Goal: Task Accomplishment & Management: Use online tool/utility

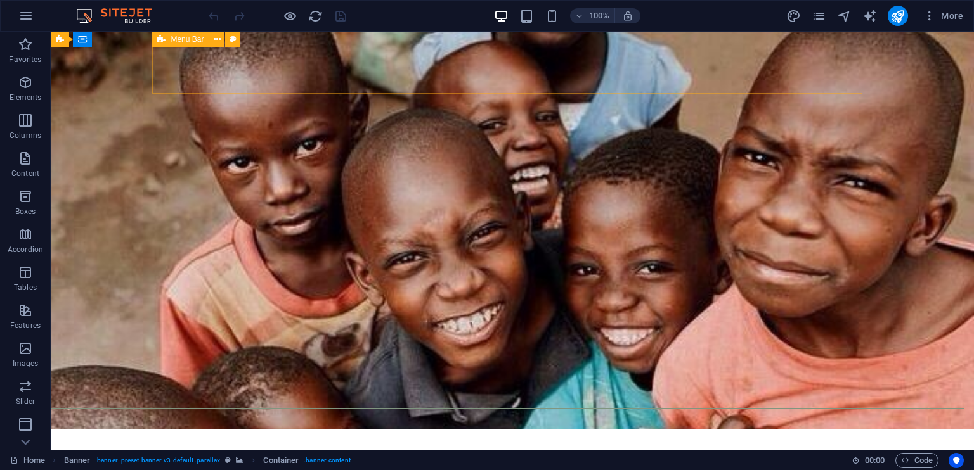
click at [174, 37] on span "Menu Bar" at bounding box center [187, 40] width 33 height 8
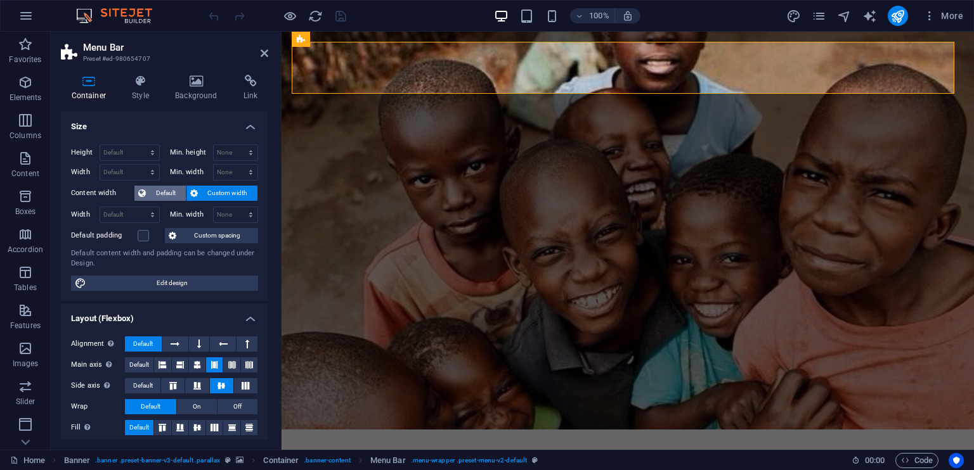
click at [164, 192] on span "Default" at bounding box center [166, 193] width 32 height 15
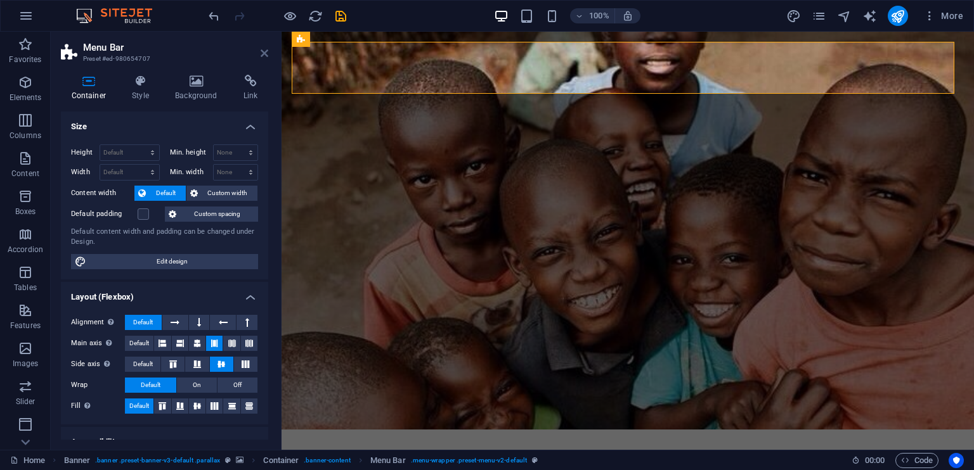
click at [267, 49] on icon at bounding box center [265, 53] width 8 height 10
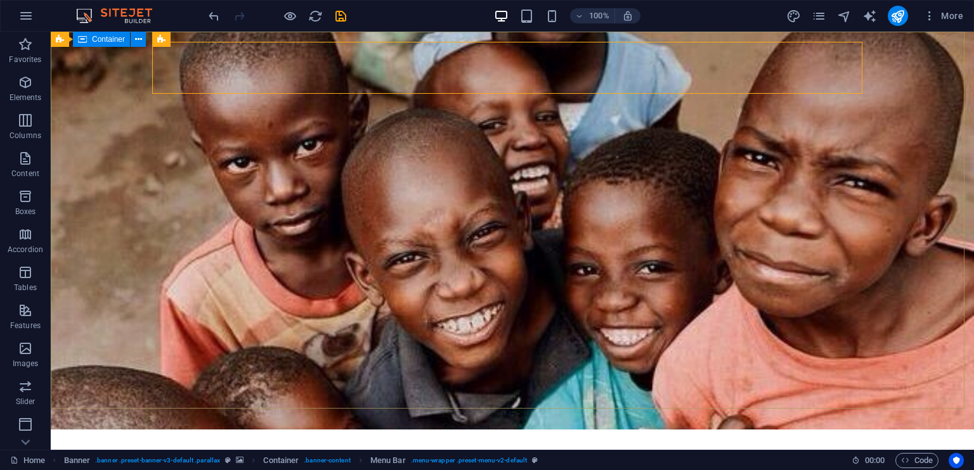
click at [96, 40] on span "Container" at bounding box center [108, 40] width 33 height 8
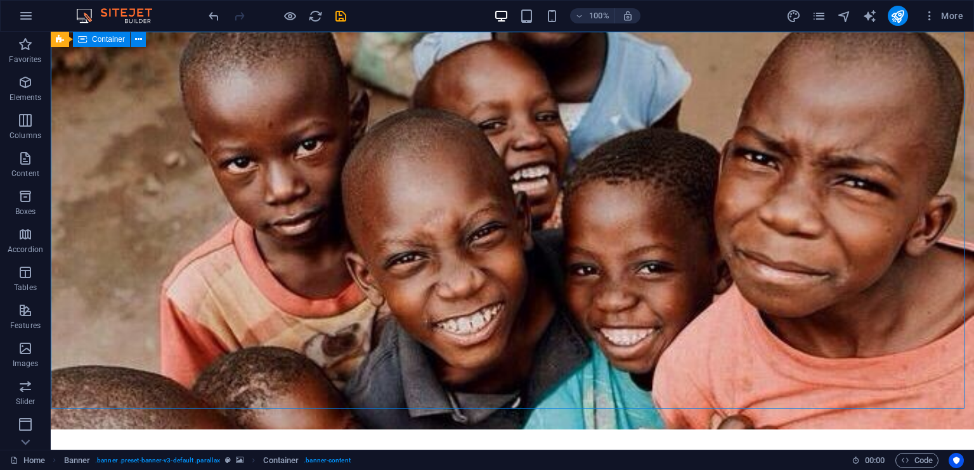
click at [96, 40] on span "Container" at bounding box center [108, 40] width 33 height 8
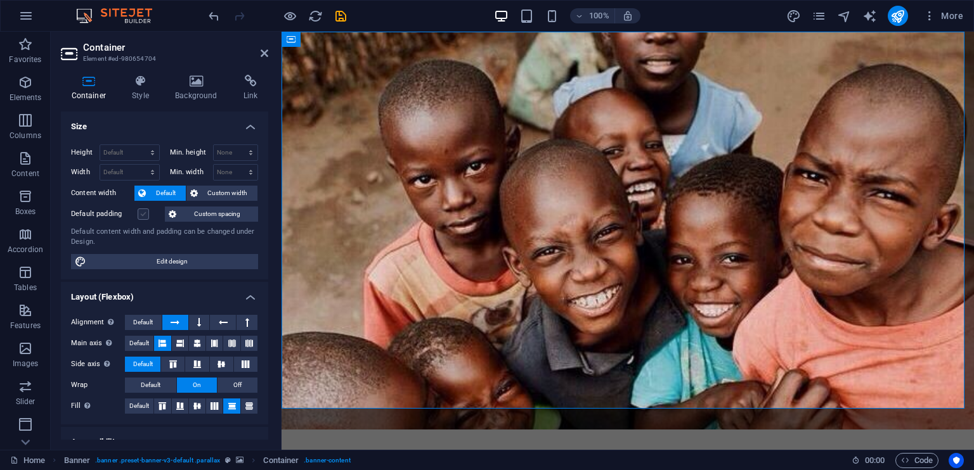
click at [141, 211] on label at bounding box center [143, 214] width 11 height 11
click at [0, 0] on input "Default padding" at bounding box center [0, 0] width 0 height 0
click at [207, 209] on span "Custom spacing" at bounding box center [217, 214] width 74 height 15
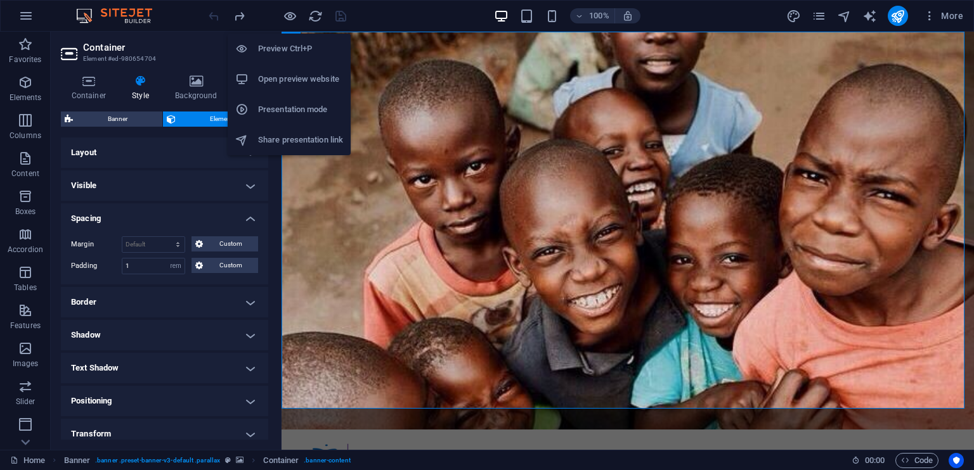
click at [287, 60] on li "Preview Ctrl+P" at bounding box center [289, 49] width 123 height 30
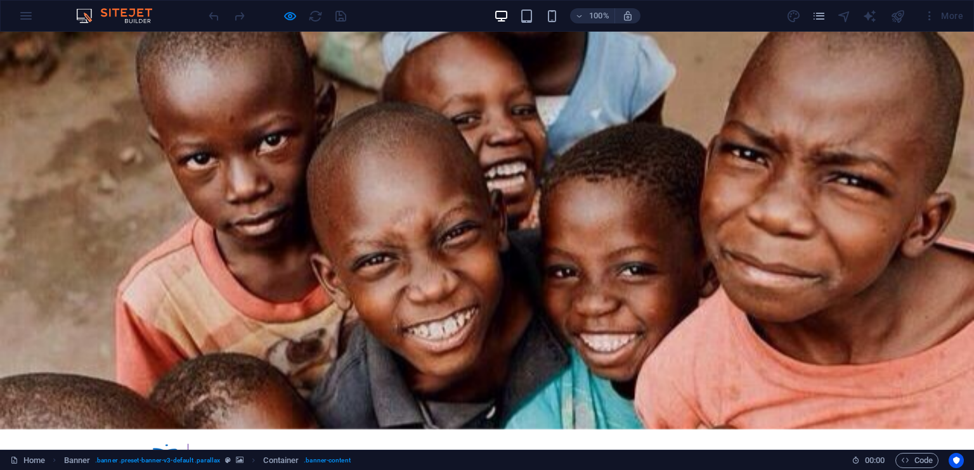
click at [35, 13] on div "100% More" at bounding box center [487, 16] width 973 height 30
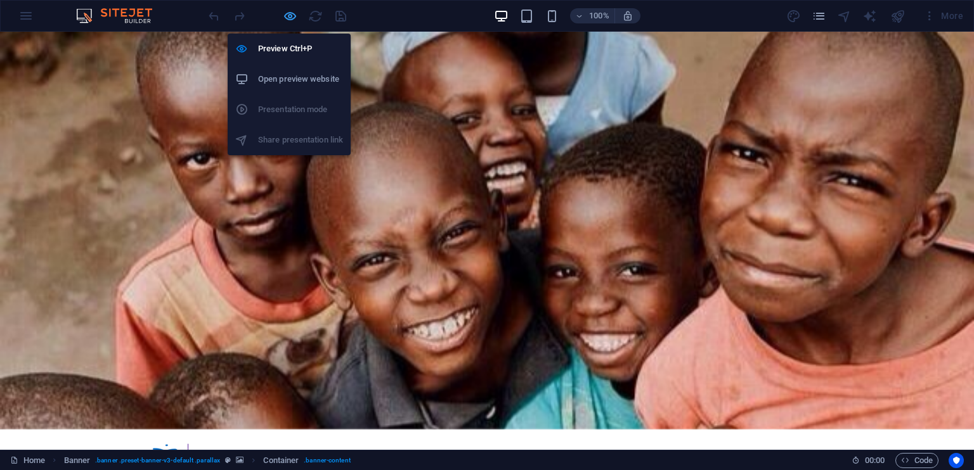
click at [290, 9] on icon "button" at bounding box center [290, 16] width 15 height 15
select select "rem"
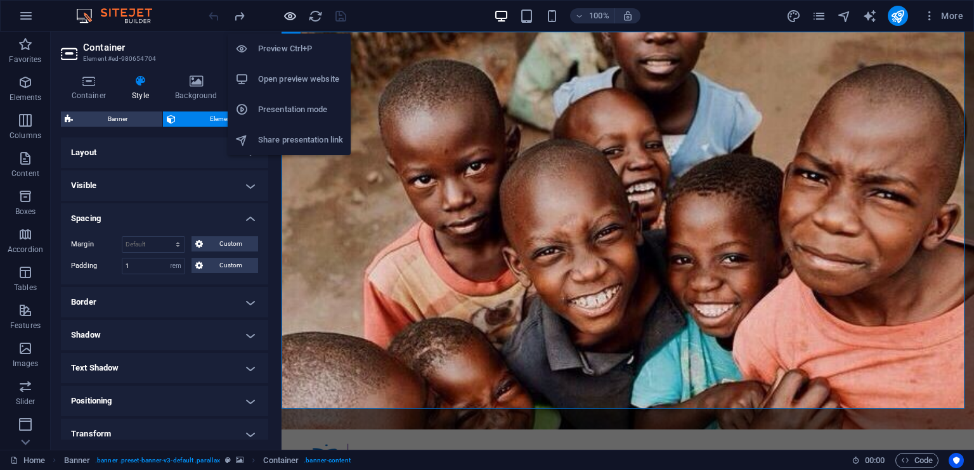
select select "DISABLED_OPTION_VALUE"
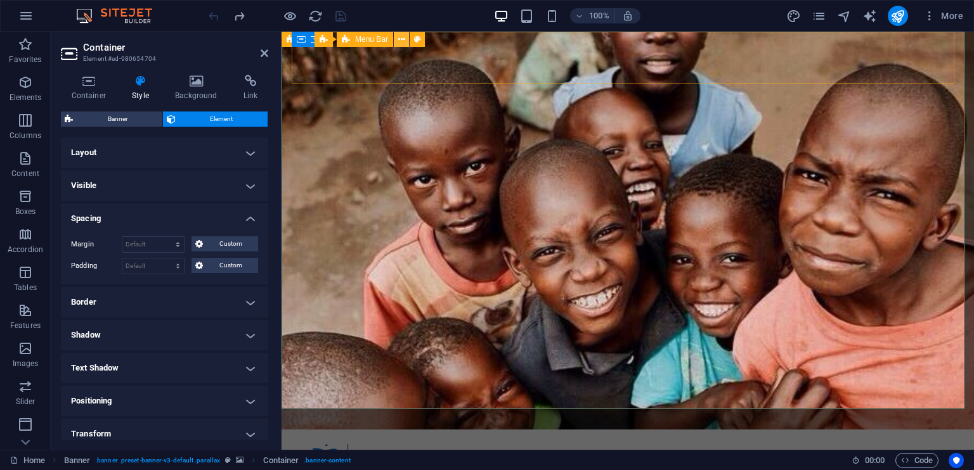
click at [396, 42] on button at bounding box center [401, 39] width 15 height 15
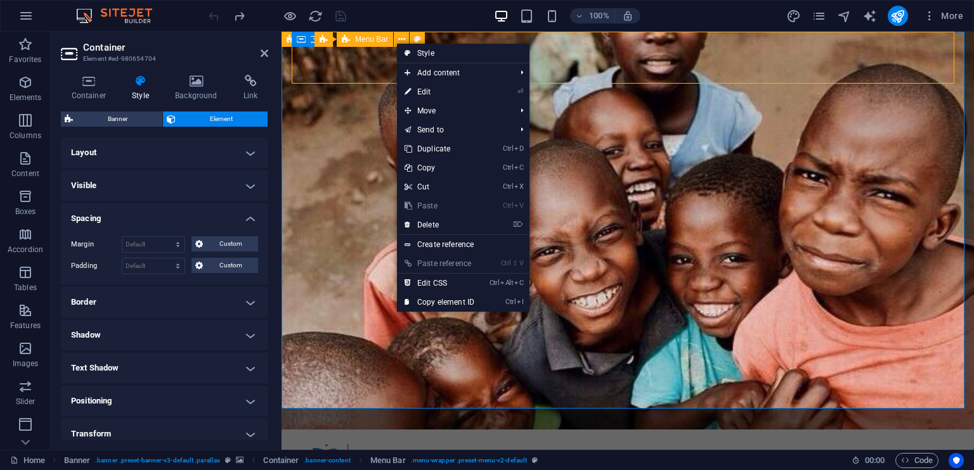
click at [373, 40] on span "Menu Bar" at bounding box center [371, 40] width 33 height 8
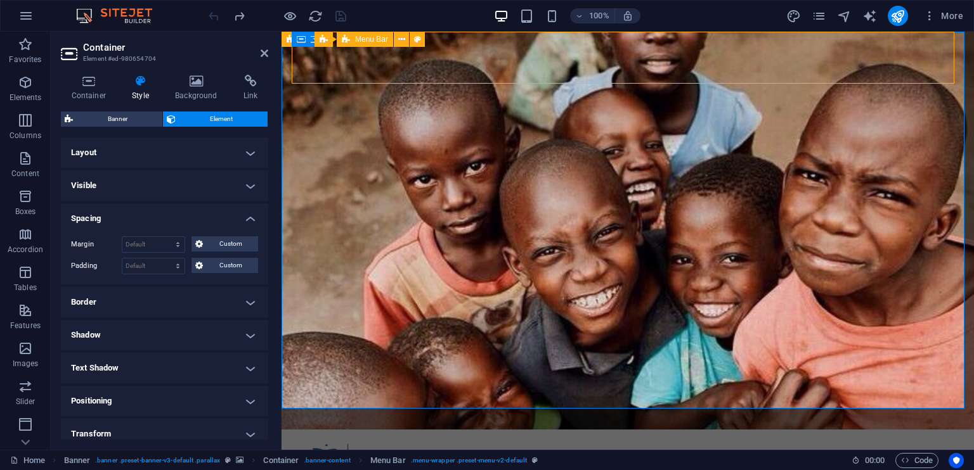
click at [373, 40] on span "Menu Bar" at bounding box center [371, 40] width 33 height 8
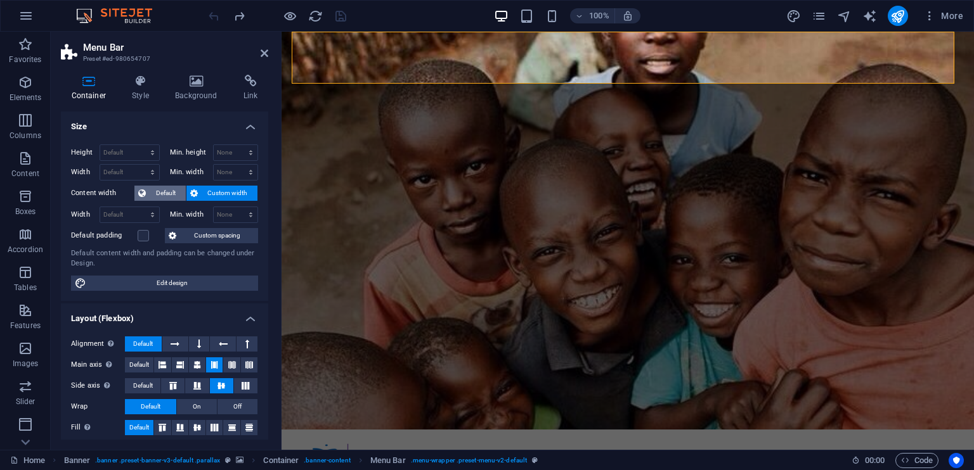
click at [164, 190] on span "Default" at bounding box center [166, 193] width 32 height 15
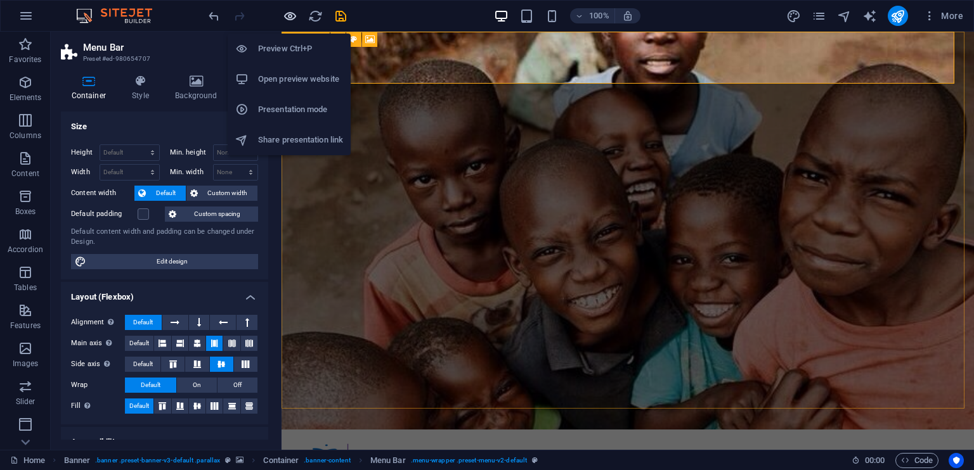
click at [288, 10] on icon "button" at bounding box center [290, 16] width 15 height 15
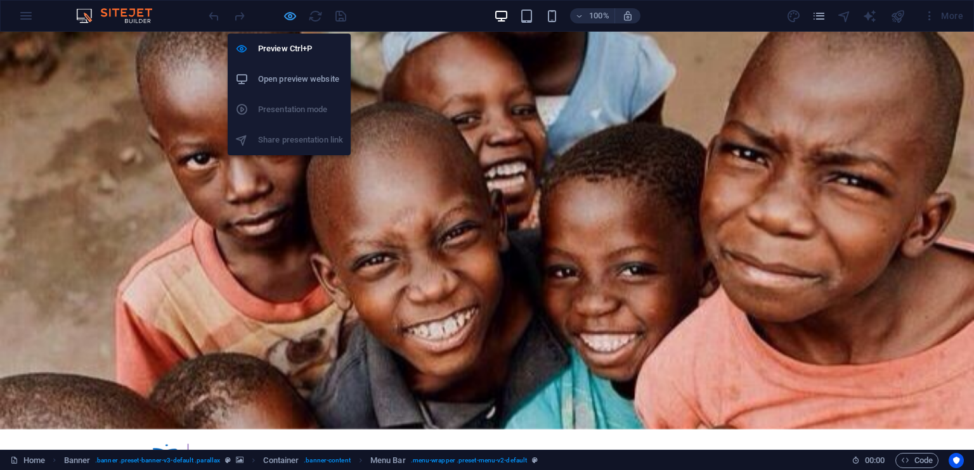
click at [294, 15] on icon "button" at bounding box center [290, 16] width 15 height 15
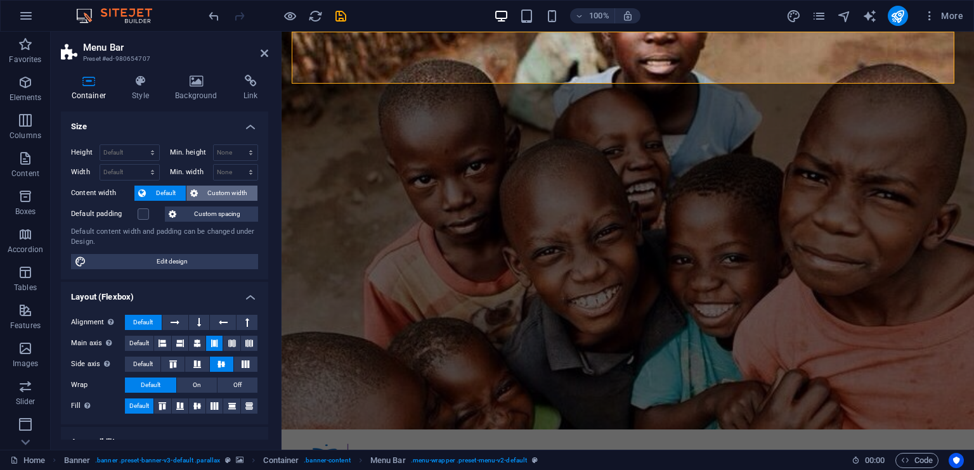
click at [205, 190] on span "Custom width" at bounding box center [228, 193] width 53 height 15
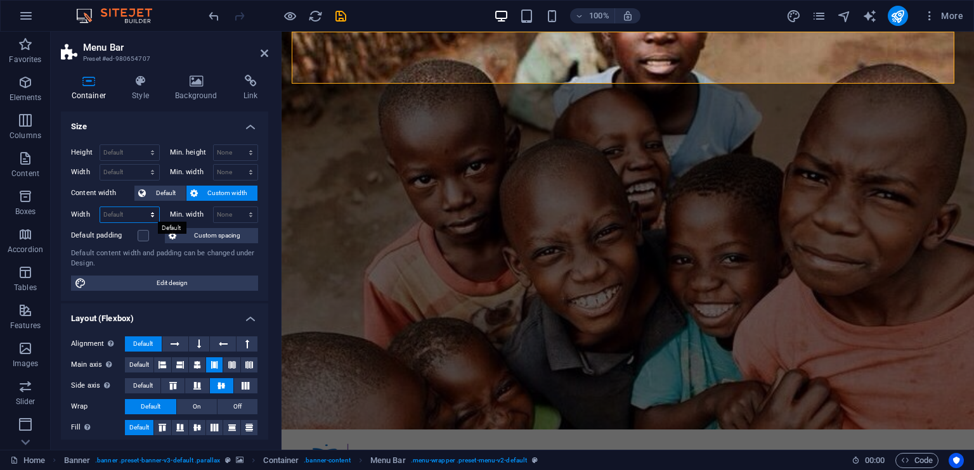
click at [134, 217] on select "Default px rem % em vh vw" at bounding box center [129, 214] width 59 height 15
click at [231, 210] on select "None px rem % vh vw" at bounding box center [236, 214] width 44 height 15
select select "px"
click at [237, 207] on select "None px rem % vh vw" at bounding box center [236, 214] width 44 height 15
type input "0"
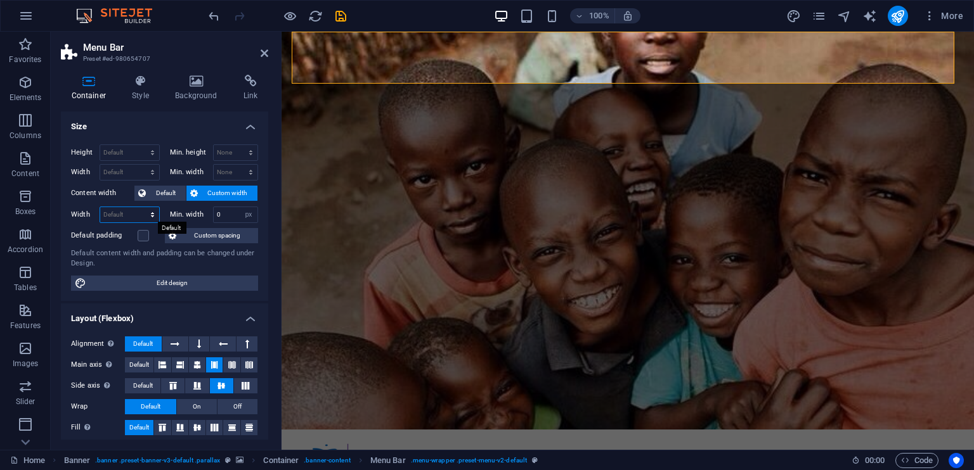
click at [127, 217] on select "Default px rem % em vh vw" at bounding box center [129, 214] width 59 height 15
select select "px"
click at [139, 207] on select "Default px rem % em vh vw" at bounding box center [129, 214] width 59 height 15
type input "1059"
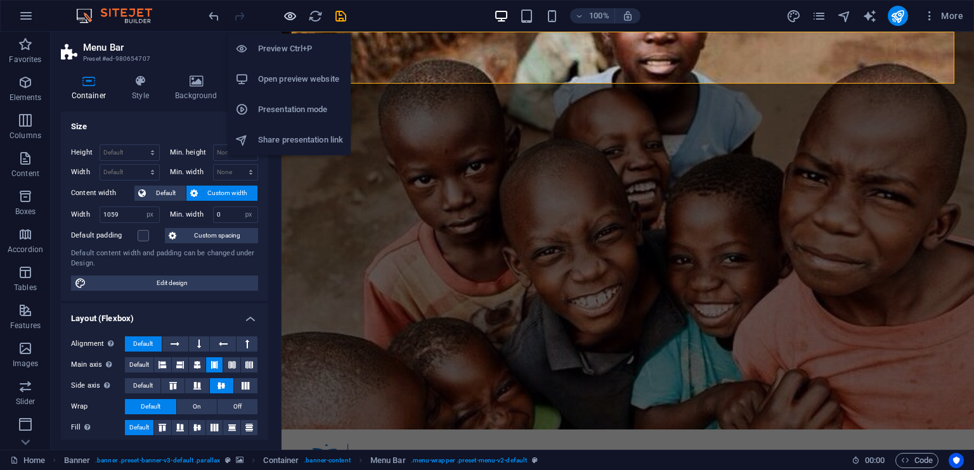
click at [292, 15] on icon "button" at bounding box center [290, 16] width 15 height 15
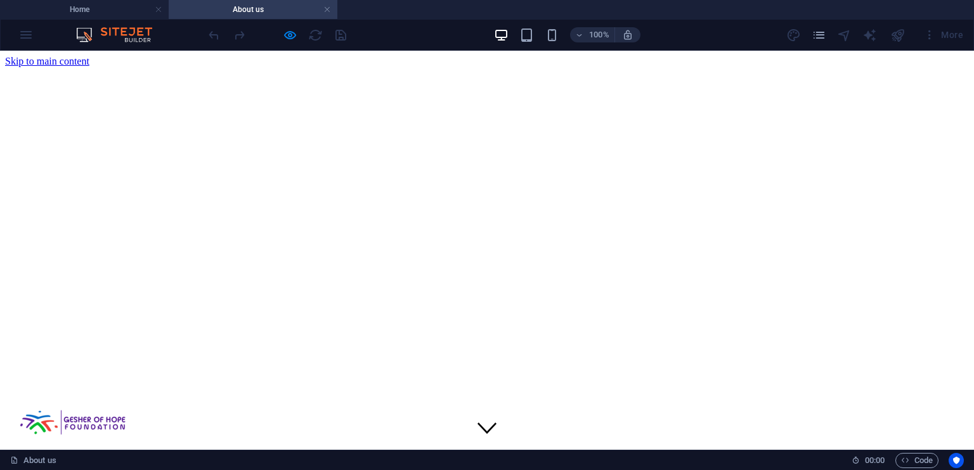
click at [117, 1] on li "Home" at bounding box center [84, 9] width 169 height 19
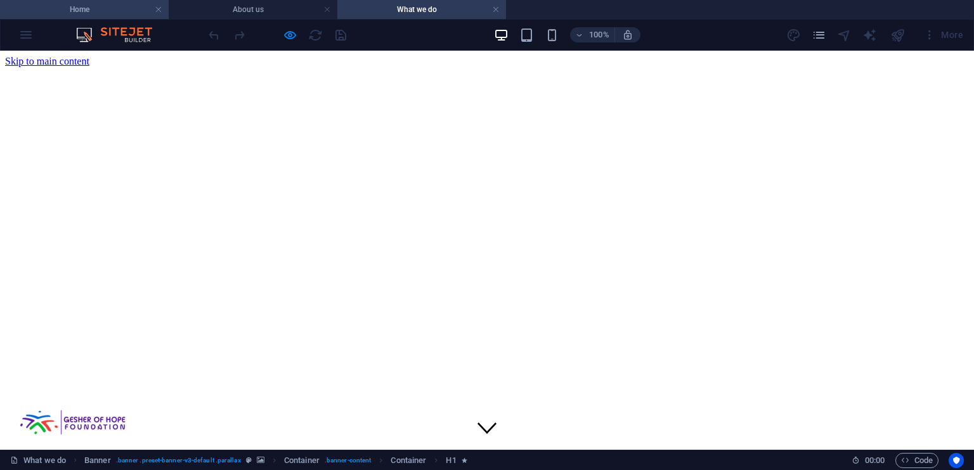
click at [74, 12] on h4 "Home" at bounding box center [84, 10] width 169 height 14
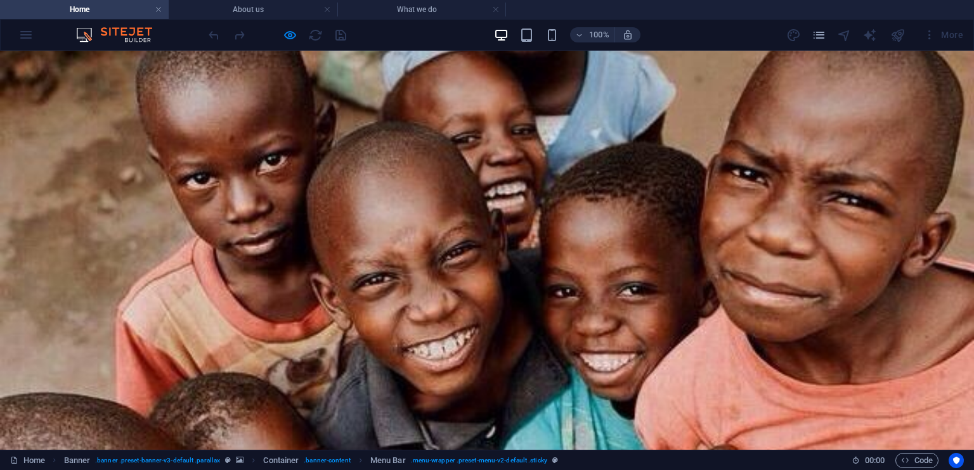
click at [279, 32] on div at bounding box center [277, 35] width 142 height 20
click at [281, 32] on div at bounding box center [277, 35] width 142 height 20
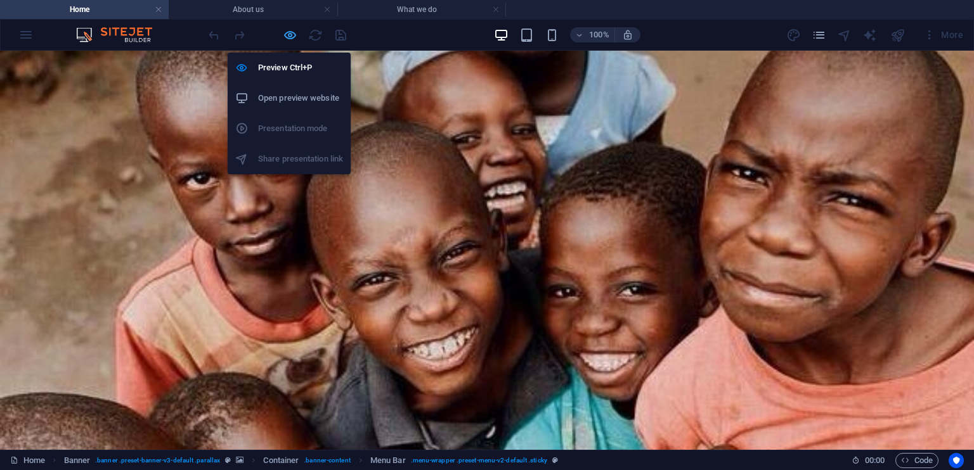
click at [288, 36] on icon "button" at bounding box center [290, 35] width 15 height 15
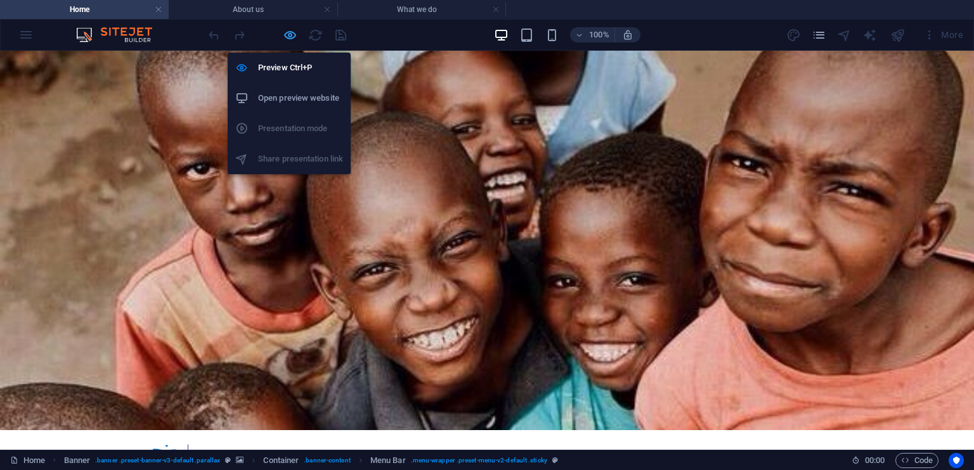
select select "px"
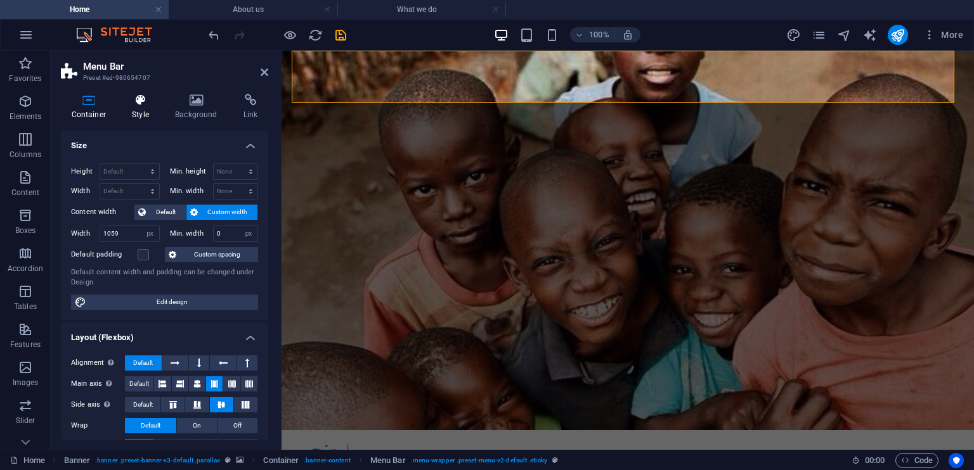
click at [142, 103] on icon at bounding box center [141, 100] width 38 height 13
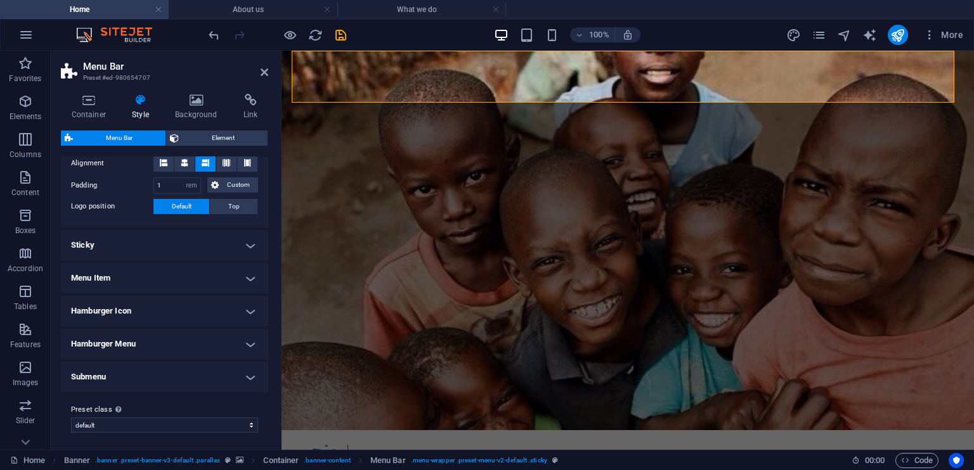
scroll to position [275, 0]
click at [245, 373] on h4 "Submenu" at bounding box center [164, 375] width 207 height 30
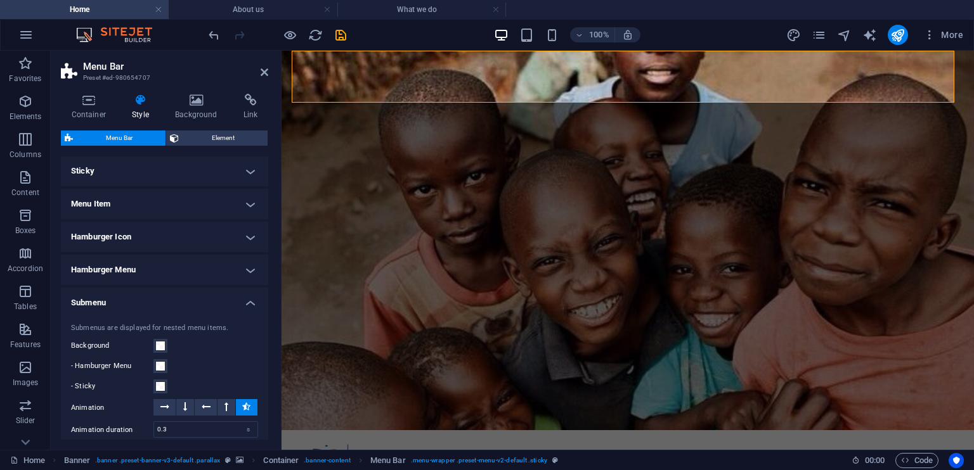
scroll to position [344, 0]
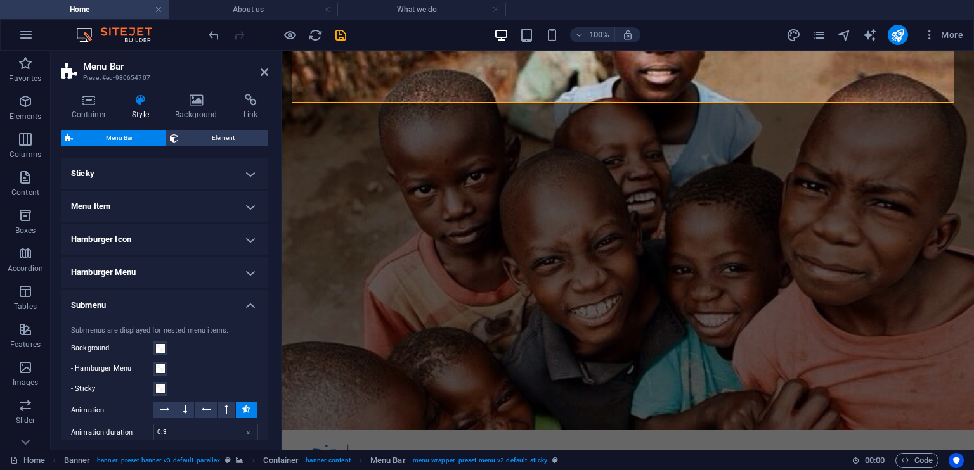
click at [249, 301] on h4 "Submenu" at bounding box center [164, 301] width 207 height 23
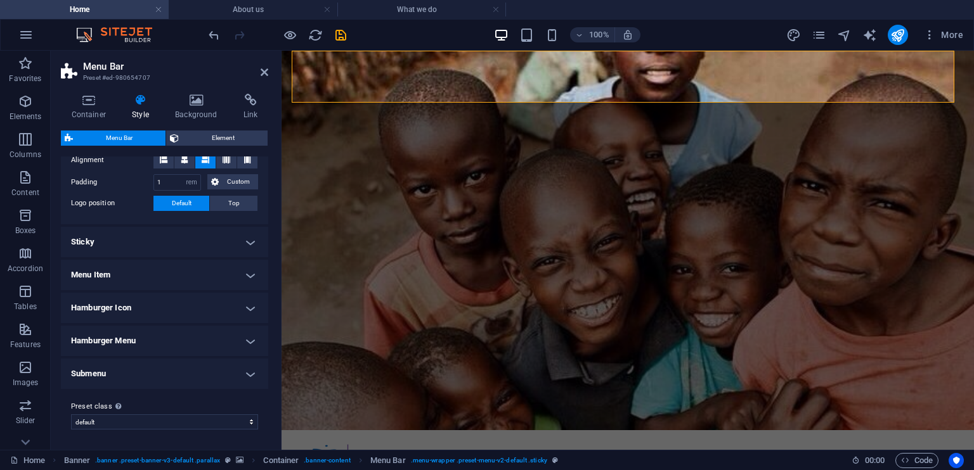
scroll to position [275, 0]
click at [245, 273] on h4 "Menu Item" at bounding box center [164, 276] width 207 height 30
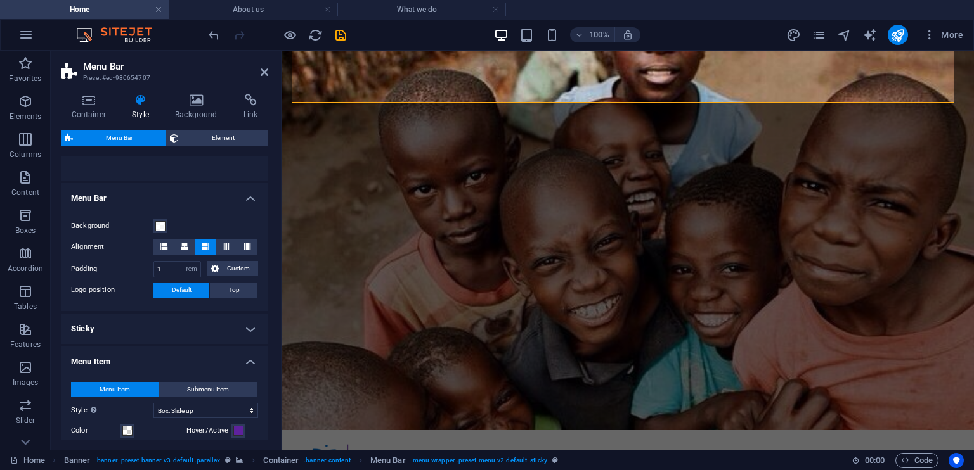
scroll to position [190, 0]
click at [250, 364] on h4 "Menu Item" at bounding box center [164, 357] width 207 height 23
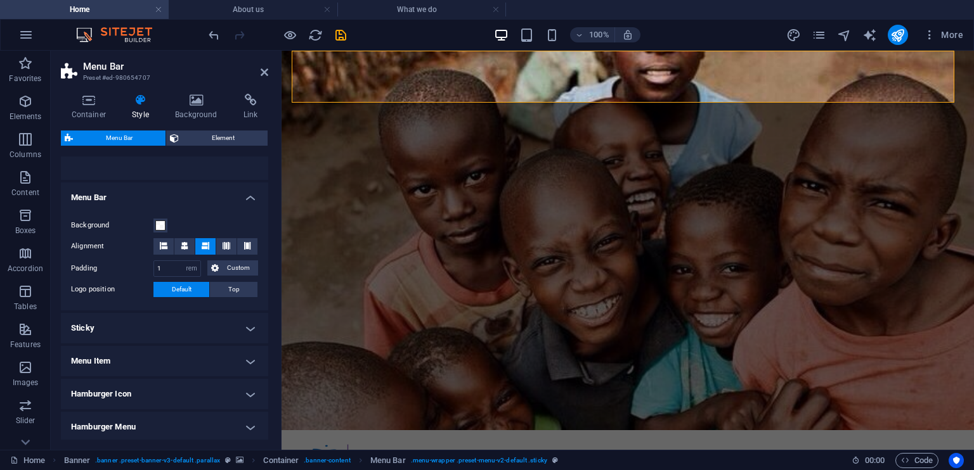
click at [247, 327] on h4 "Sticky" at bounding box center [164, 328] width 207 height 30
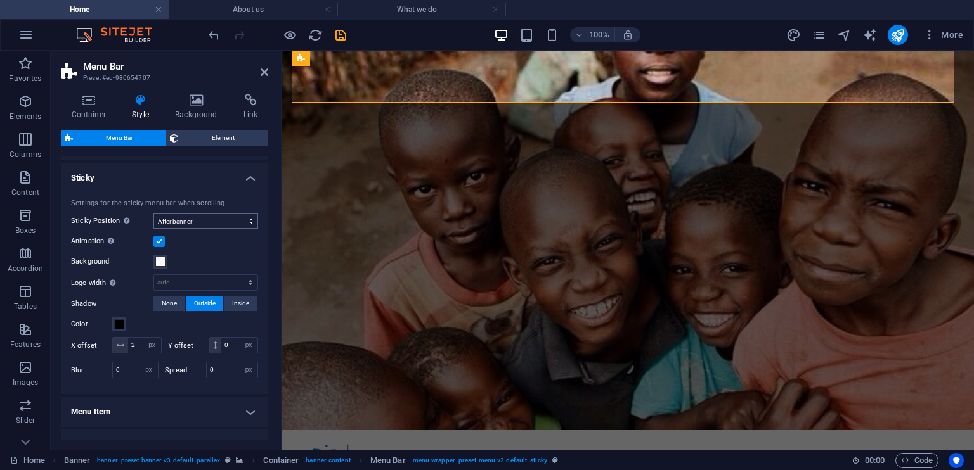
scroll to position [323, 0]
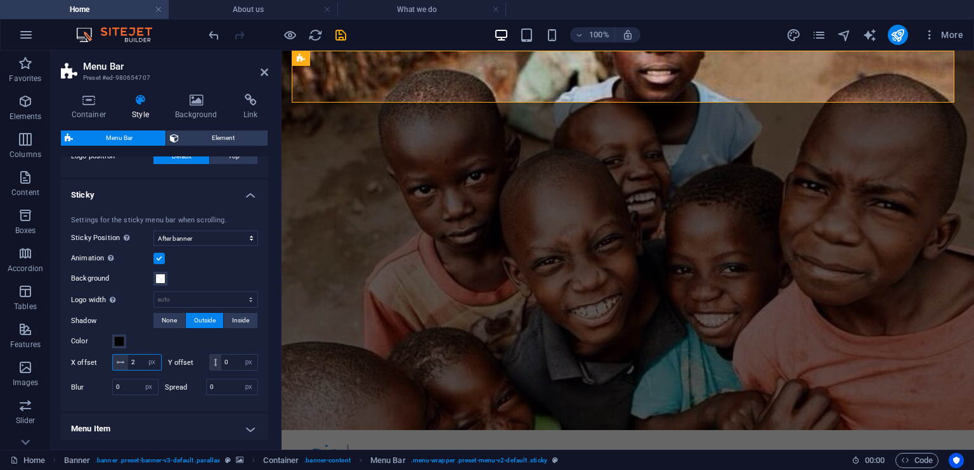
click at [161, 367] on input "2" at bounding box center [144, 362] width 33 height 15
type input "0"
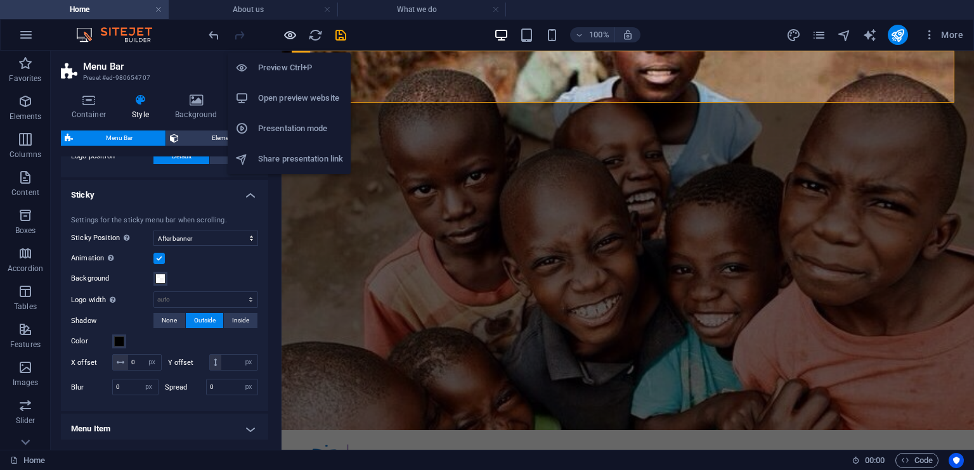
click at [290, 36] on icon "button" at bounding box center [290, 35] width 15 height 15
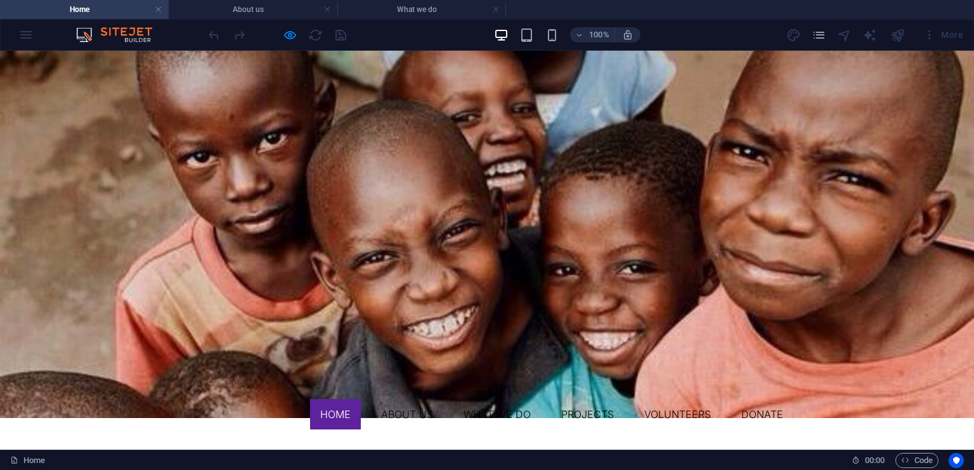
scroll to position [0, 0]
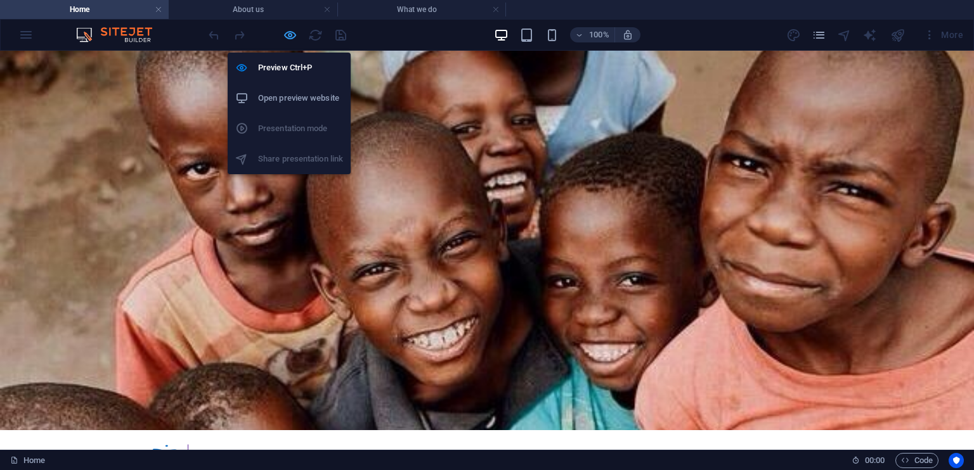
click at [288, 30] on icon "button" at bounding box center [290, 35] width 15 height 15
select select "rem"
select select "sticky_banner"
select select "px"
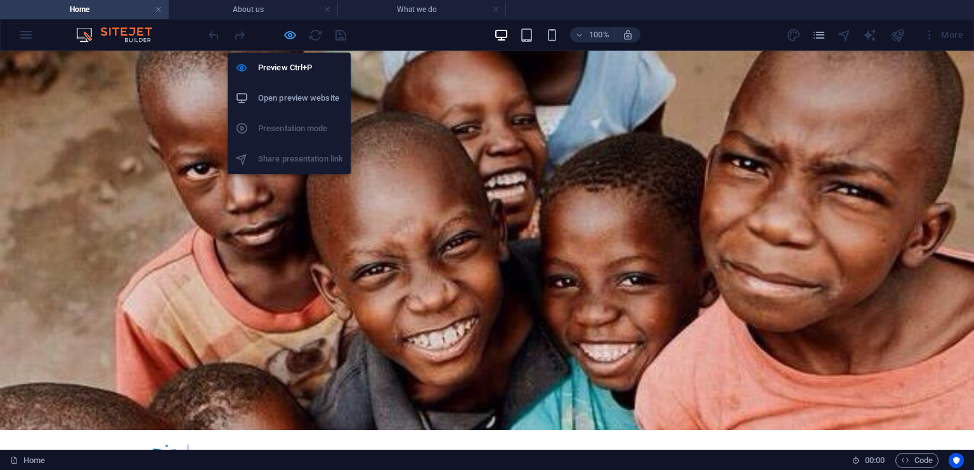
select select "px"
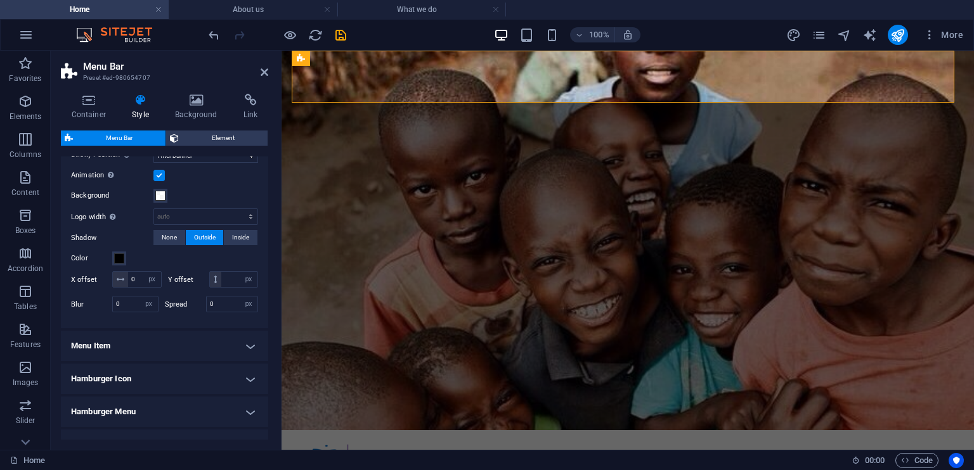
scroll to position [439, 0]
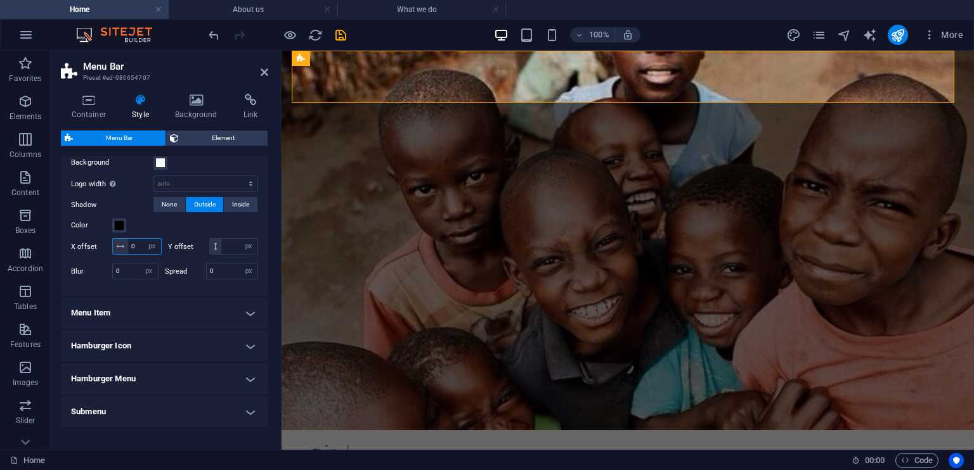
click at [148, 246] on input "0" at bounding box center [144, 246] width 33 height 15
type input "18"
click at [153, 218] on div "Color" at bounding box center [164, 225] width 187 height 15
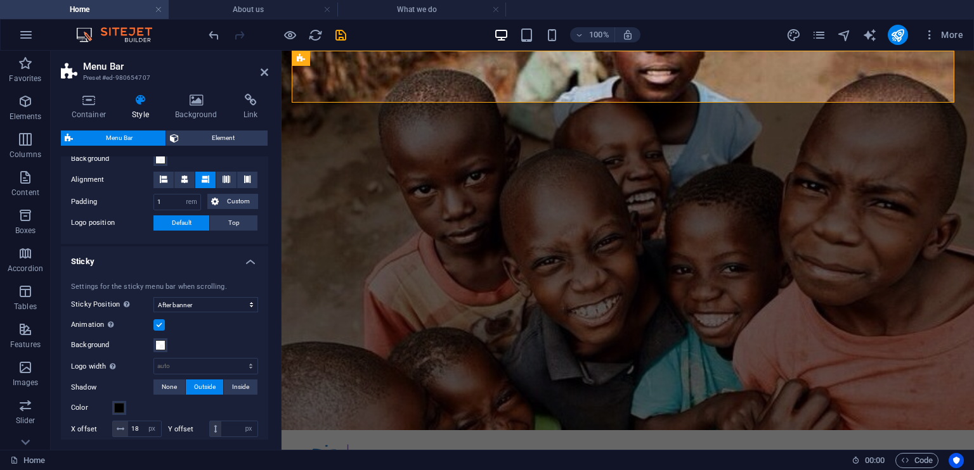
scroll to position [195, 0]
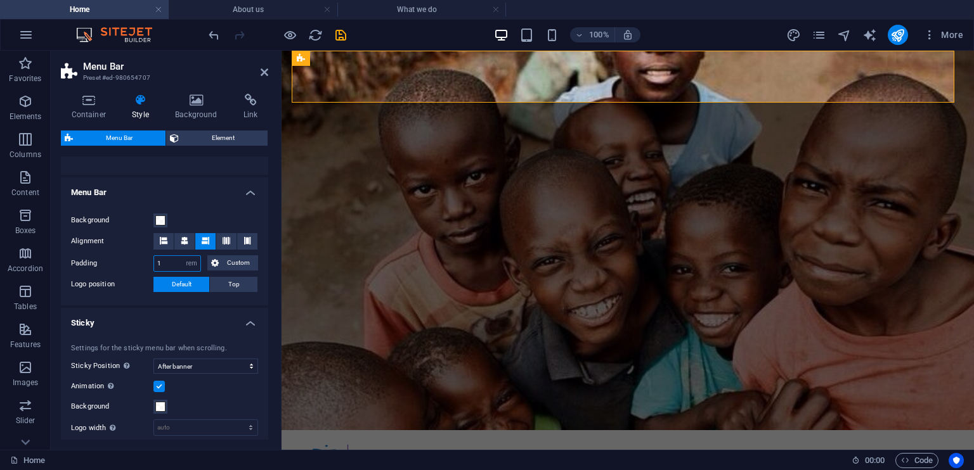
click at [167, 263] on input "1" at bounding box center [177, 263] width 46 height 15
type input "1"
type input "0"
type input "2.3125"
click at [221, 164] on div "Border Centered Default Fixed Loki Trigger Wide XXL" at bounding box center [164, 80] width 207 height 190
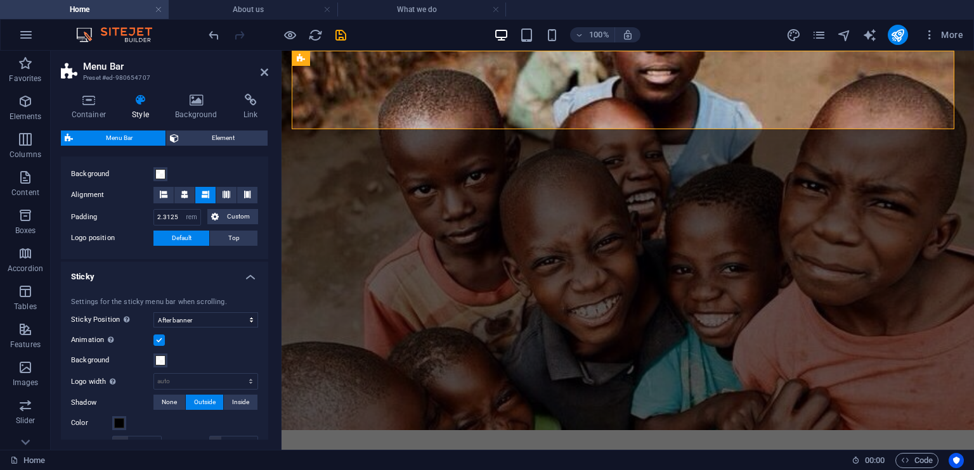
scroll to position [379, 0]
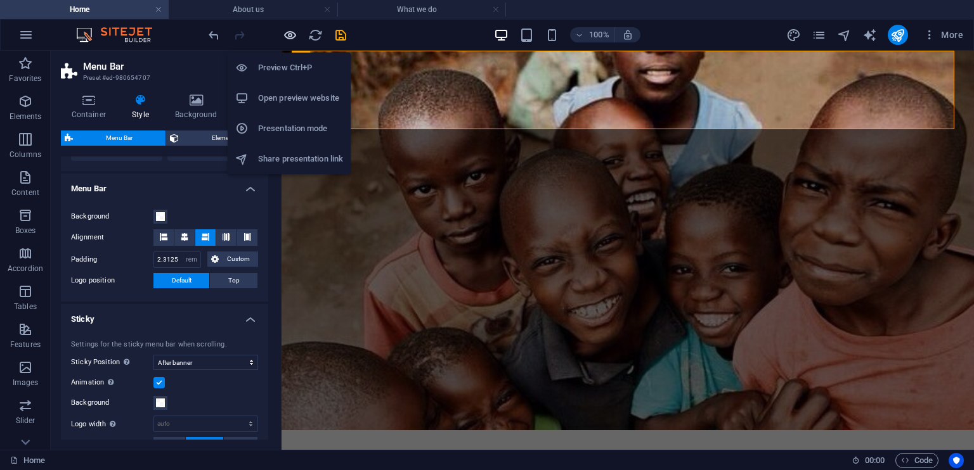
click at [287, 37] on icon "button" at bounding box center [290, 35] width 15 height 15
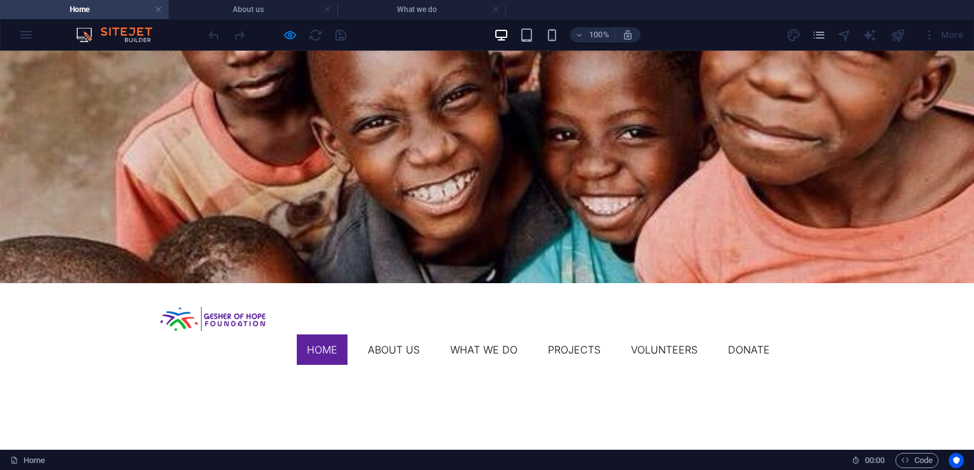
scroll to position [0, 0]
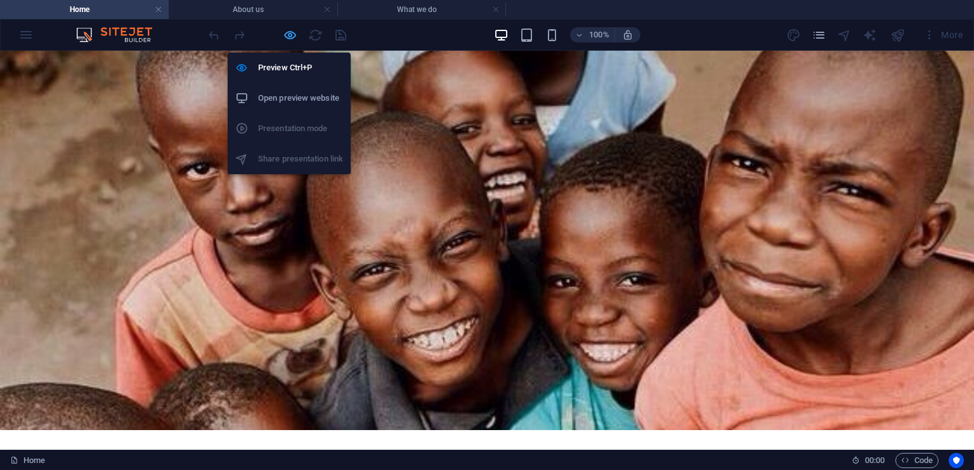
click at [291, 35] on icon "button" at bounding box center [290, 35] width 15 height 15
select select "rem"
select select "sticky_banner"
select select "px"
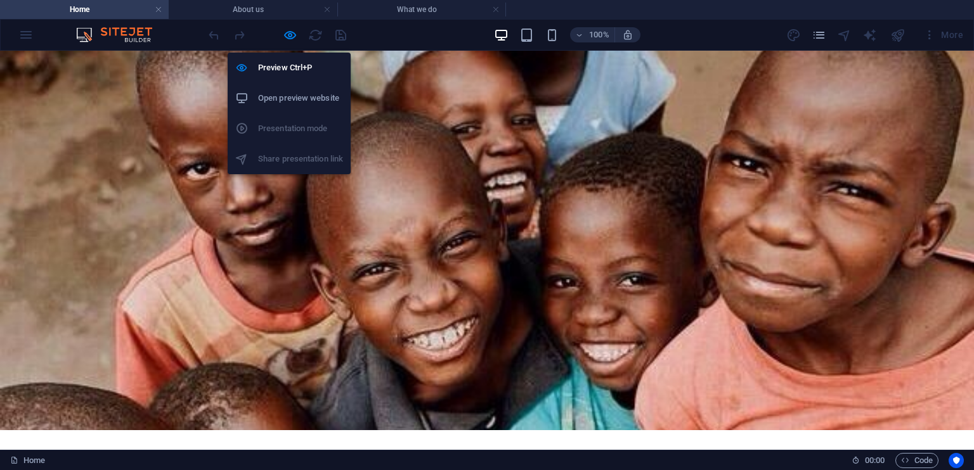
select select "px"
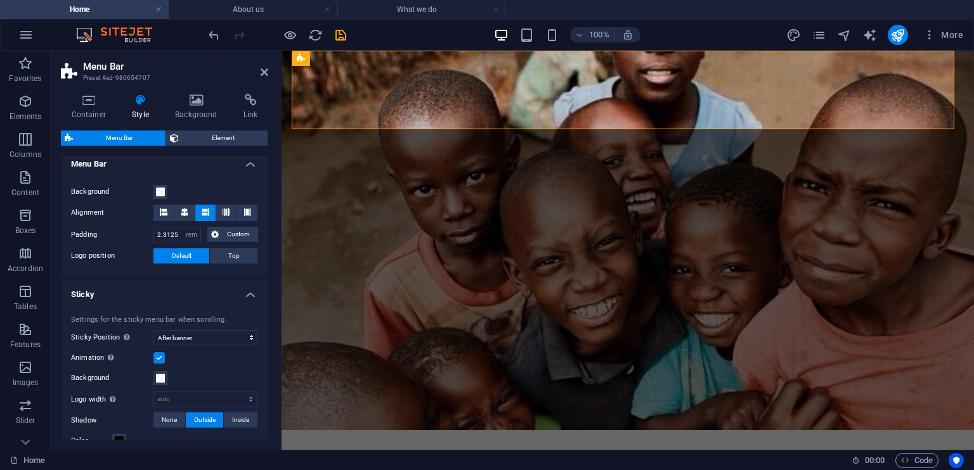
scroll to position [404, 0]
type input "1"
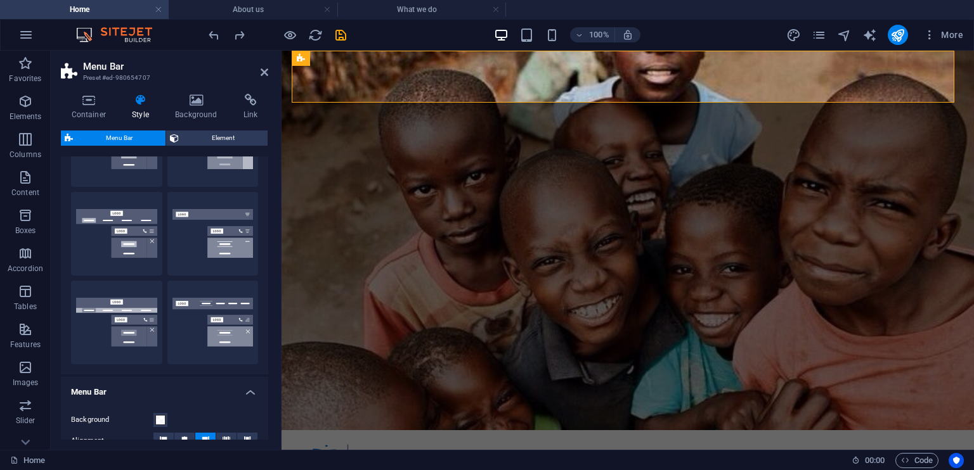
scroll to position [0, 0]
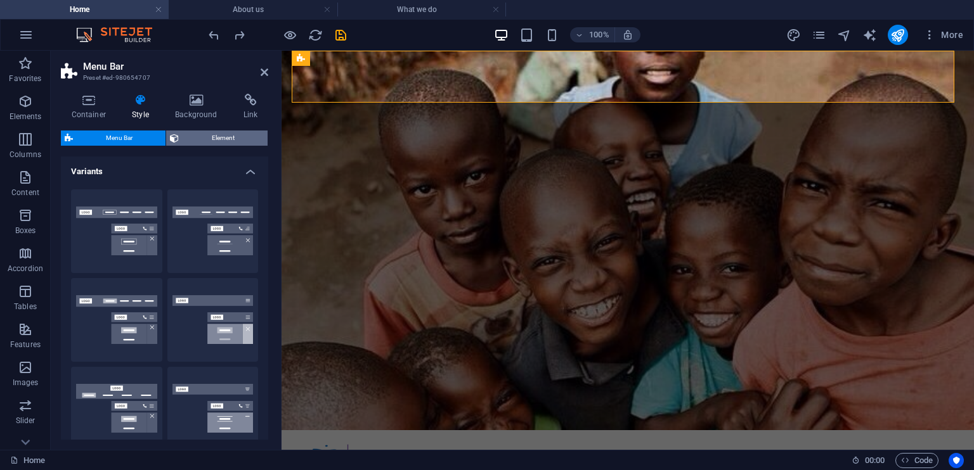
click at [186, 139] on span "Element" at bounding box center [223, 138] width 81 height 15
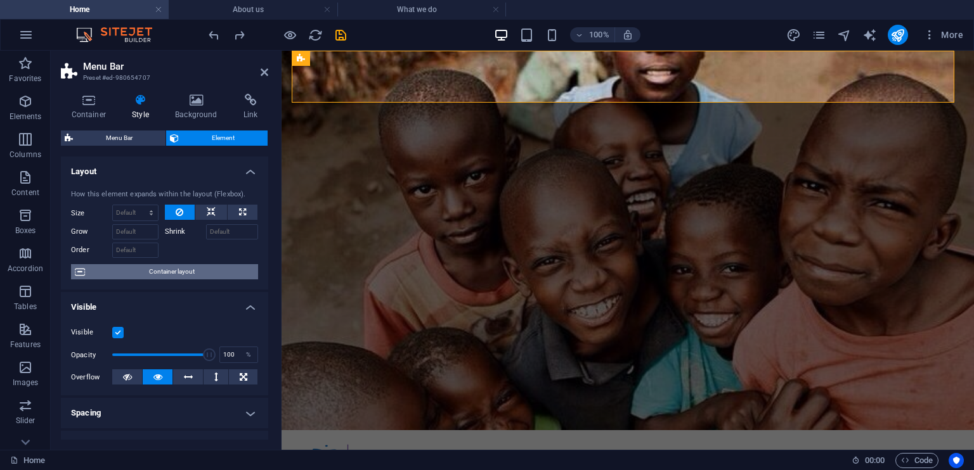
click at [162, 273] on span "Container layout" at bounding box center [171, 271] width 165 height 15
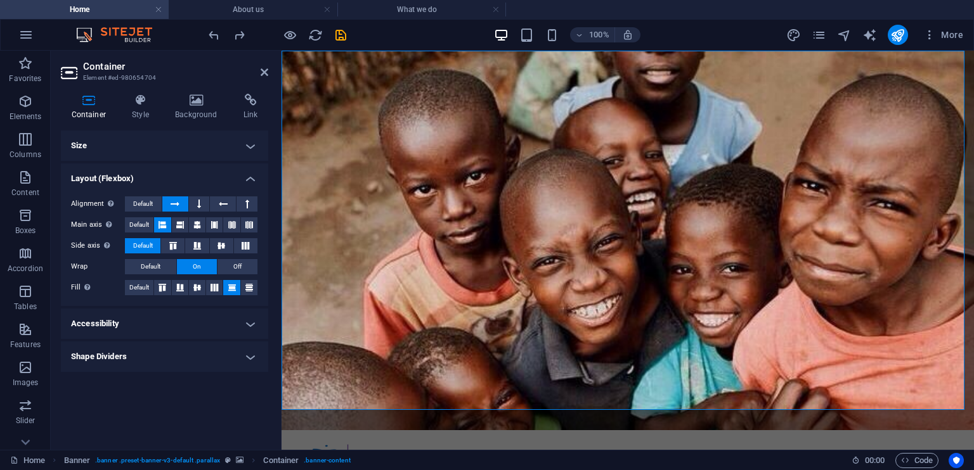
click at [245, 145] on h4 "Size" at bounding box center [164, 146] width 207 height 30
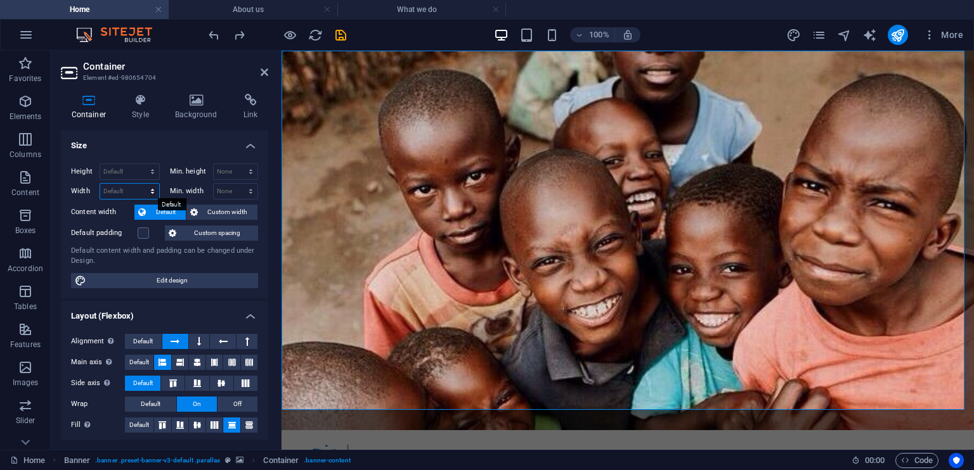
click at [123, 184] on select "Default px rem % em vh vw" at bounding box center [129, 191] width 59 height 15
select select "px"
click at [139, 184] on select "Default px rem % em vh vw" at bounding box center [129, 191] width 59 height 15
type input "1212"
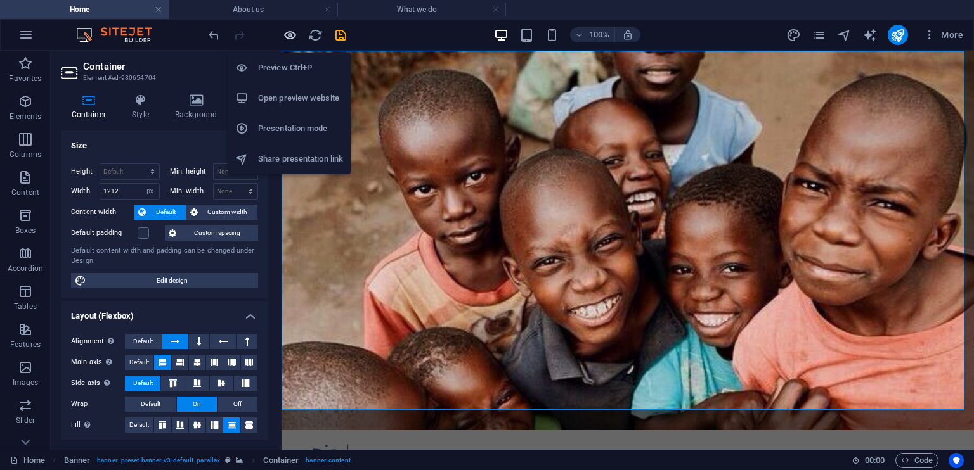
click at [287, 33] on icon "button" at bounding box center [290, 35] width 15 height 15
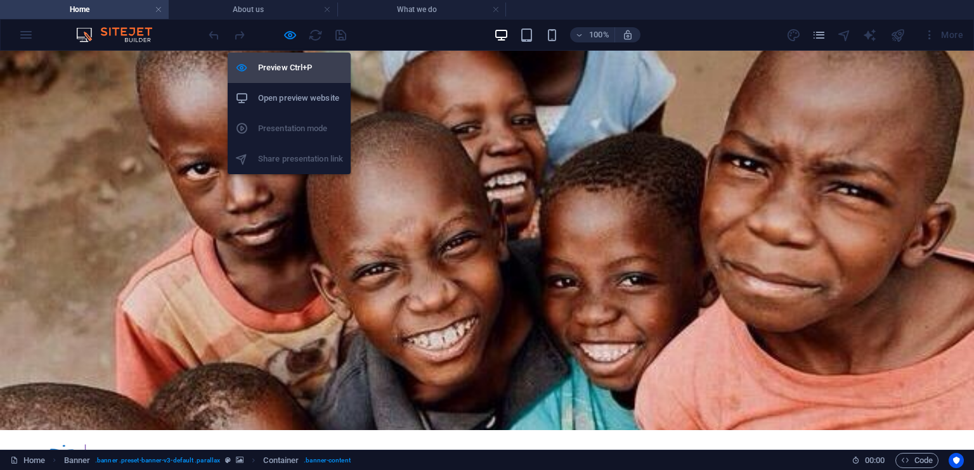
click at [283, 72] on h6 "Preview Ctrl+P" at bounding box center [300, 67] width 85 height 15
select select "px"
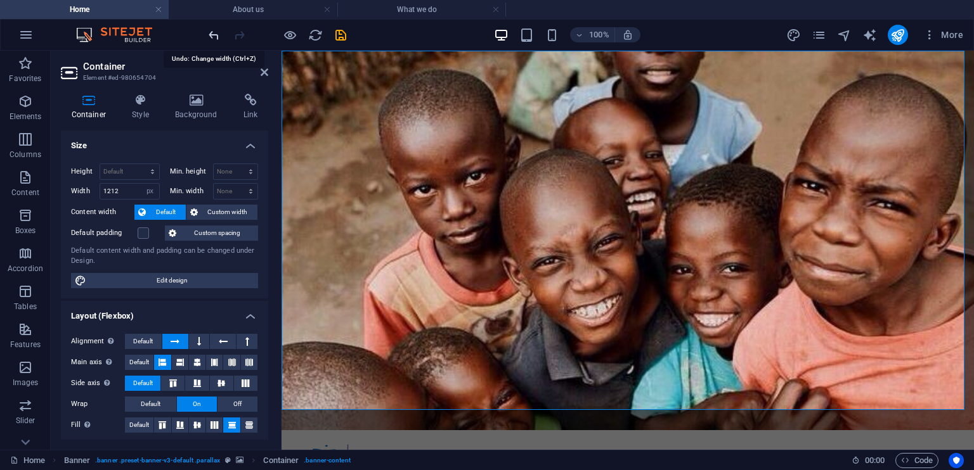
click at [213, 31] on icon "undo" at bounding box center [214, 35] width 15 height 15
drag, startPoint x: 119, startPoint y: 190, endPoint x: 28, endPoint y: 208, distance: 93.1
click at [28, 208] on section "Favorites Elements Columns Content Boxes Accordion Tables Features Images Slide…" at bounding box center [487, 250] width 974 height 399
type input "2000"
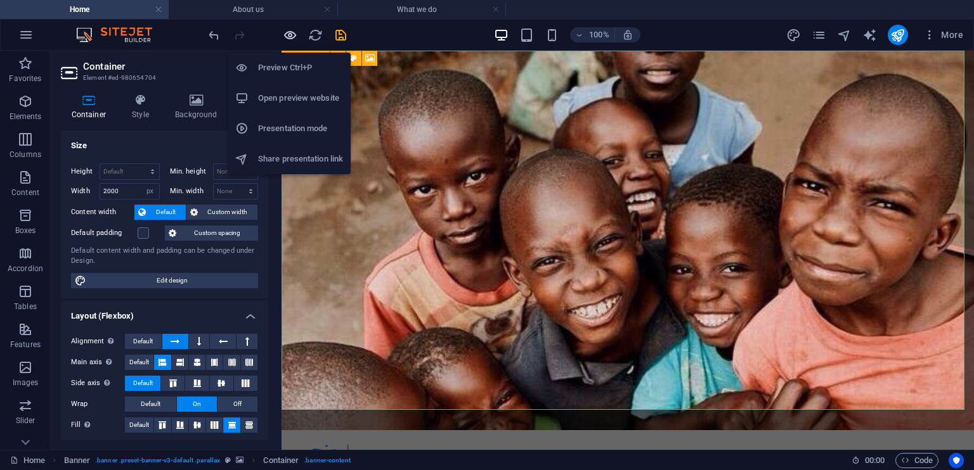
click at [294, 34] on icon "button" at bounding box center [290, 35] width 15 height 15
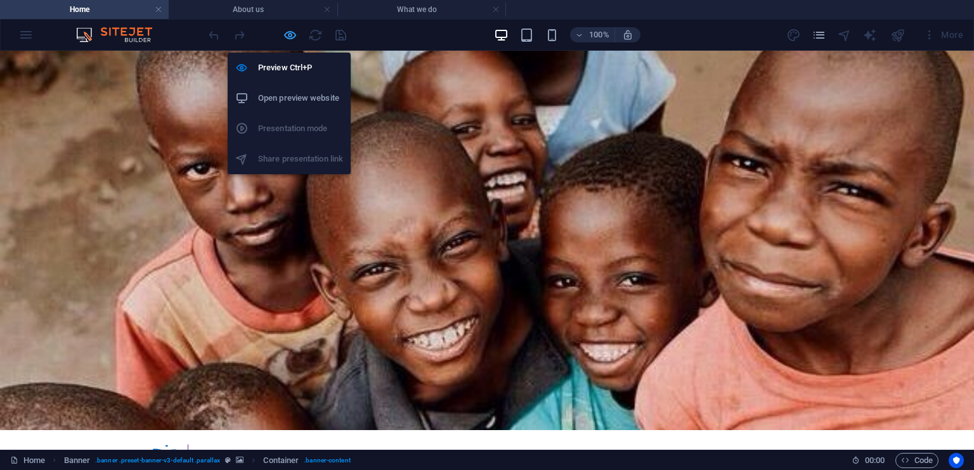
click at [292, 31] on icon "button" at bounding box center [290, 35] width 15 height 15
select select "px"
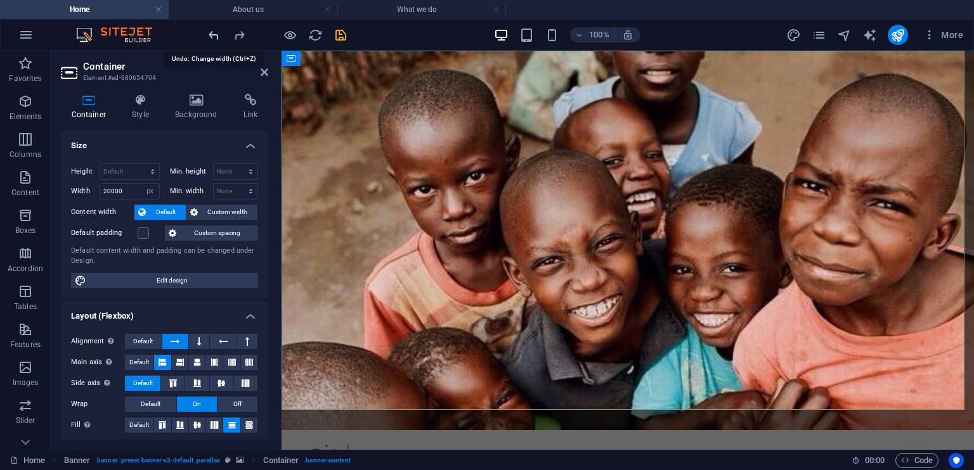
click at [214, 32] on icon "undo" at bounding box center [214, 35] width 15 height 15
type input "1077"
click at [173, 275] on span "Edit design" at bounding box center [172, 280] width 164 height 15
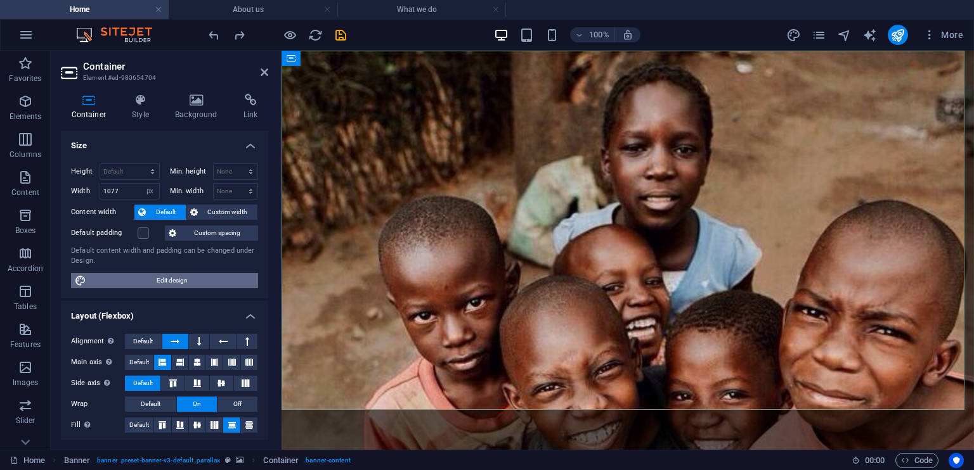
select select "rem"
select select "300"
select select "px"
select select "rem"
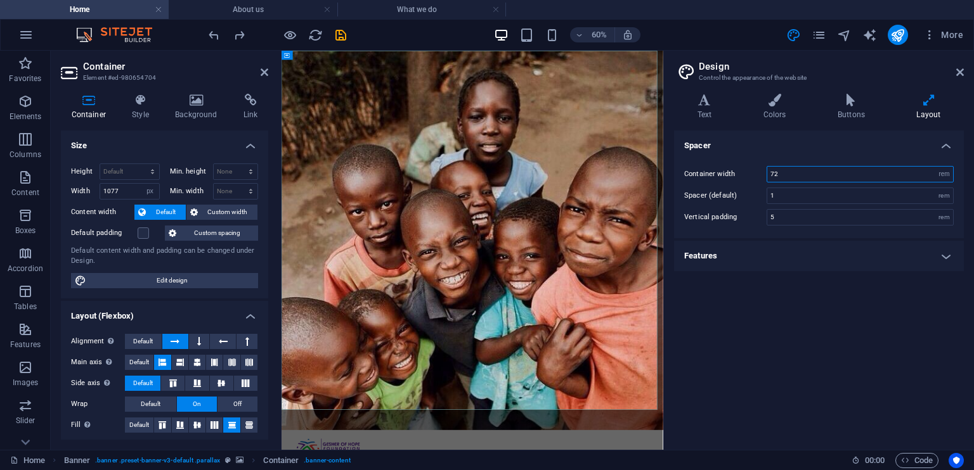
click at [866, 175] on input "72" at bounding box center [860, 174] width 186 height 15
type input "8"
type input "90"
click at [959, 70] on icon at bounding box center [960, 72] width 8 height 10
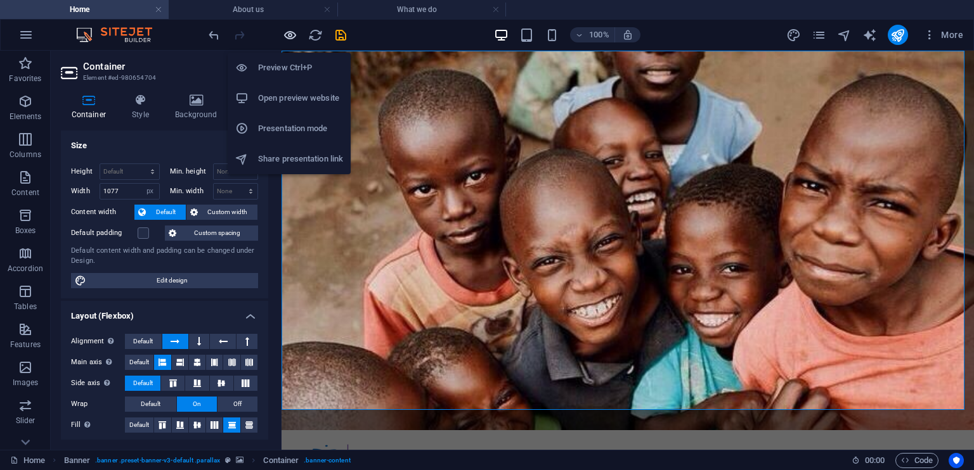
click at [297, 30] on icon "button" at bounding box center [290, 35] width 15 height 15
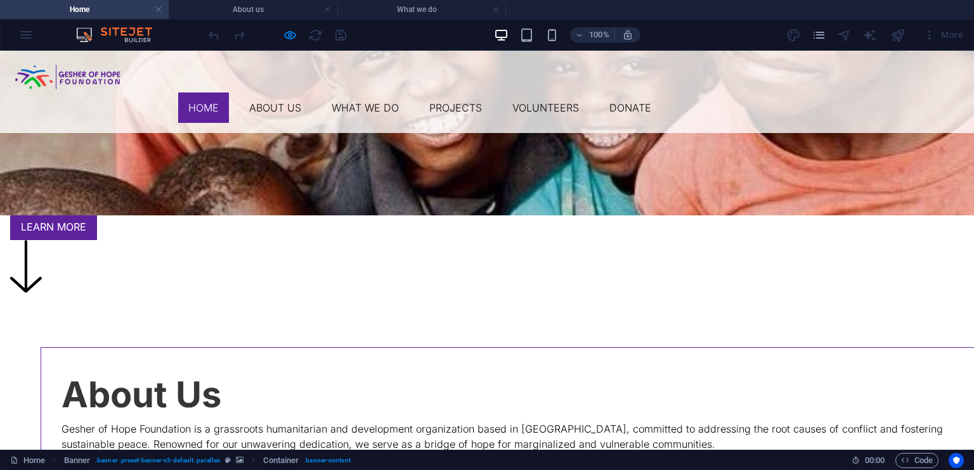
scroll to position [365, 0]
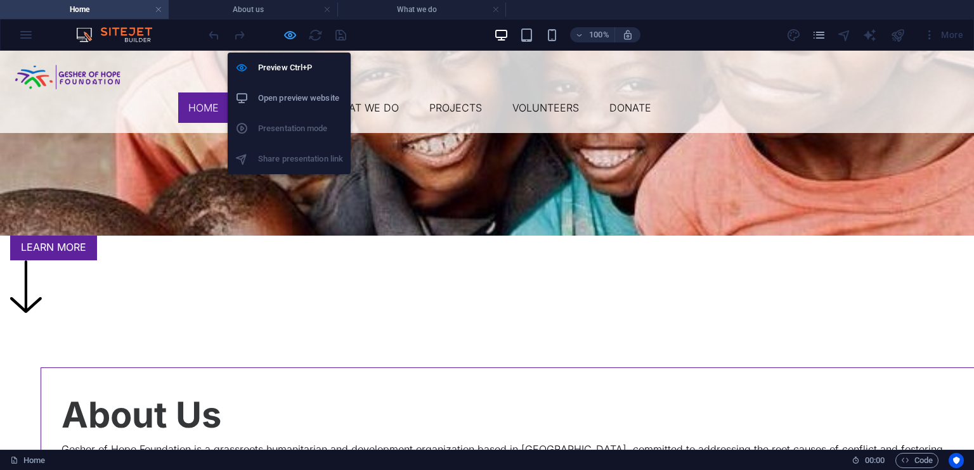
click at [283, 37] on icon "button" at bounding box center [290, 35] width 15 height 15
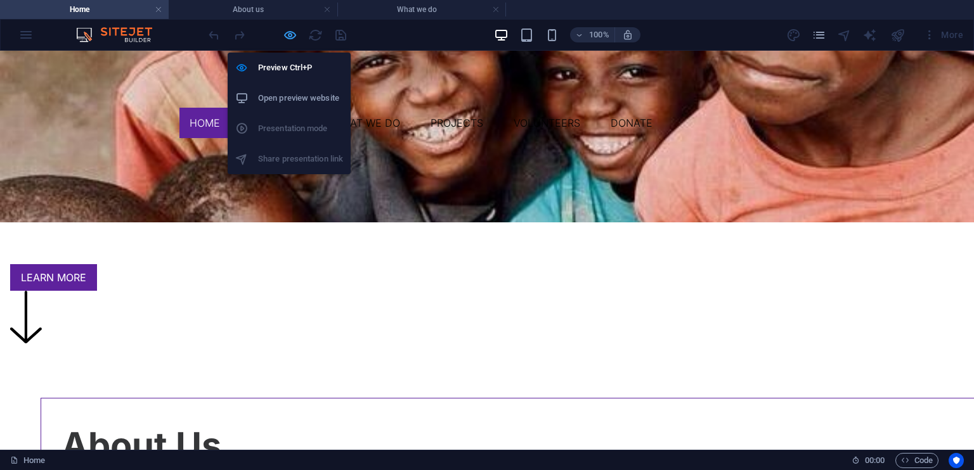
select select "px"
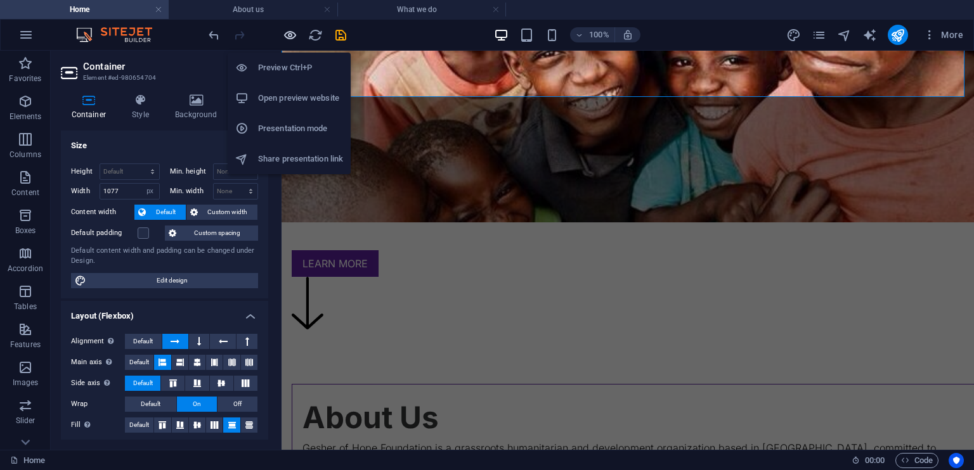
scroll to position [313, 0]
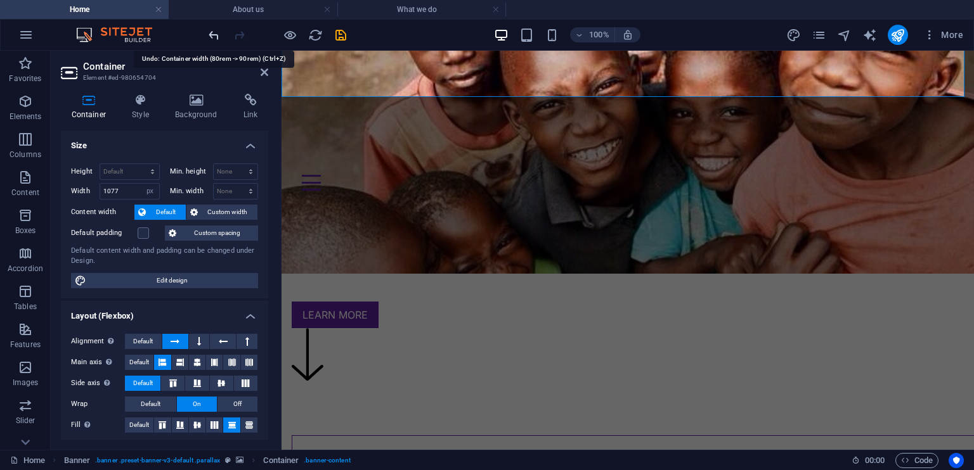
click at [211, 33] on icon "undo" at bounding box center [214, 35] width 15 height 15
click at [212, 28] on icon "undo" at bounding box center [214, 35] width 15 height 15
click at [241, 33] on icon "redo" at bounding box center [239, 35] width 15 height 15
click at [291, 35] on icon "button" at bounding box center [290, 35] width 15 height 15
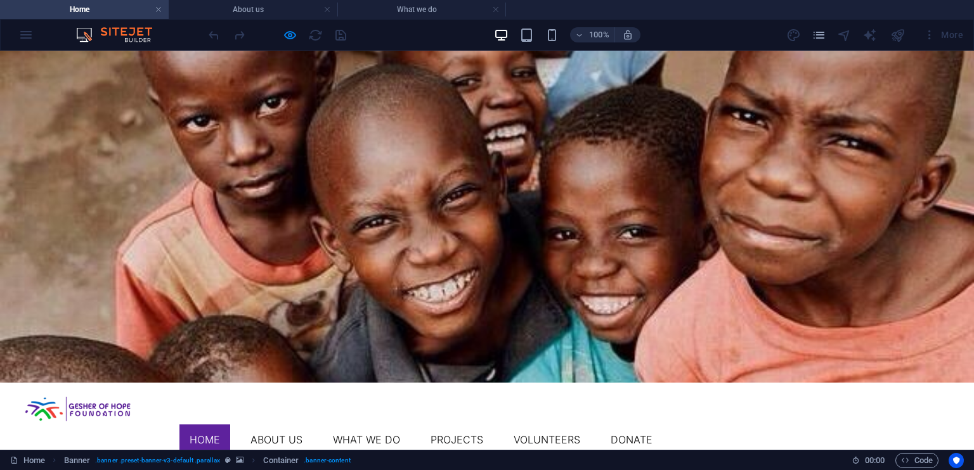
scroll to position [0, 0]
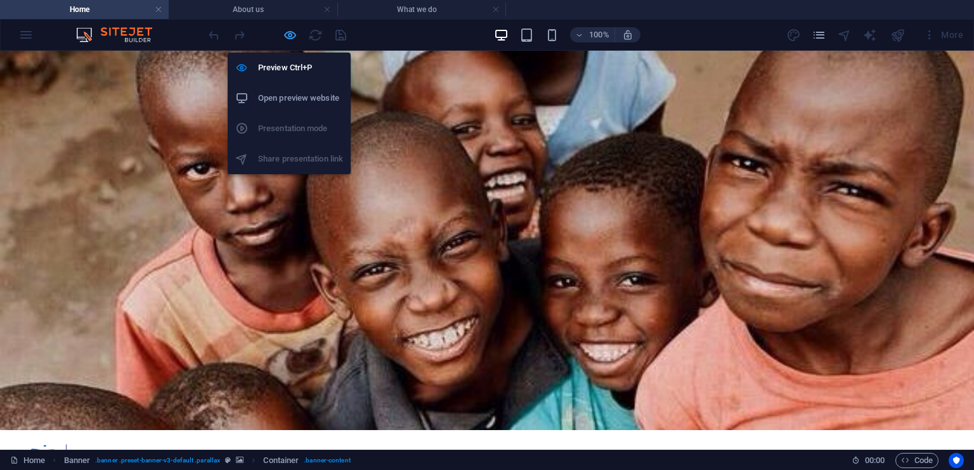
click at [285, 30] on icon "button" at bounding box center [290, 35] width 15 height 15
select select "px"
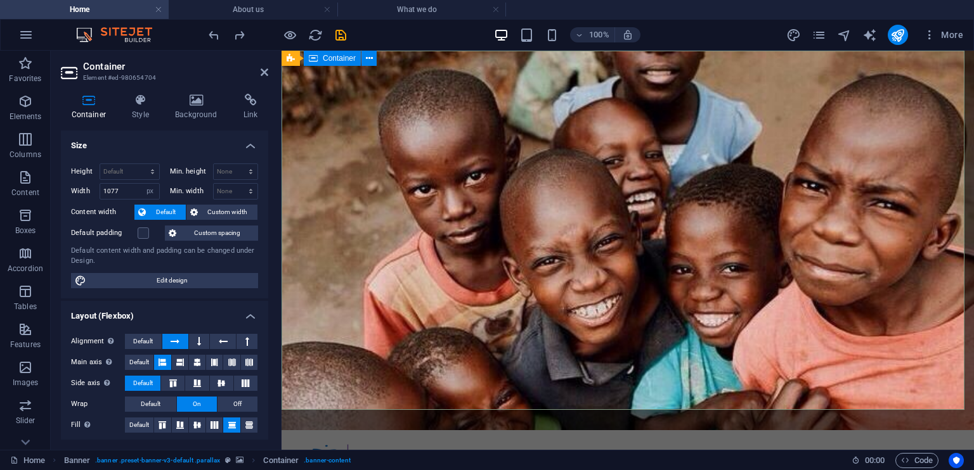
click at [293, 56] on icon at bounding box center [291, 58] width 8 height 15
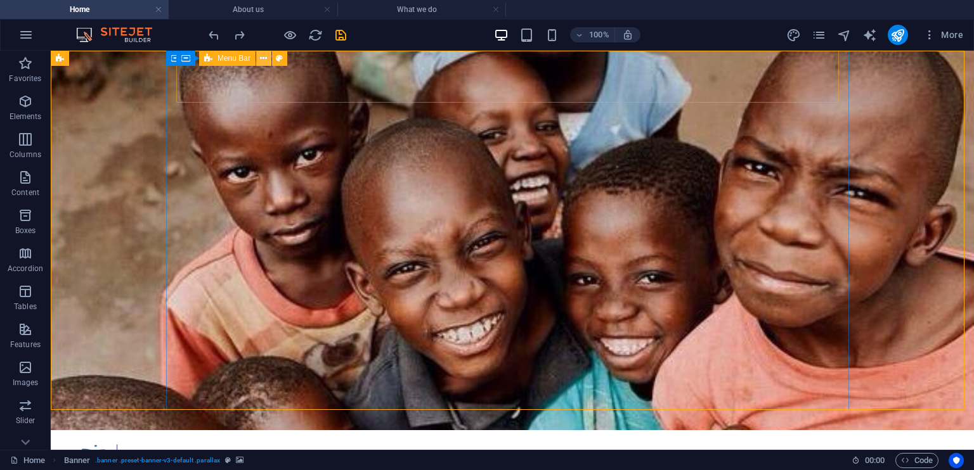
click at [264, 57] on icon at bounding box center [263, 58] width 7 height 13
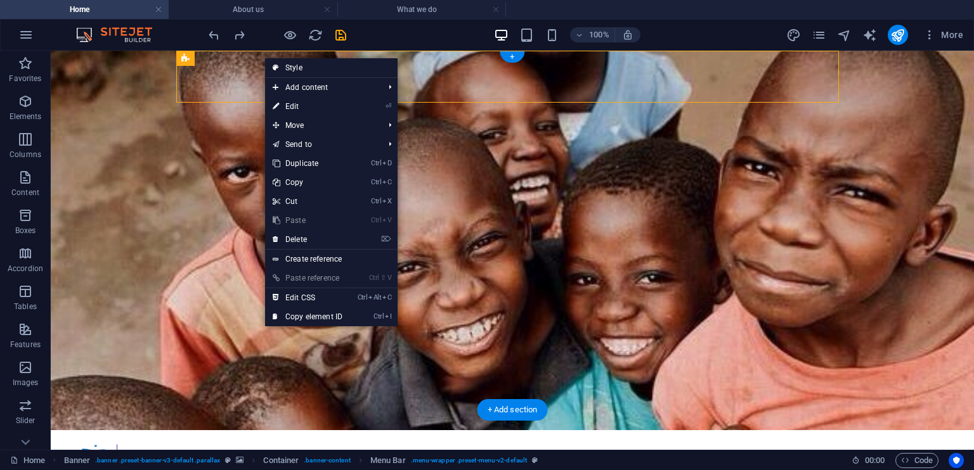
click at [110, 200] on figure at bounding box center [512, 241] width 923 height 380
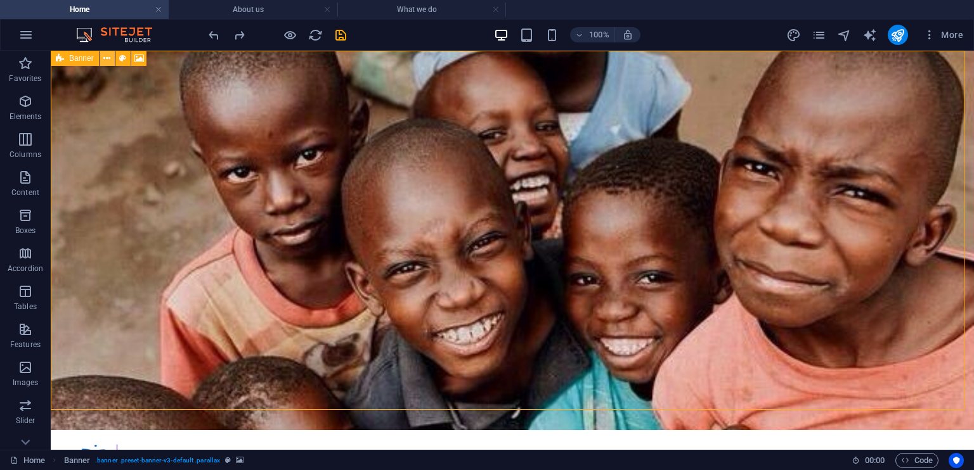
click at [109, 60] on icon at bounding box center [106, 58] width 7 height 13
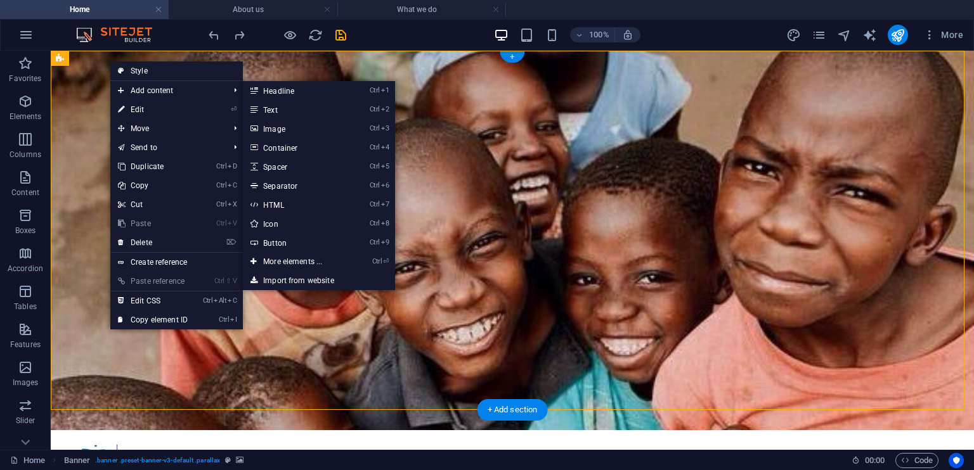
click at [91, 91] on figure at bounding box center [512, 241] width 923 height 380
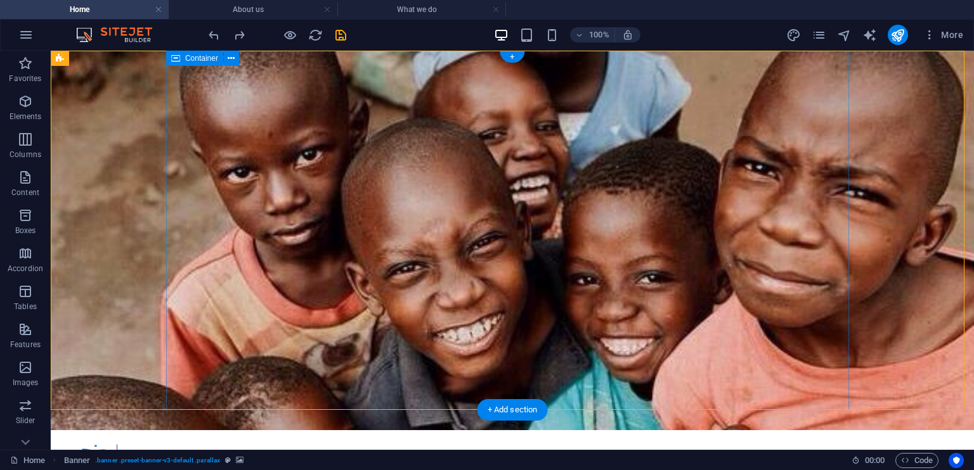
click at [186, 56] on span "Container" at bounding box center [201, 59] width 33 height 8
click at [230, 58] on icon at bounding box center [231, 58] width 7 height 13
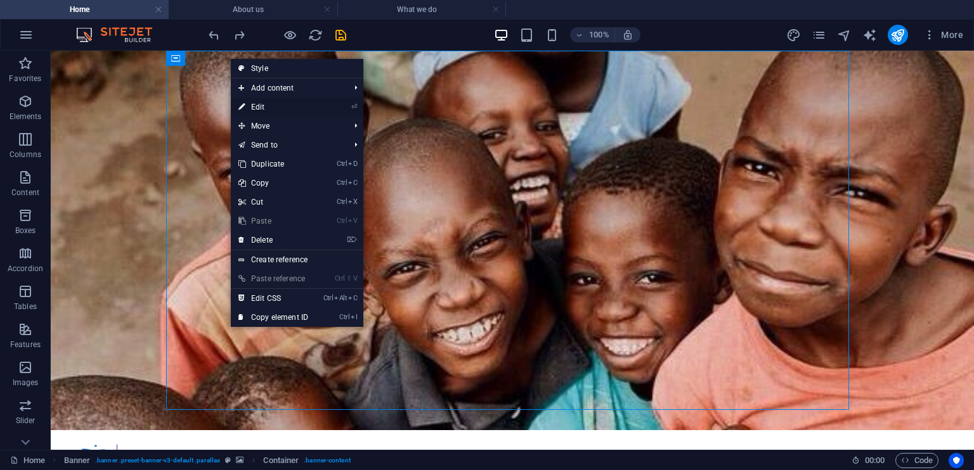
click at [266, 101] on link "⏎ Edit" at bounding box center [273, 107] width 85 height 19
select select "px"
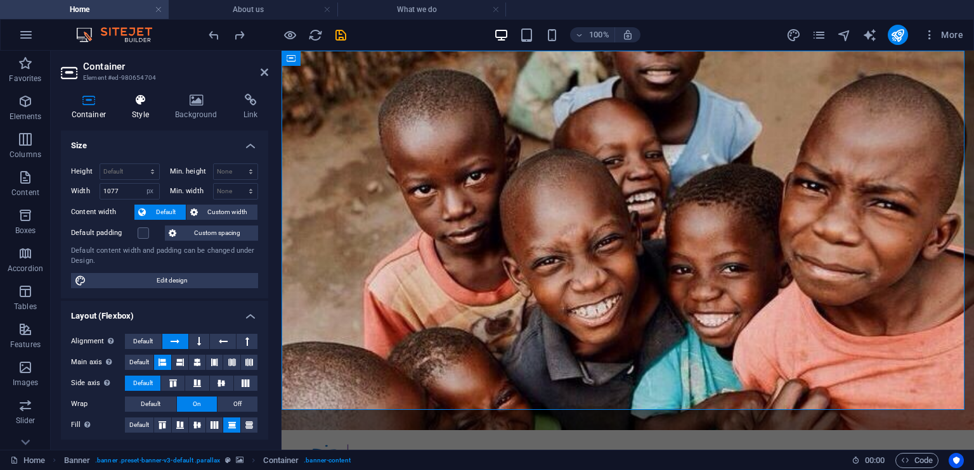
click at [152, 111] on h4 "Style" at bounding box center [143, 107] width 43 height 27
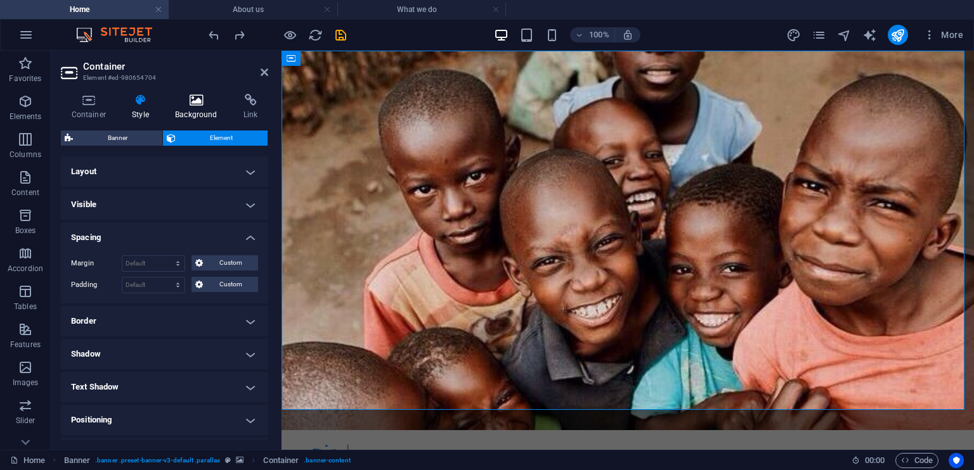
click at [200, 110] on h4 "Background" at bounding box center [199, 107] width 68 height 27
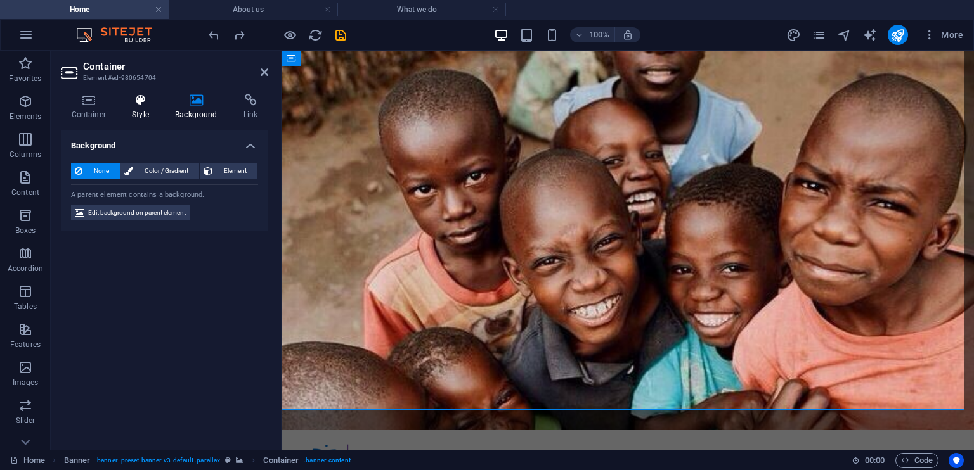
click at [148, 100] on icon at bounding box center [141, 100] width 38 height 13
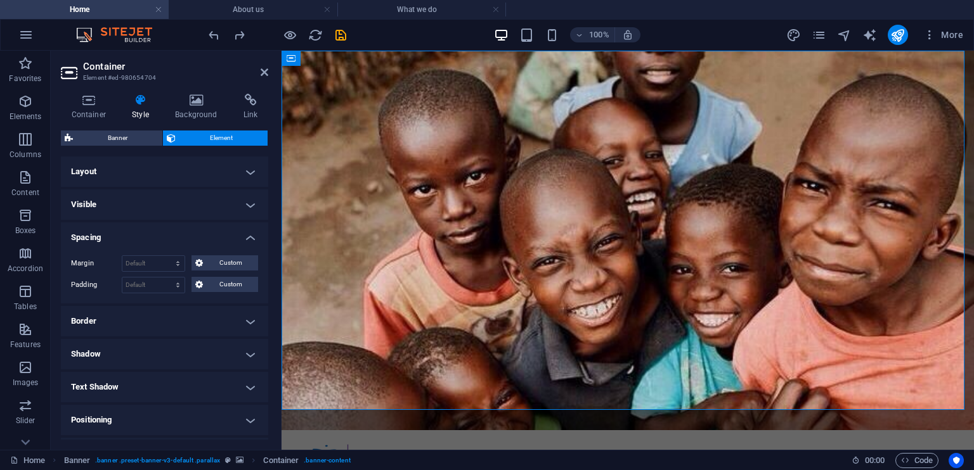
click at [203, 172] on h4 "Layout" at bounding box center [164, 172] width 207 height 30
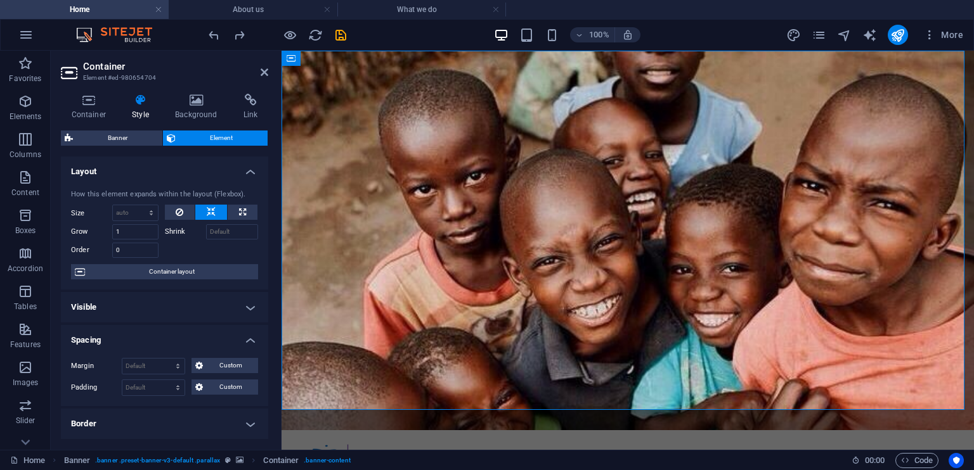
click at [193, 167] on h4 "Layout" at bounding box center [164, 168] width 207 height 23
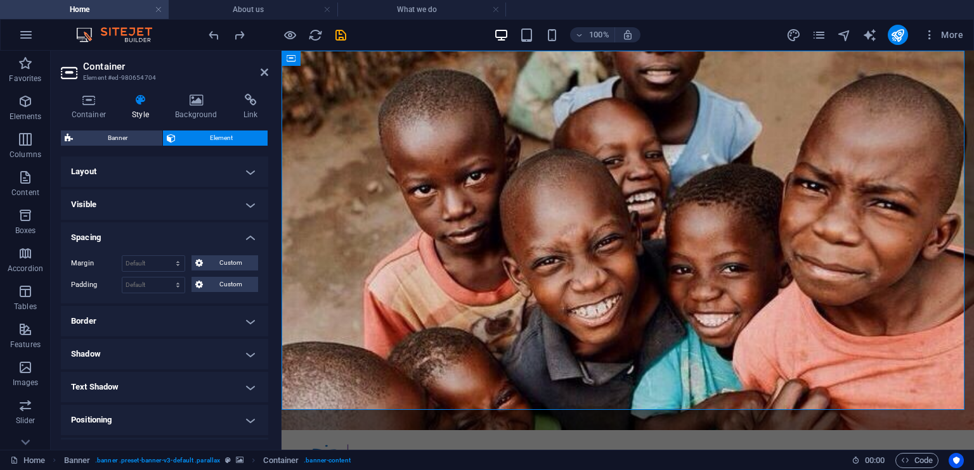
click at [190, 211] on h4 "Visible" at bounding box center [164, 205] width 207 height 30
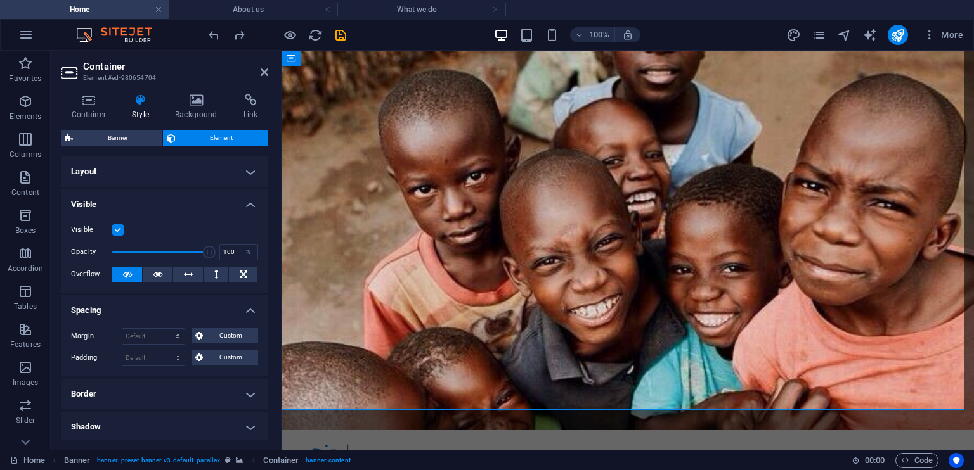
click at [190, 211] on h4 "Visible" at bounding box center [164, 201] width 207 height 23
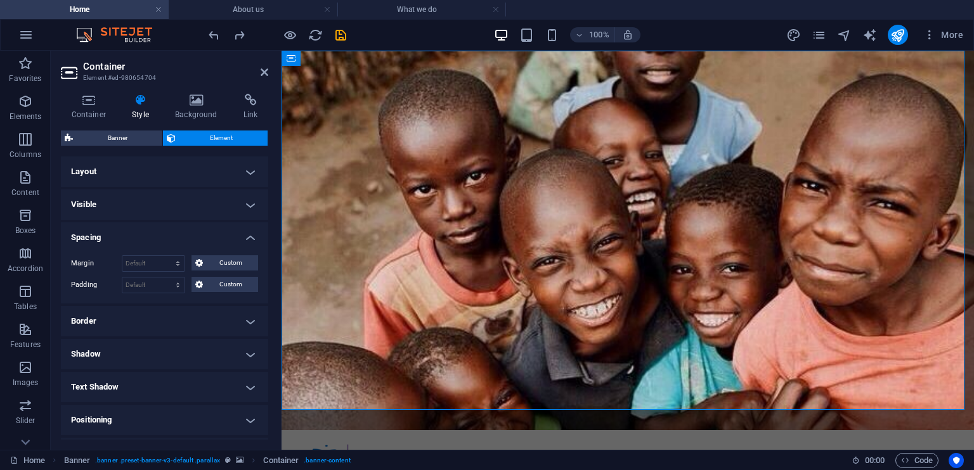
drag, startPoint x: 190, startPoint y: 211, endPoint x: 183, endPoint y: 243, distance: 32.5
click at [183, 243] on ul "Layout How this element expands within the layout (Flexbox). Size Default auto …" at bounding box center [164, 362] width 207 height 411
click at [162, 268] on select "Default auto px % rem vw vh Custom" at bounding box center [153, 263] width 62 height 15
click at [122, 256] on select "Default auto px % rem vw vh Custom" at bounding box center [153, 263] width 62 height 15
click at [147, 256] on select "Default auto px % rem vw vh Custom" at bounding box center [153, 263] width 62 height 15
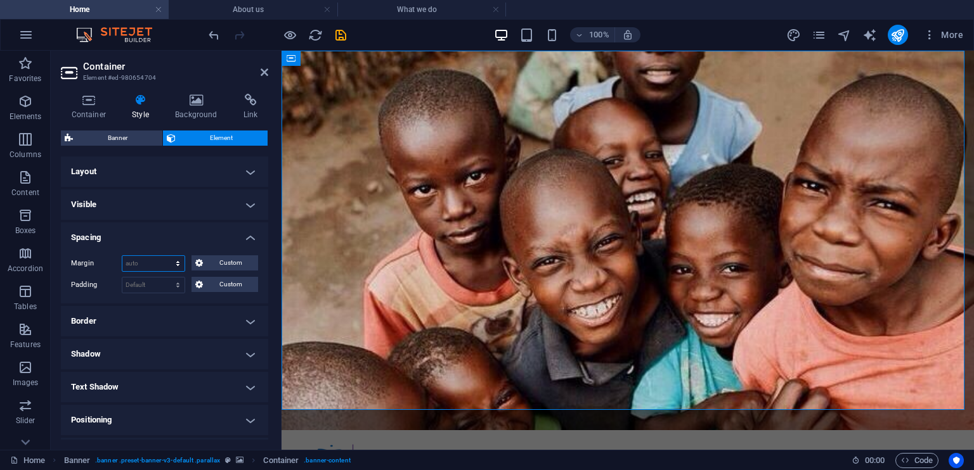
select select "px"
click at [165, 256] on select "Default auto px % rem vw vh Custom" at bounding box center [153, 263] width 62 height 15
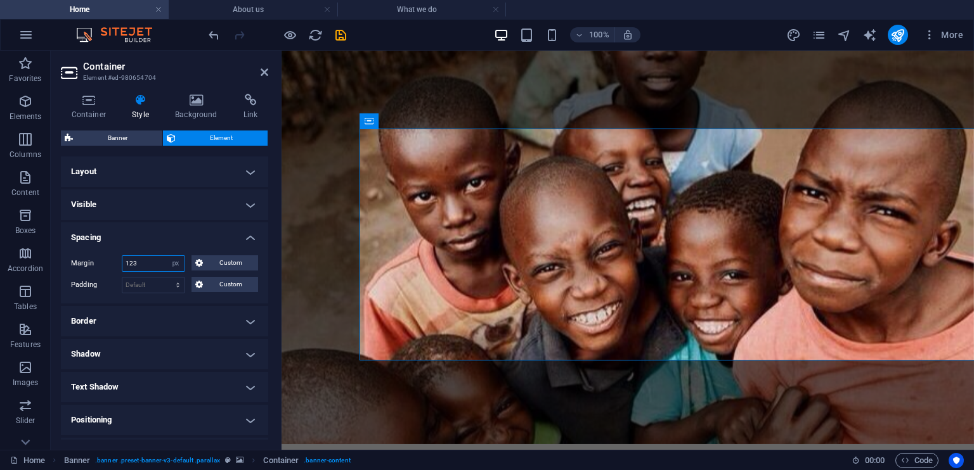
click at [150, 259] on input "123" at bounding box center [153, 263] width 62 height 15
type input "-33"
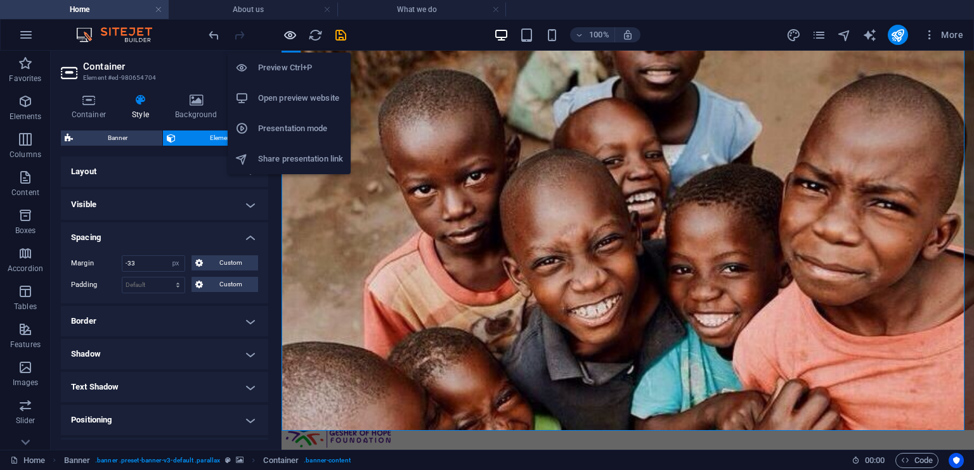
click at [290, 35] on icon "button" at bounding box center [290, 35] width 15 height 15
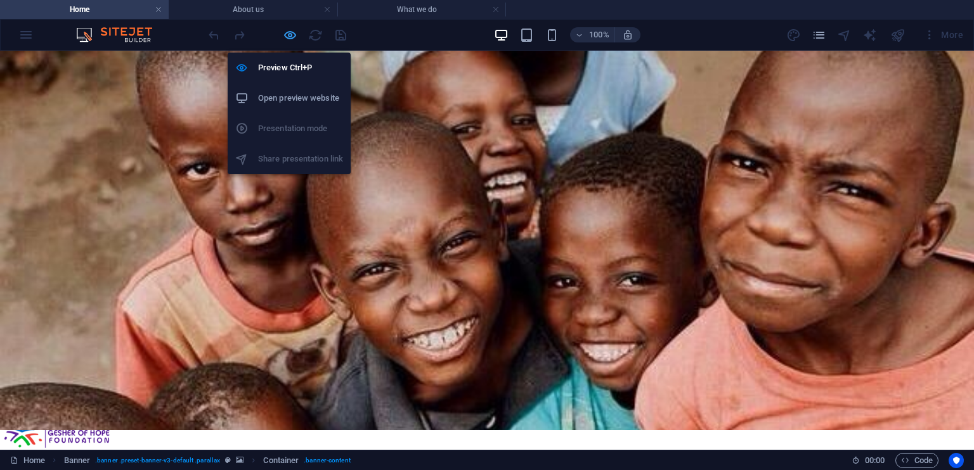
click at [290, 33] on icon "button" at bounding box center [290, 35] width 15 height 15
select select "px"
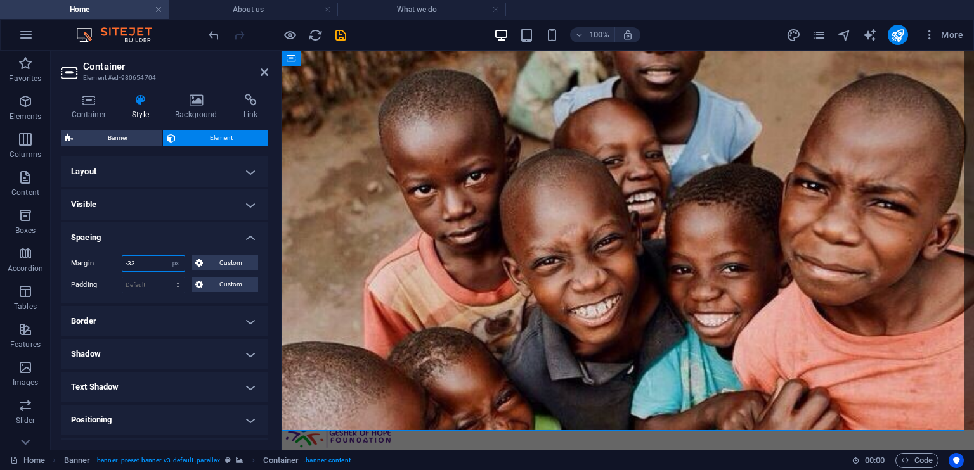
click at [148, 266] on input "-33" at bounding box center [153, 263] width 62 height 15
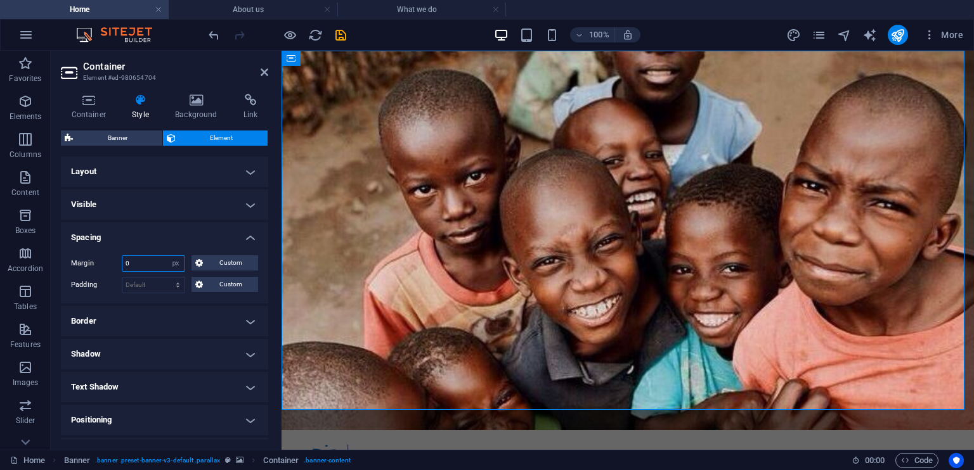
click at [148, 266] on input "0" at bounding box center [153, 263] width 62 height 15
type input "20"
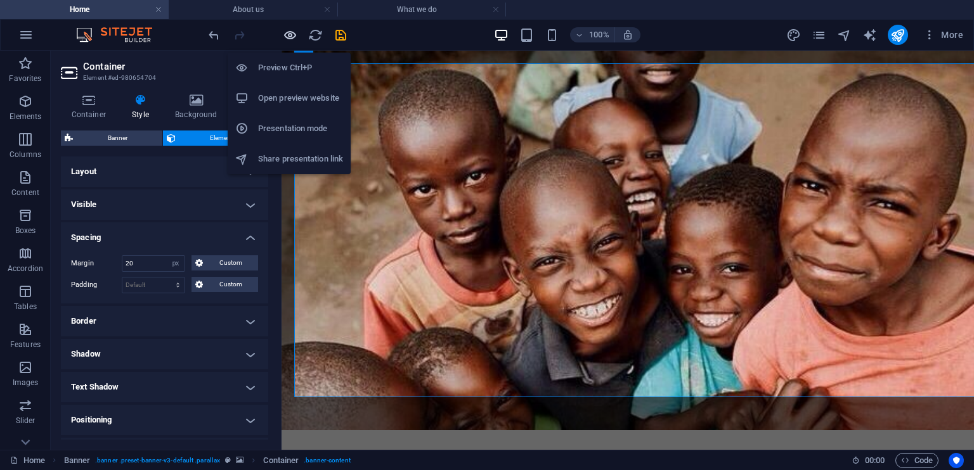
click at [284, 32] on icon "button" at bounding box center [290, 35] width 15 height 15
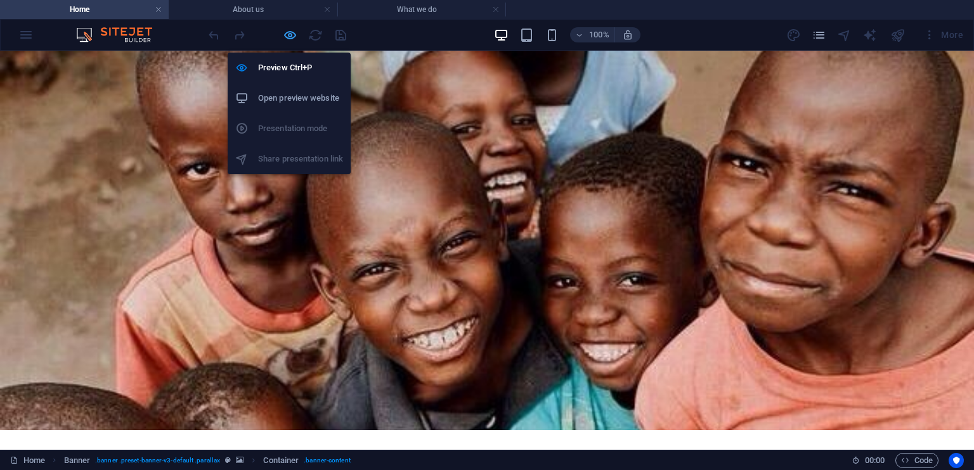
click at [287, 37] on icon "button" at bounding box center [290, 35] width 15 height 15
select select "px"
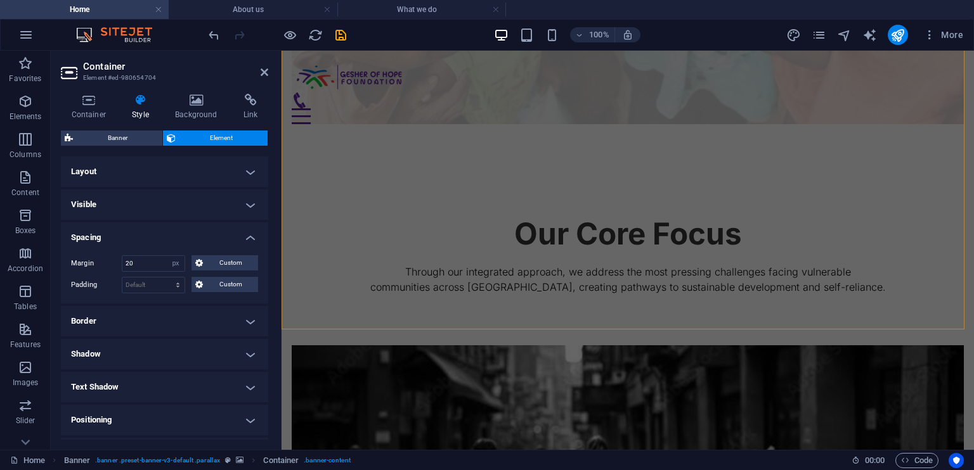
scroll to position [1273, 0]
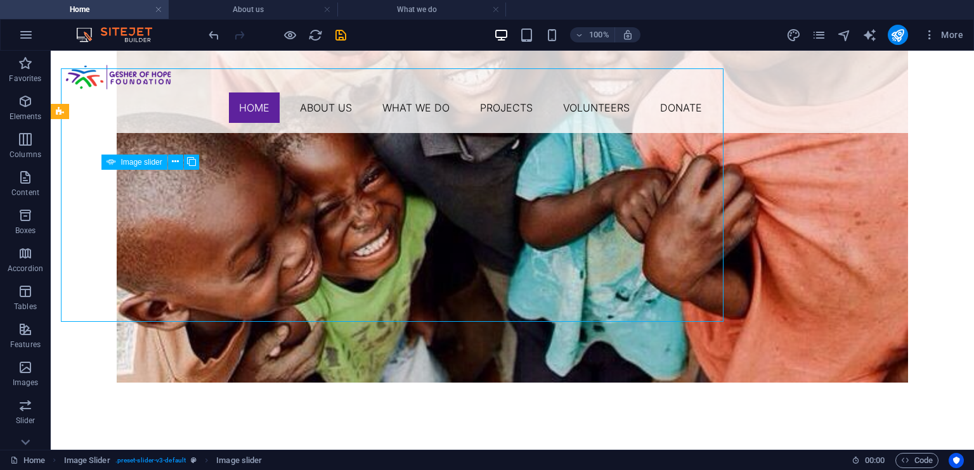
scroll to position [1344, 0]
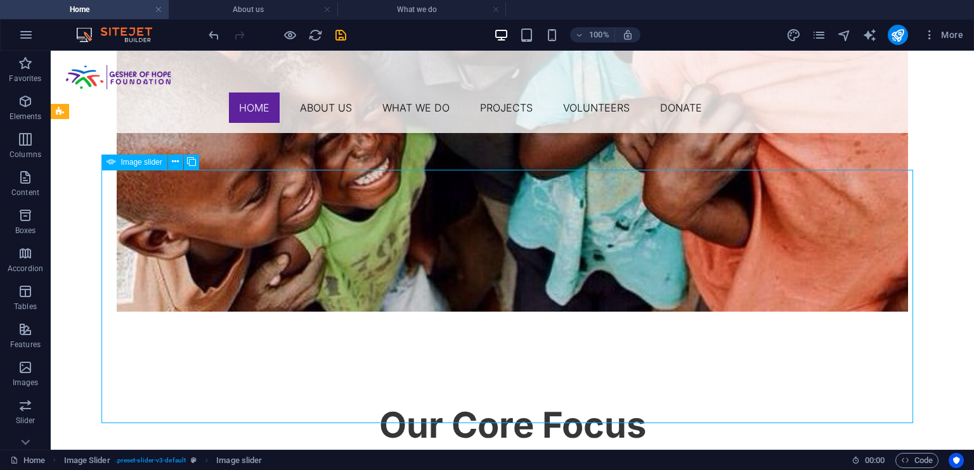
select select "px"
select select "ms"
select select "s"
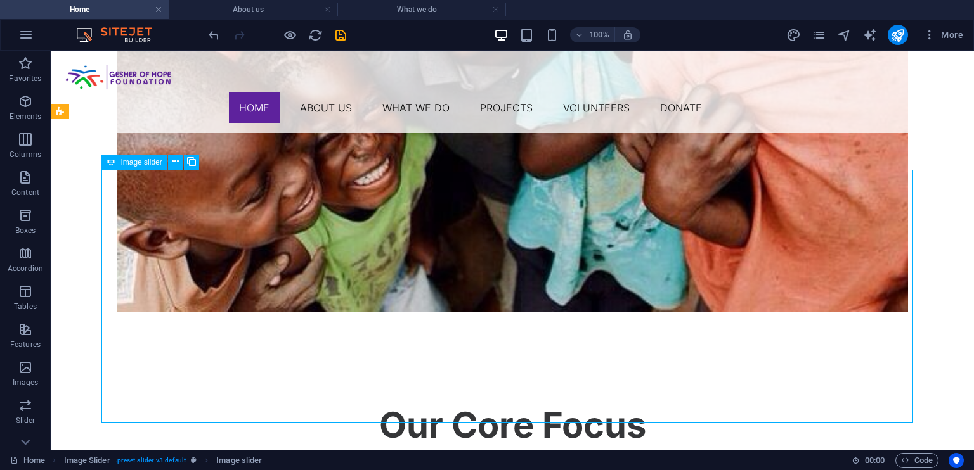
select select "progressive"
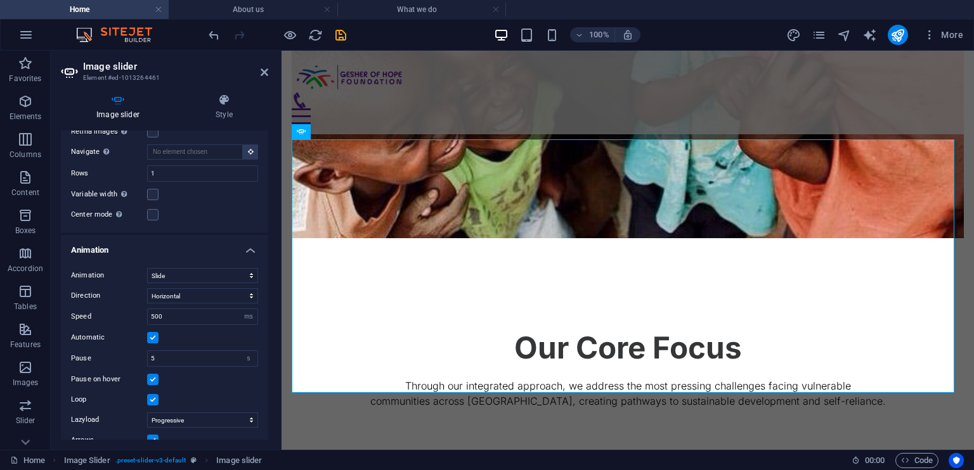
scroll to position [514, 0]
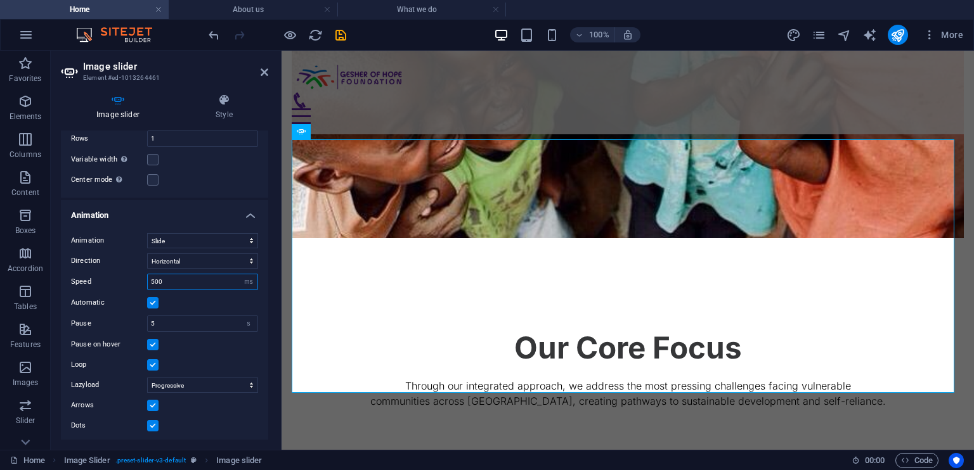
click at [169, 276] on input "500" at bounding box center [203, 282] width 110 height 15
type input "200"
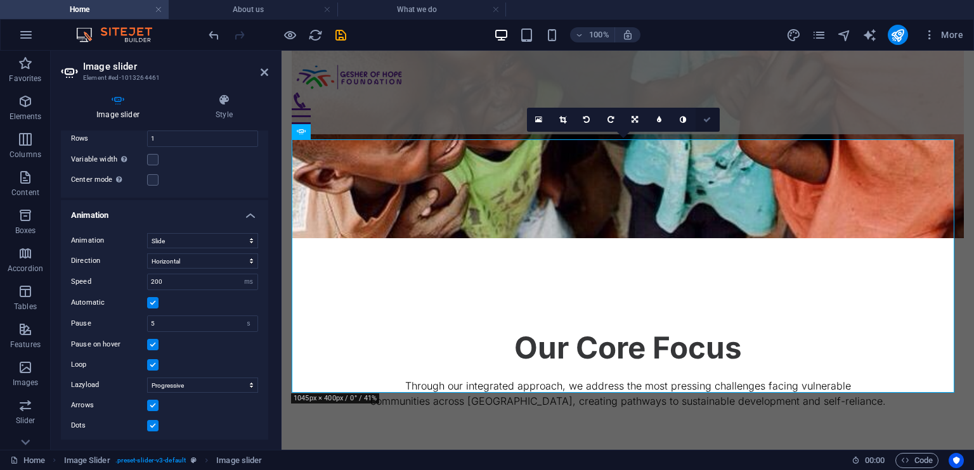
click at [706, 119] on icon at bounding box center [707, 120] width 8 height 8
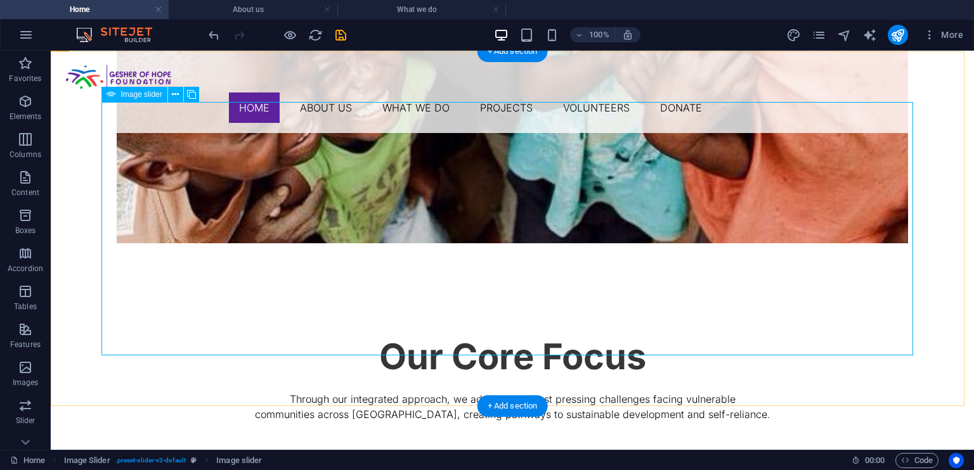
scroll to position [1412, 0]
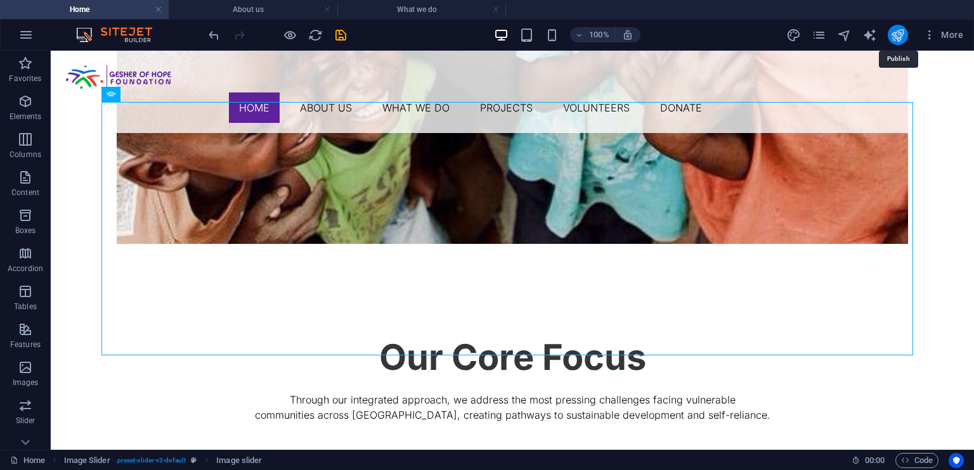
click at [898, 40] on icon "publish" at bounding box center [897, 35] width 15 height 15
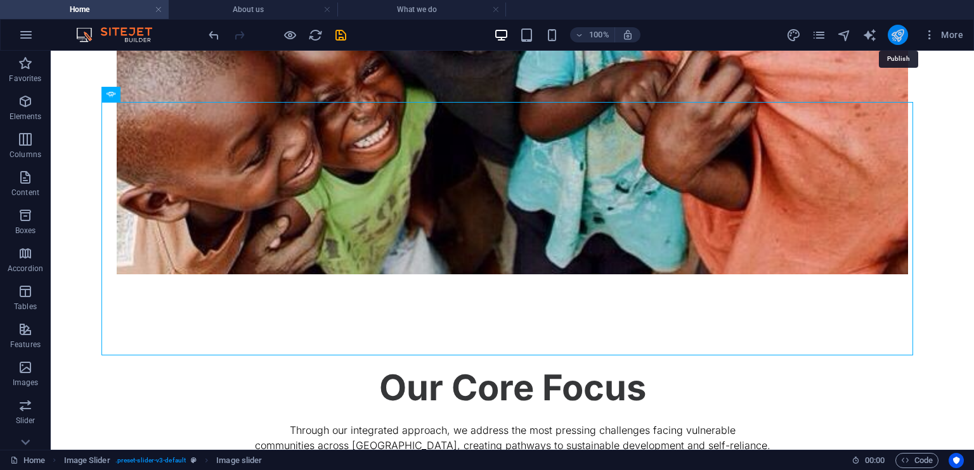
scroll to position [0, 0]
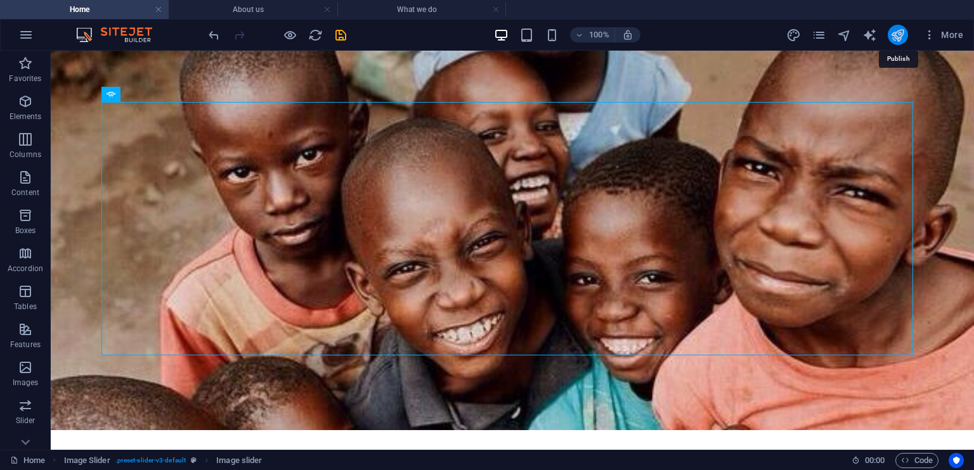
select select "px"
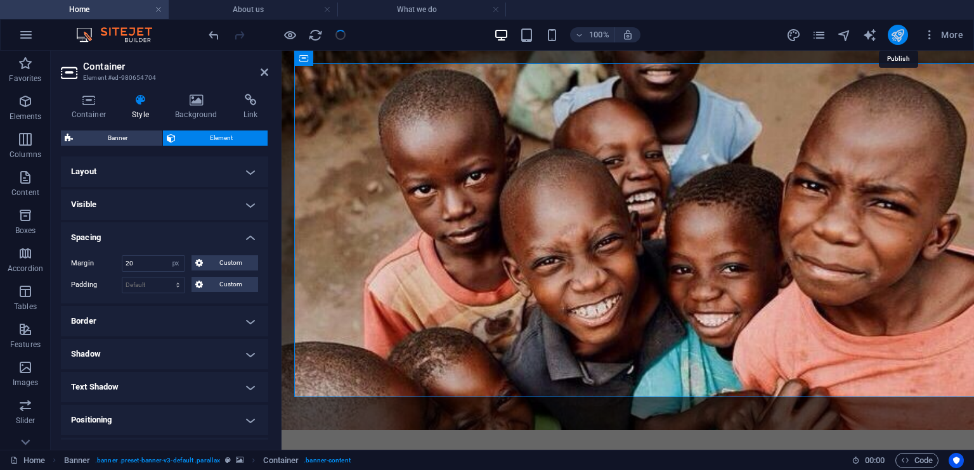
click at [902, 36] on icon "publish" at bounding box center [897, 35] width 15 height 15
select select "px"
click at [902, 36] on icon "publish" at bounding box center [897, 35] width 15 height 15
select select "px"
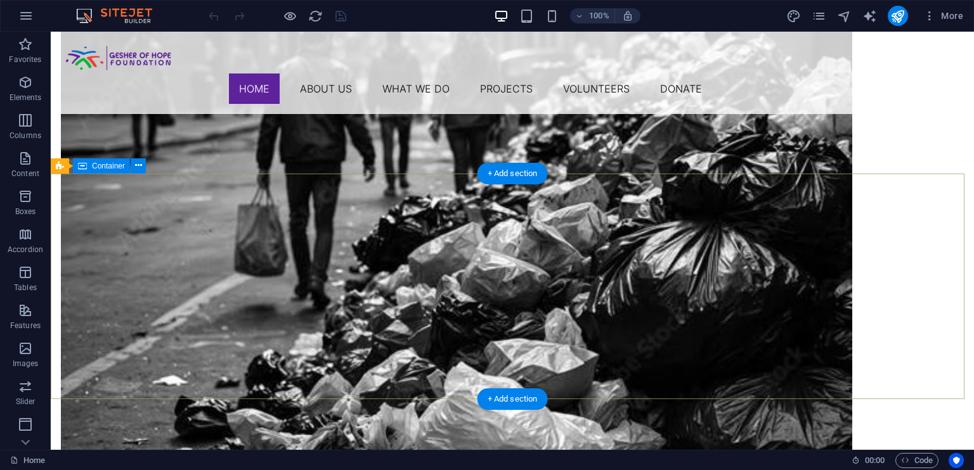
scroll to position [2005, 0]
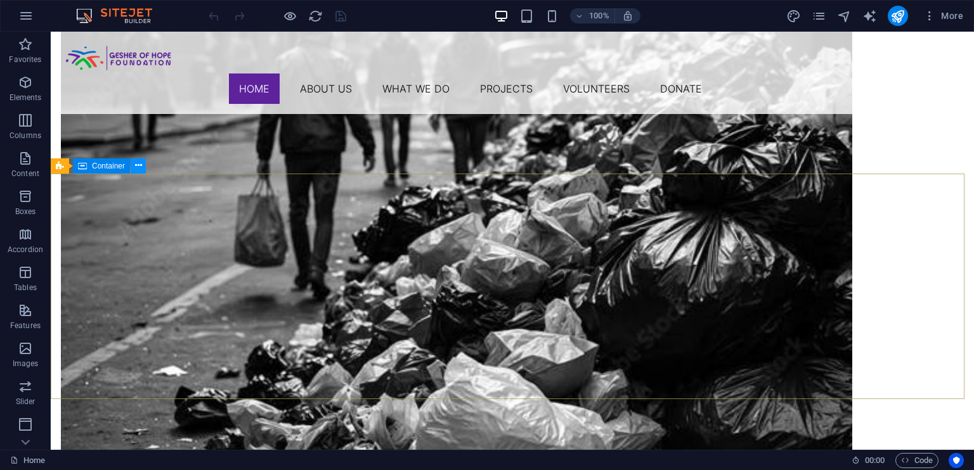
click at [133, 169] on button at bounding box center [138, 166] width 15 height 15
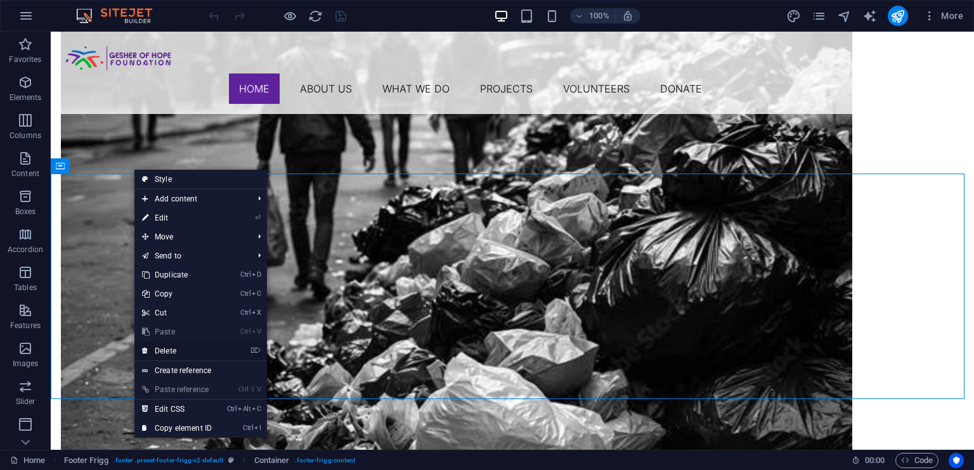
click at [176, 353] on link "⌦ Delete" at bounding box center [176, 351] width 85 height 19
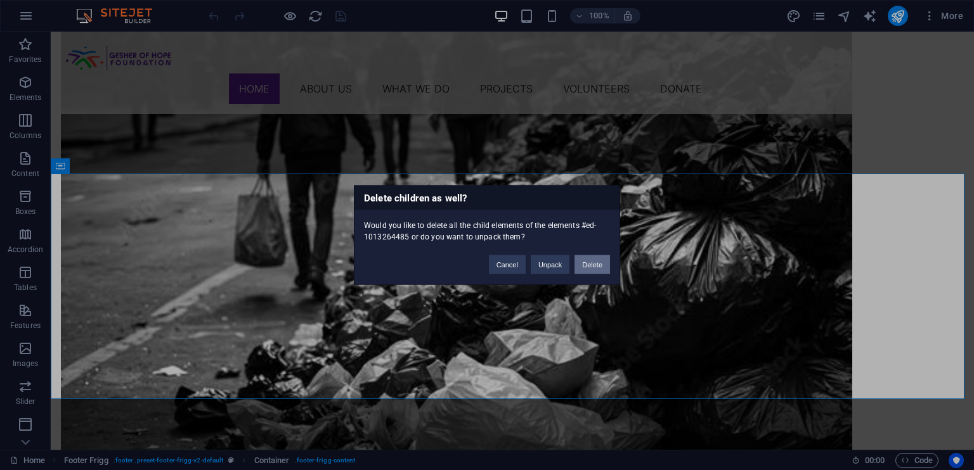
click at [578, 261] on button "Delete" at bounding box center [592, 265] width 36 height 19
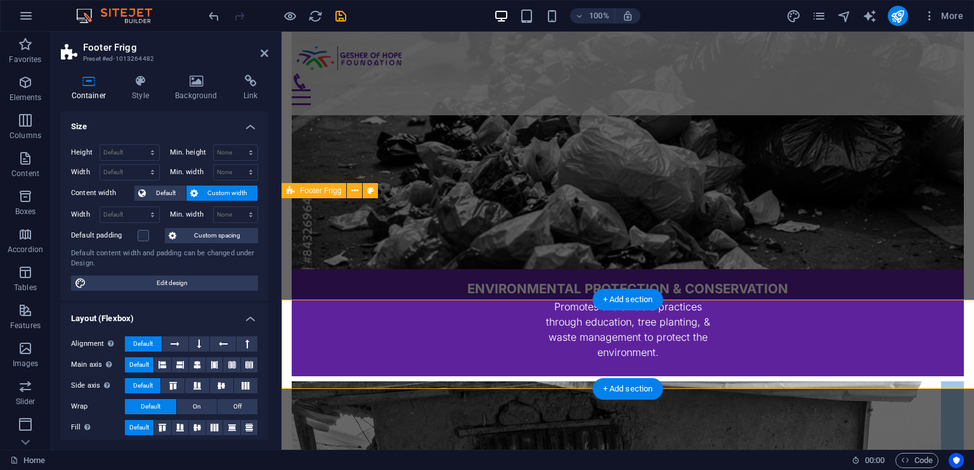
scroll to position [1879, 0]
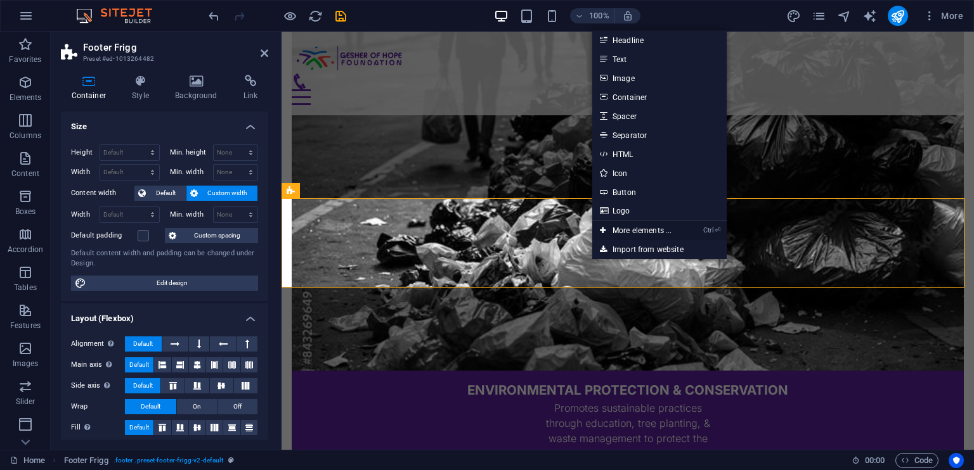
click at [633, 230] on link "Ctrl ⏎ More elements ..." at bounding box center [635, 230] width 87 height 19
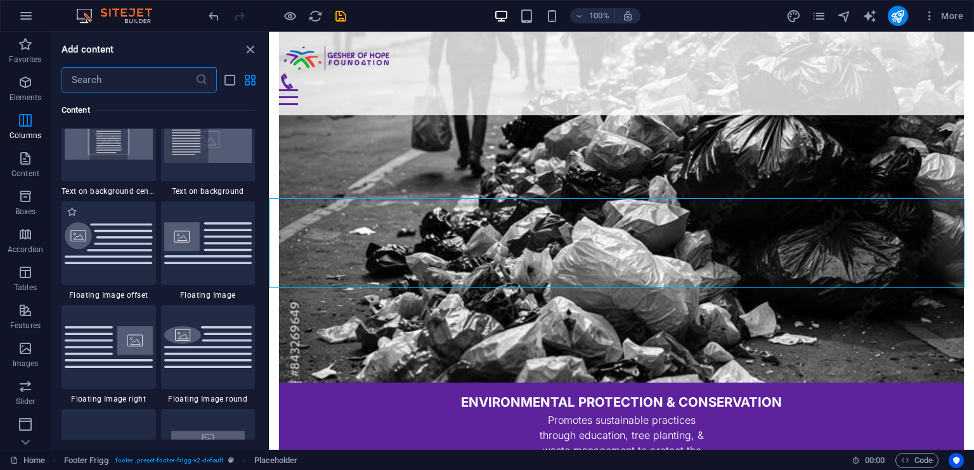
scroll to position [2767, 0]
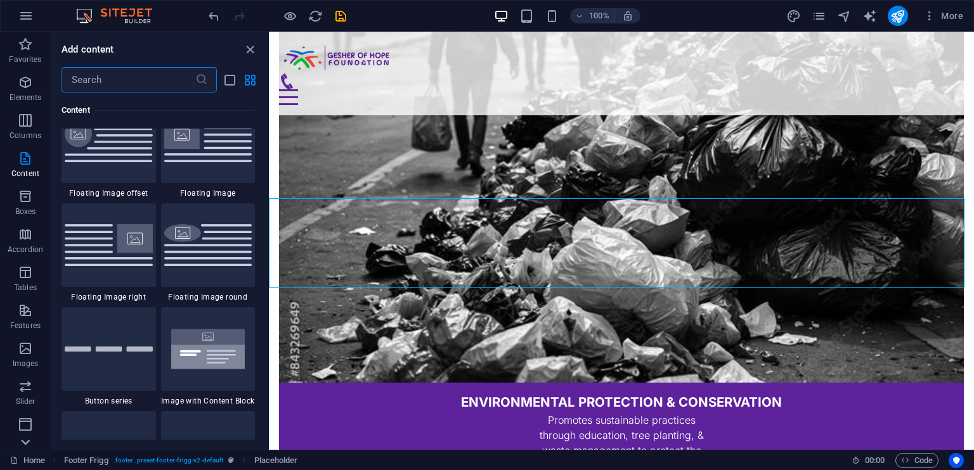
click at [25, 436] on icon at bounding box center [25, 443] width 18 height 18
click at [16, 322] on p "Footer" at bounding box center [25, 326] width 23 height 10
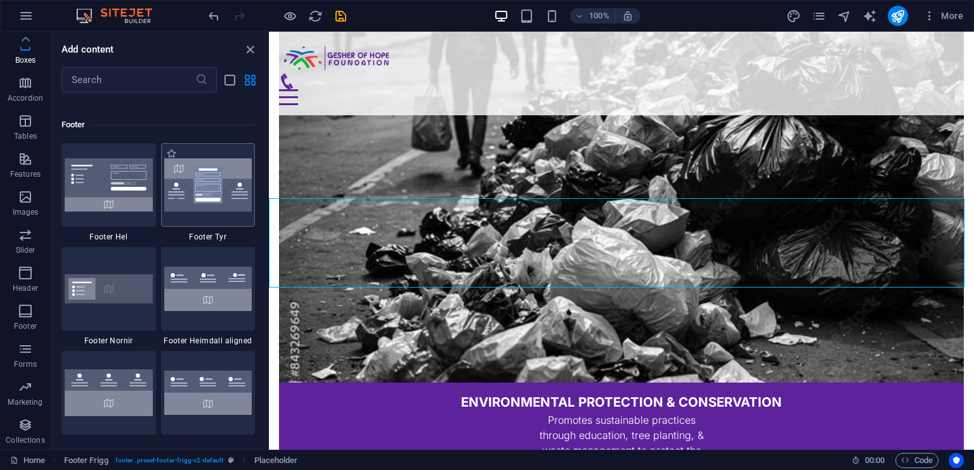
scroll to position [8393, 0]
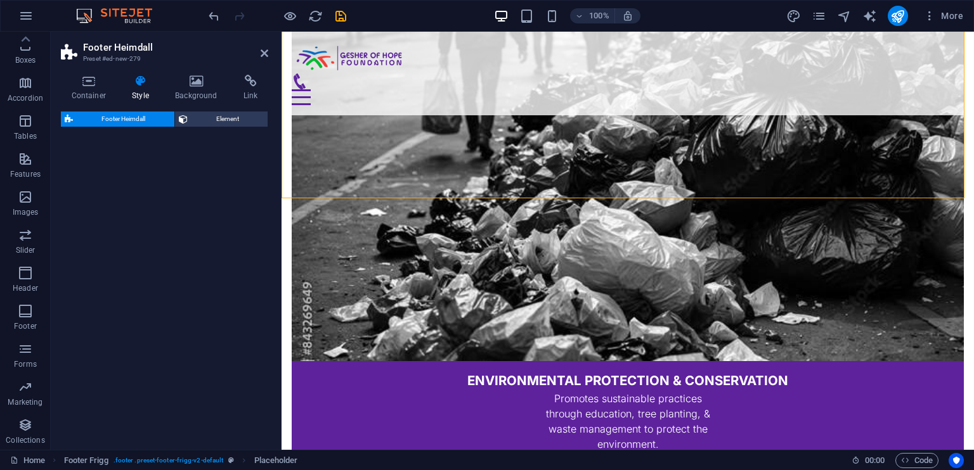
select select "rem"
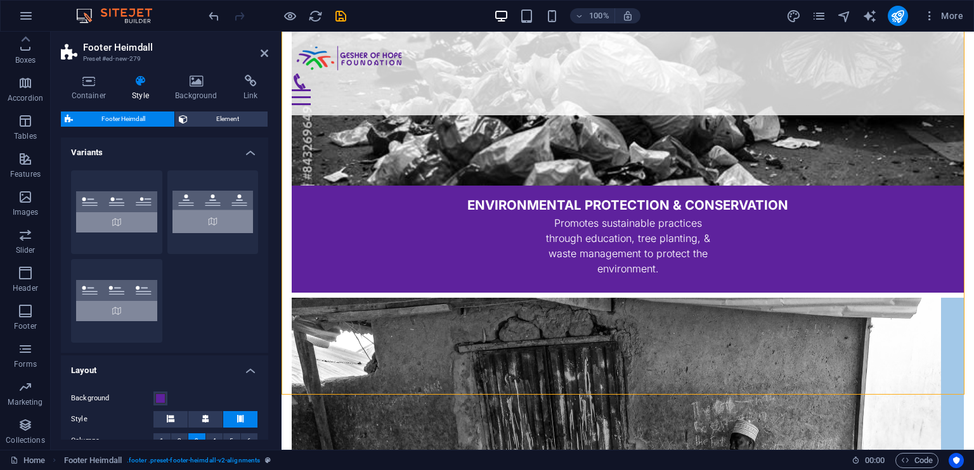
scroll to position [2069, 0]
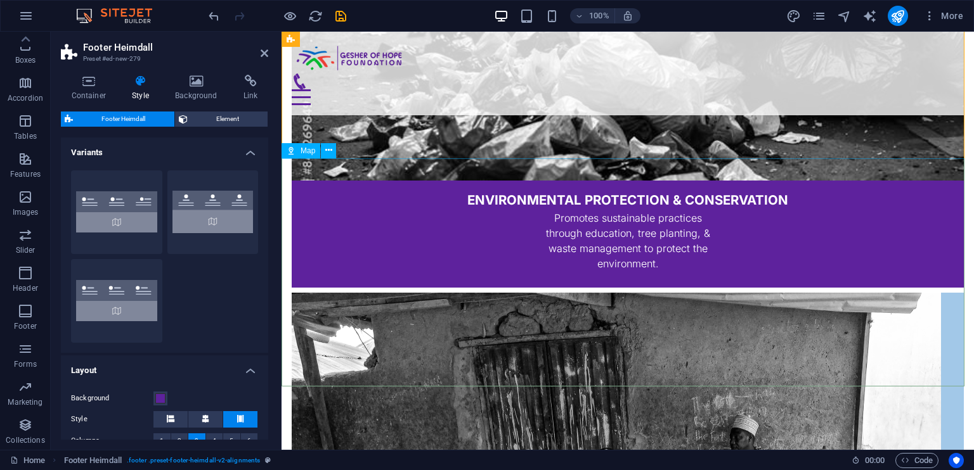
click at [327, 149] on icon at bounding box center [328, 150] width 7 height 13
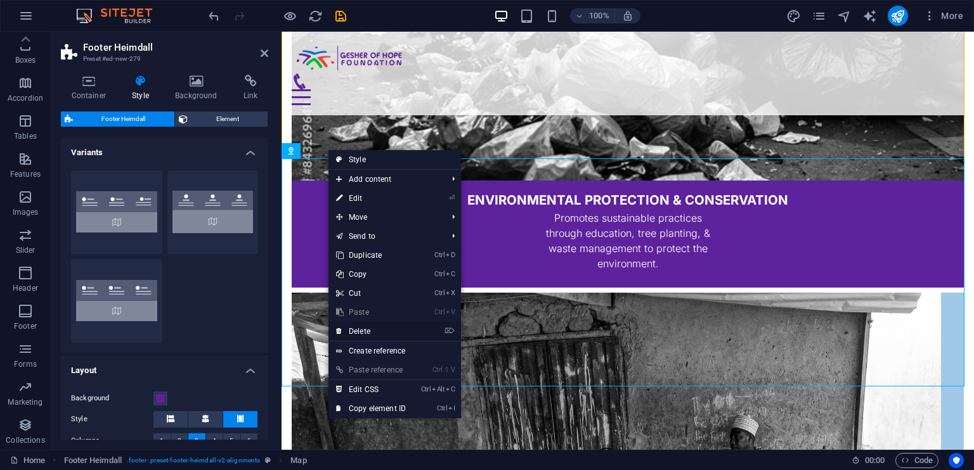
click at [368, 330] on link "⌦ Delete" at bounding box center [370, 331] width 85 height 19
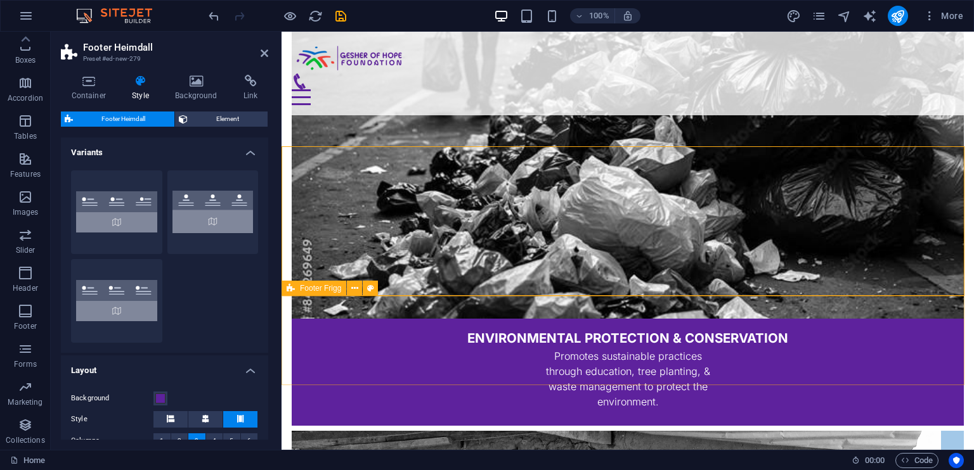
scroll to position [2029, 0]
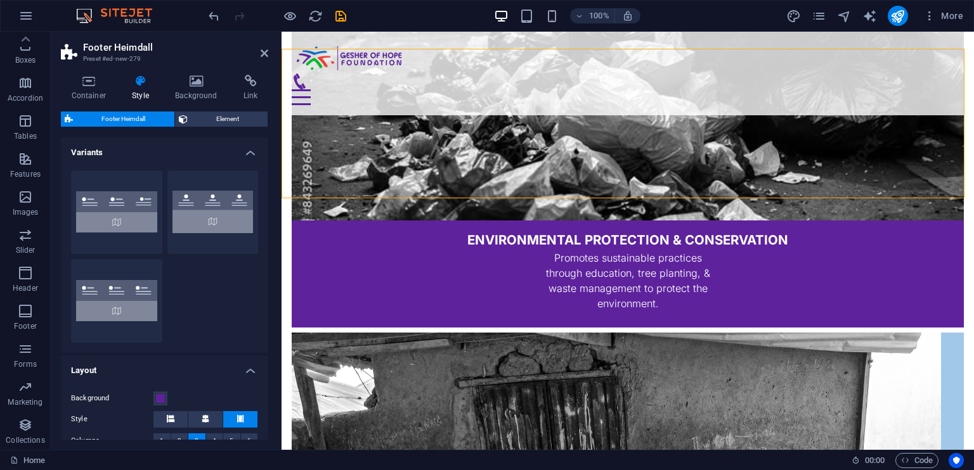
click at [211, 23] on div at bounding box center [277, 16] width 142 height 20
click at [212, 9] on icon "undo" at bounding box center [214, 16] width 15 height 15
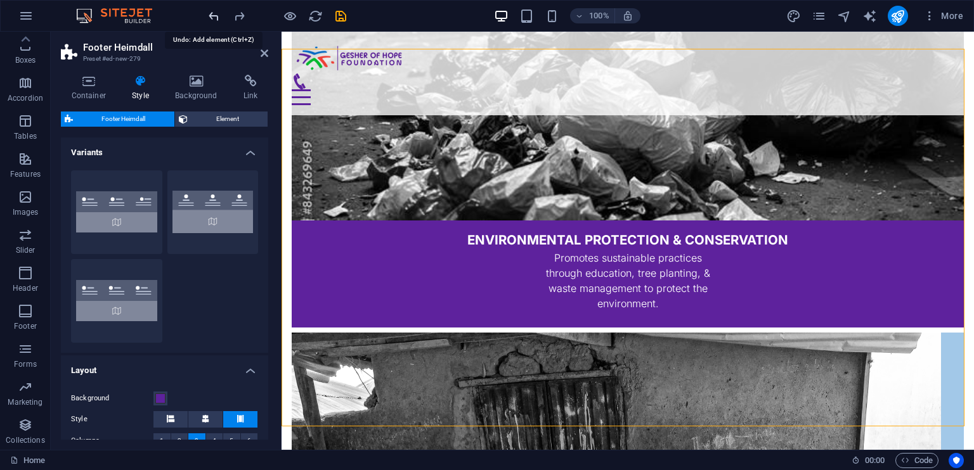
click at [212, 9] on icon "undo" at bounding box center [214, 16] width 15 height 15
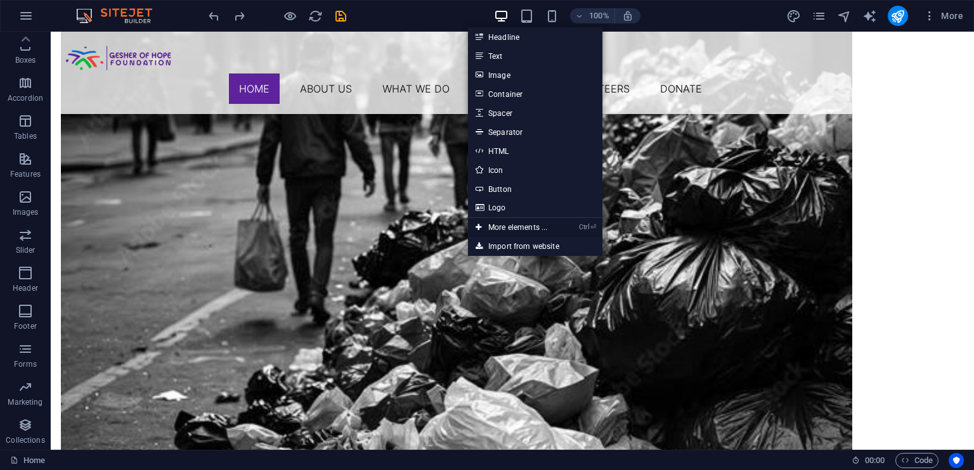
click at [512, 232] on link "Ctrl ⏎ More elements ..." at bounding box center [511, 227] width 87 height 19
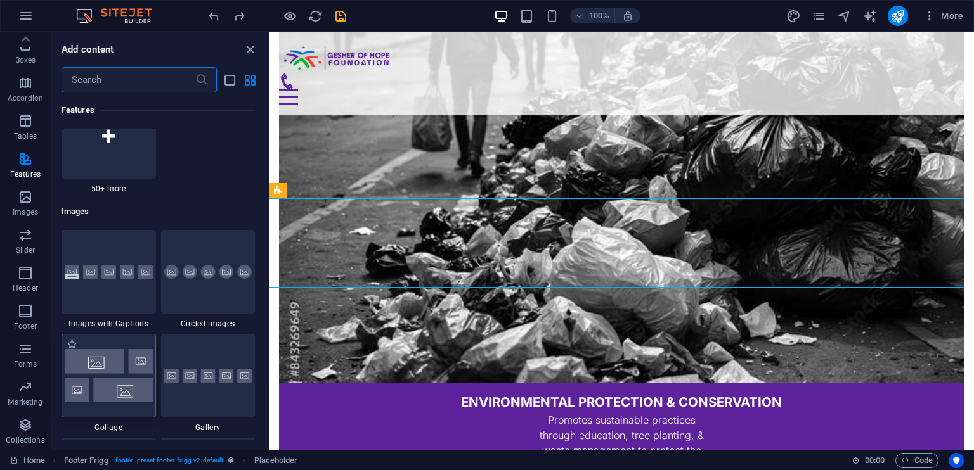
scroll to position [6373, 0]
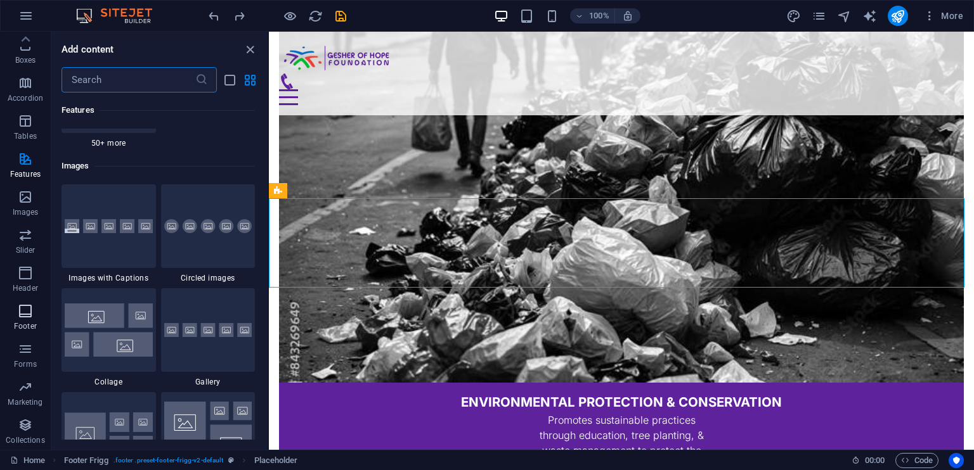
click at [29, 316] on icon "button" at bounding box center [25, 311] width 15 height 15
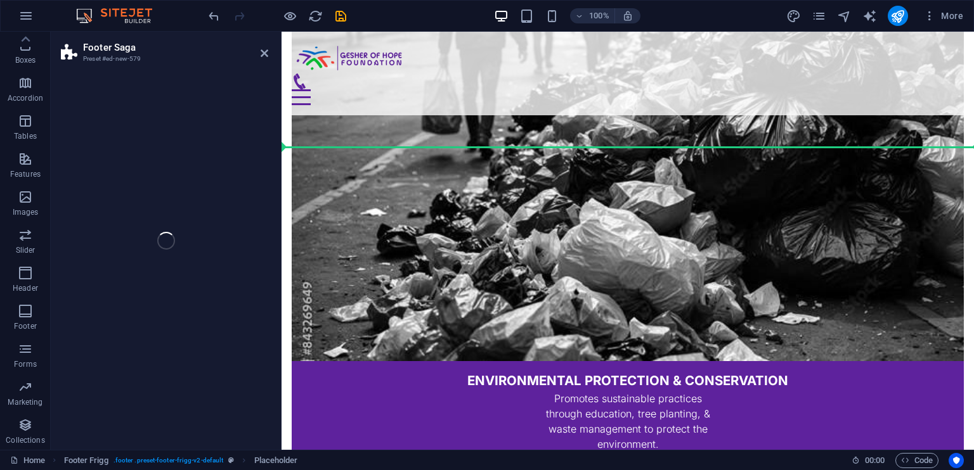
scroll to position [2029, 0]
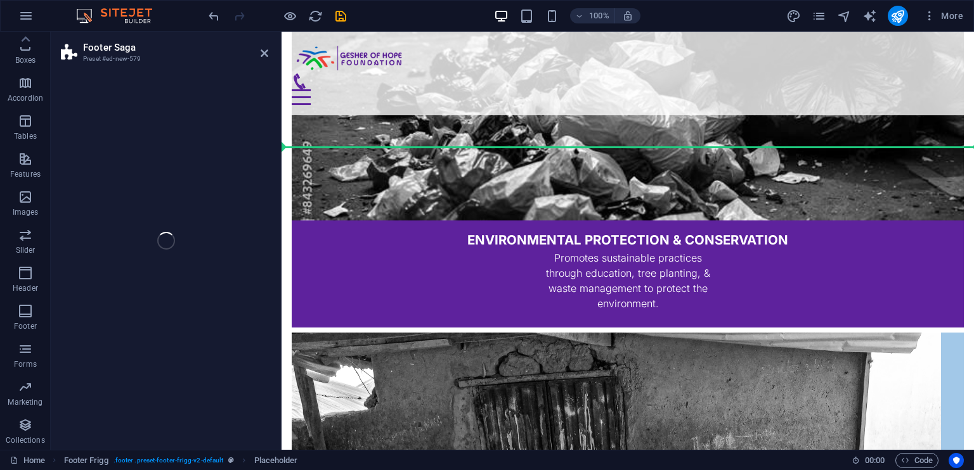
select select "rem"
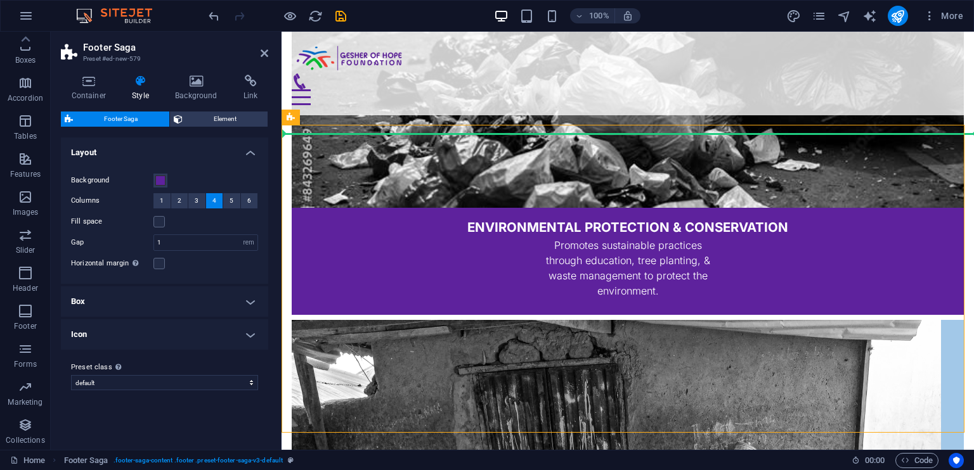
scroll to position [2035, 0]
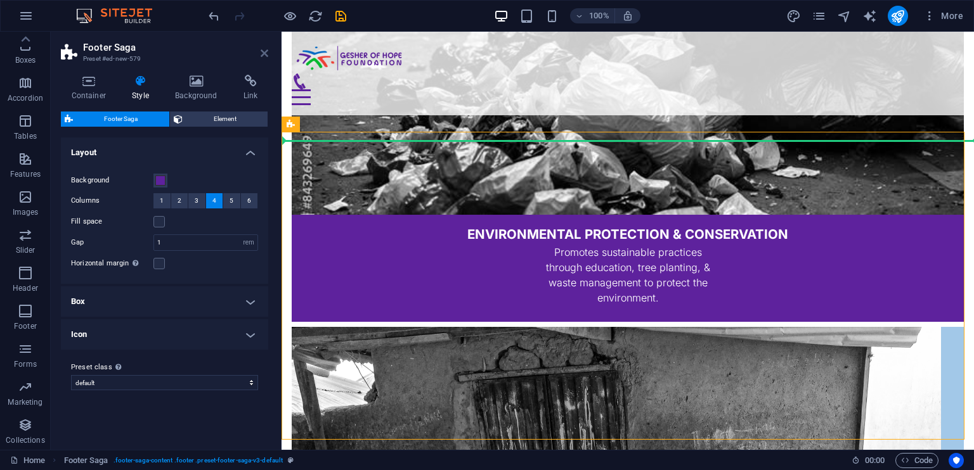
click at [266, 52] on icon at bounding box center [265, 53] width 8 height 10
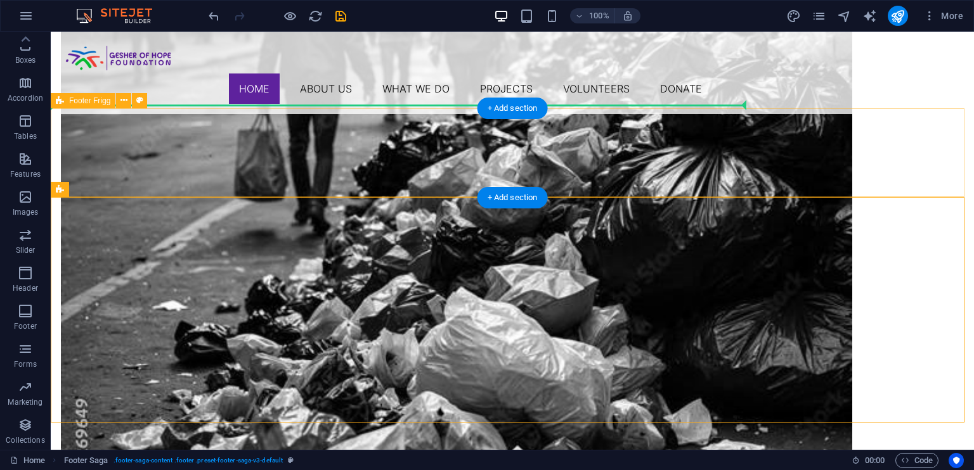
scroll to position [2069, 0]
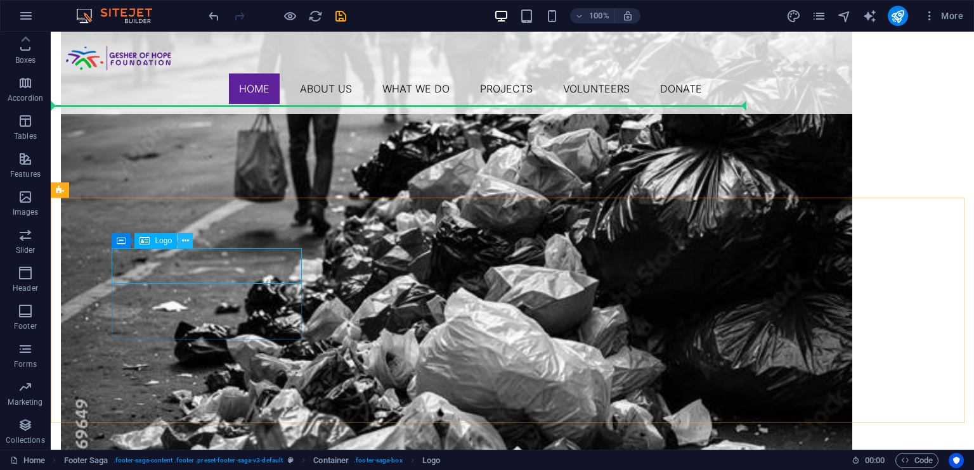
click at [183, 240] on icon at bounding box center [185, 241] width 7 height 13
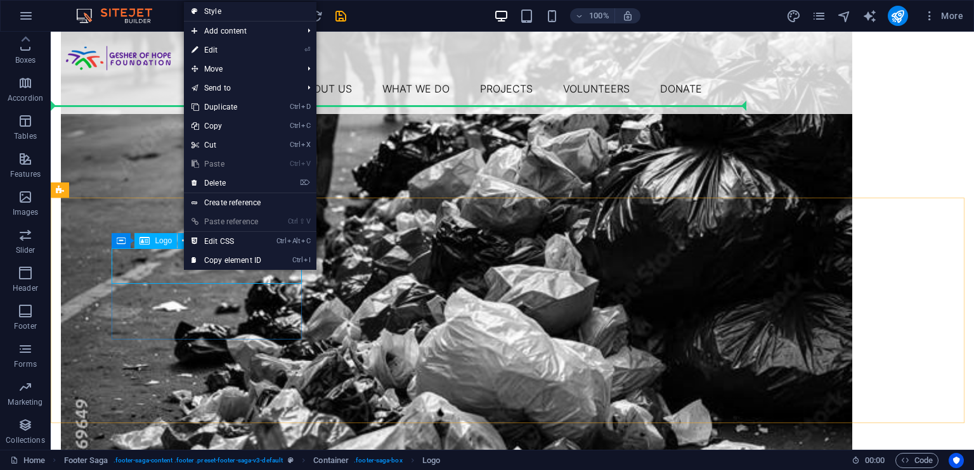
click at [167, 241] on span "Logo" at bounding box center [163, 241] width 17 height 8
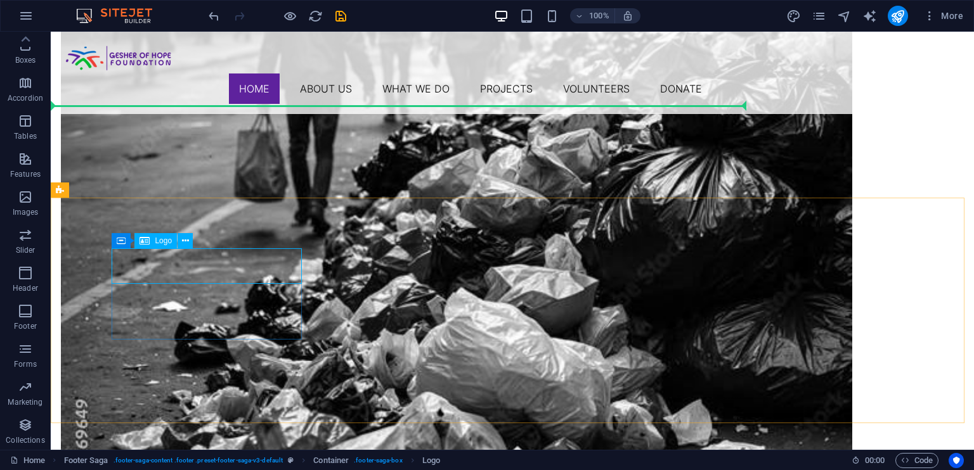
click at [167, 241] on span "Logo" at bounding box center [163, 241] width 17 height 8
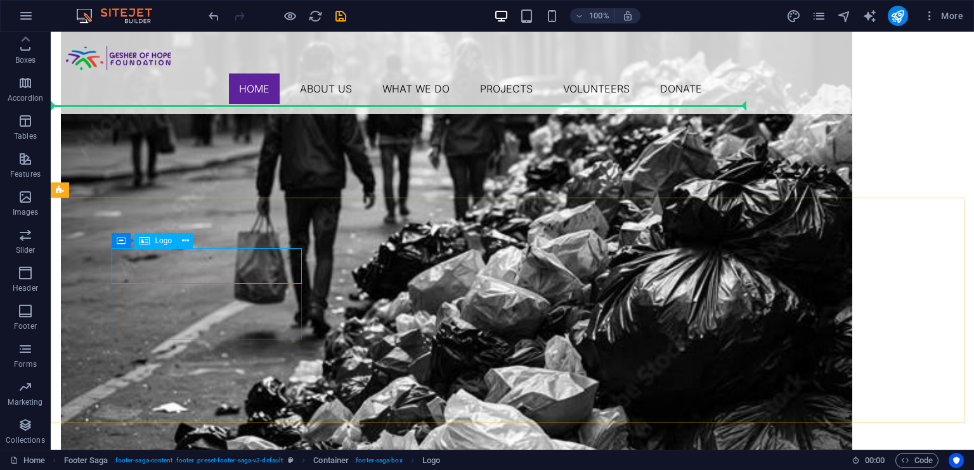
select select "px"
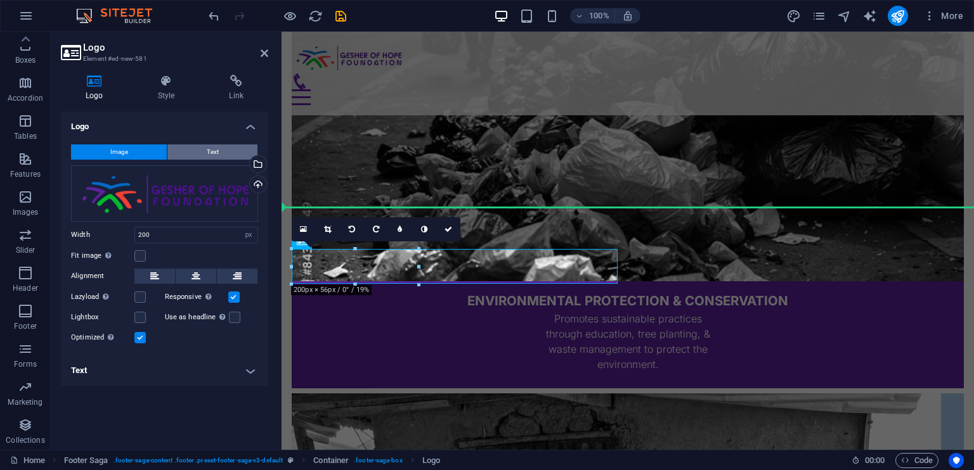
click at [204, 152] on button "Text" at bounding box center [212, 152] width 90 height 15
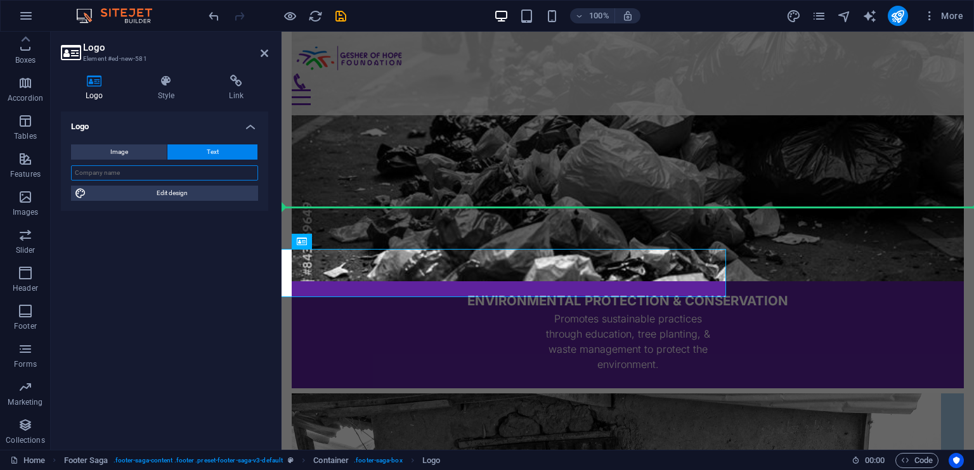
click at [205, 174] on input "text" at bounding box center [164, 172] width 187 height 15
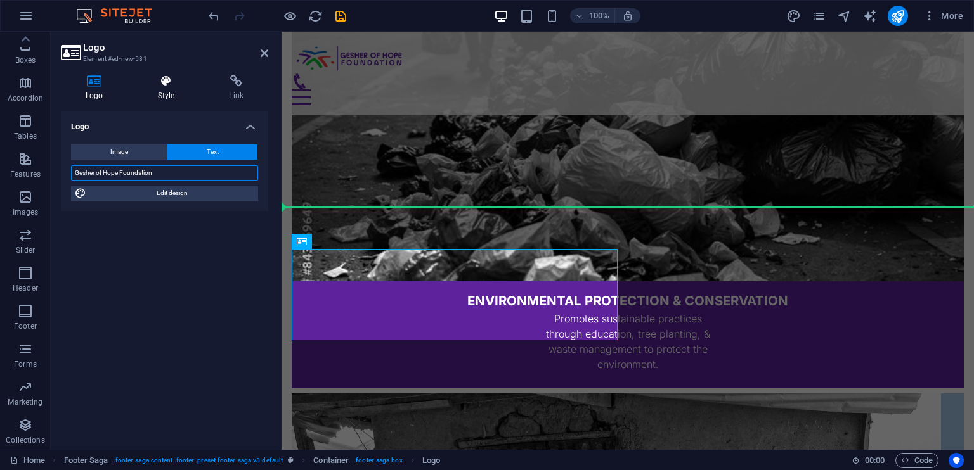
type input "Gesher of Hope Foundation"
click at [166, 86] on icon at bounding box center [166, 81] width 67 height 13
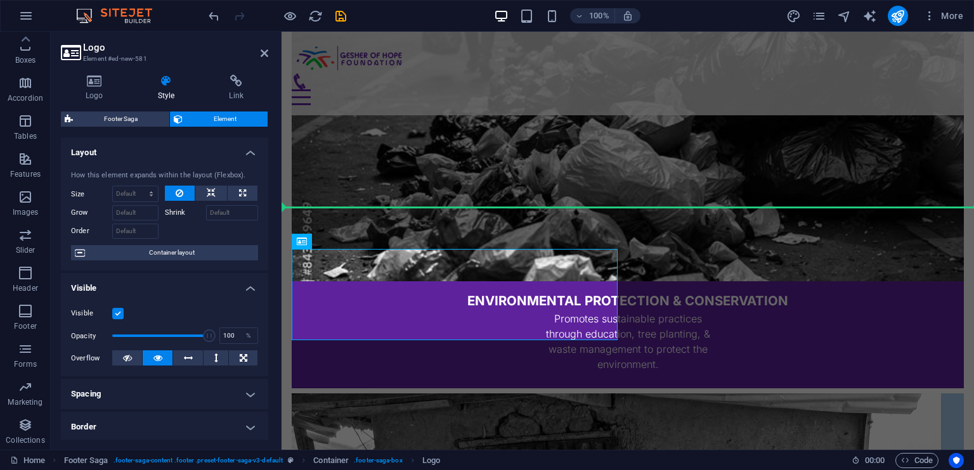
scroll to position [0, 0]
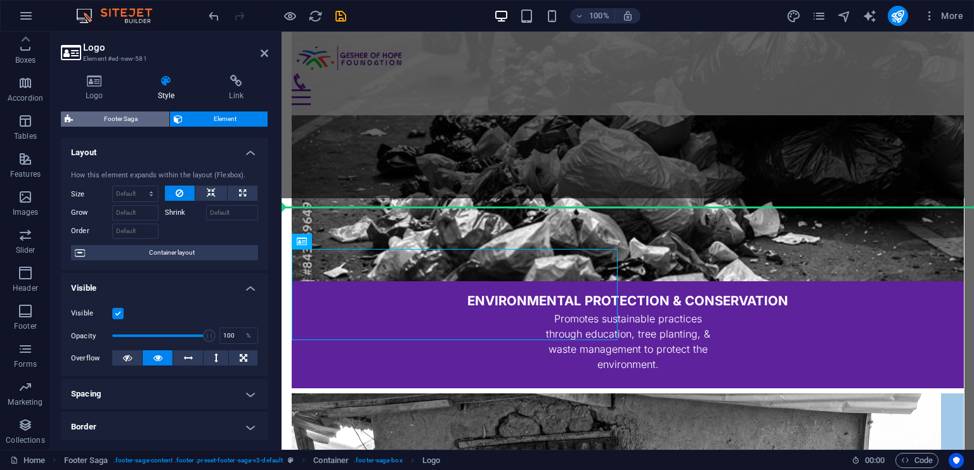
click at [120, 113] on span "Footer Saga" at bounding box center [121, 119] width 89 height 15
select select "rem"
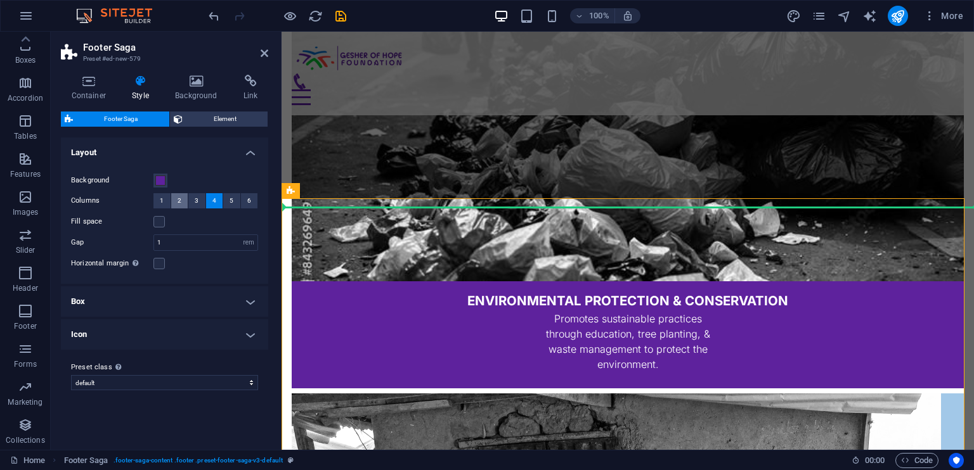
click at [182, 200] on button "2" at bounding box center [179, 200] width 17 height 15
drag, startPoint x: 264, startPoint y: 55, endPoint x: 213, endPoint y: 23, distance: 59.8
click at [264, 55] on icon at bounding box center [265, 53] width 8 height 10
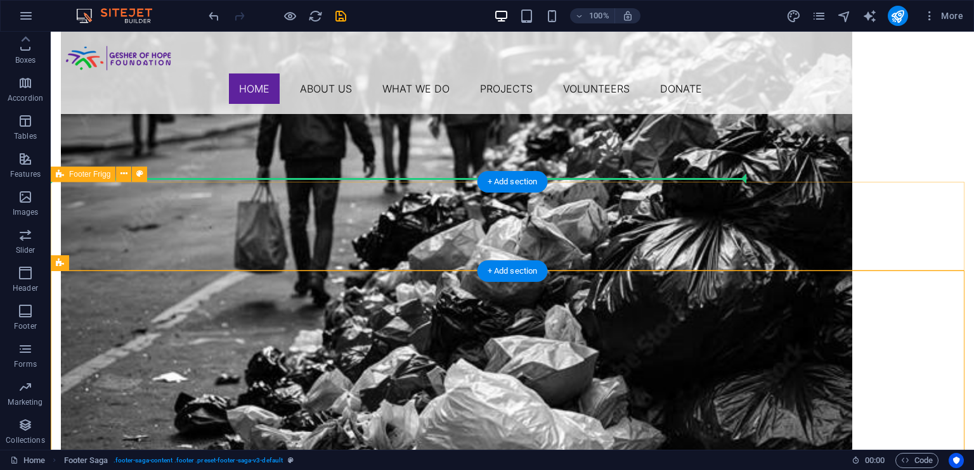
scroll to position [1993, 0]
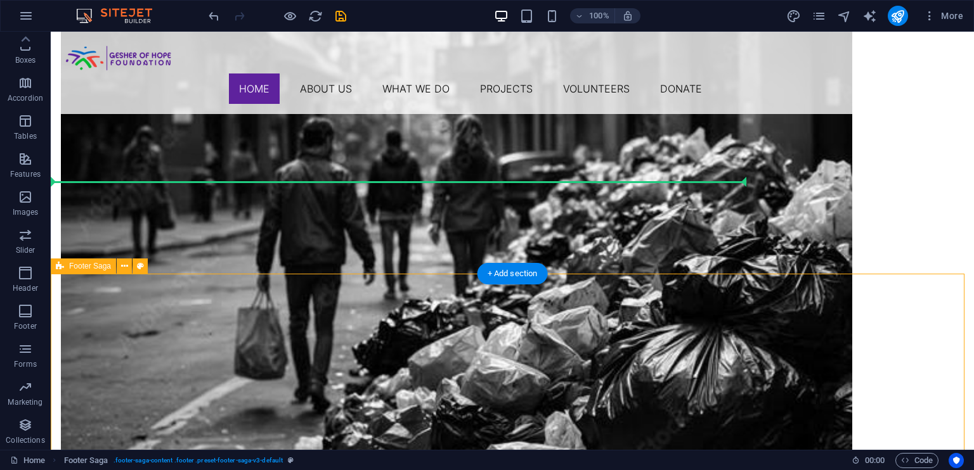
select select "rem"
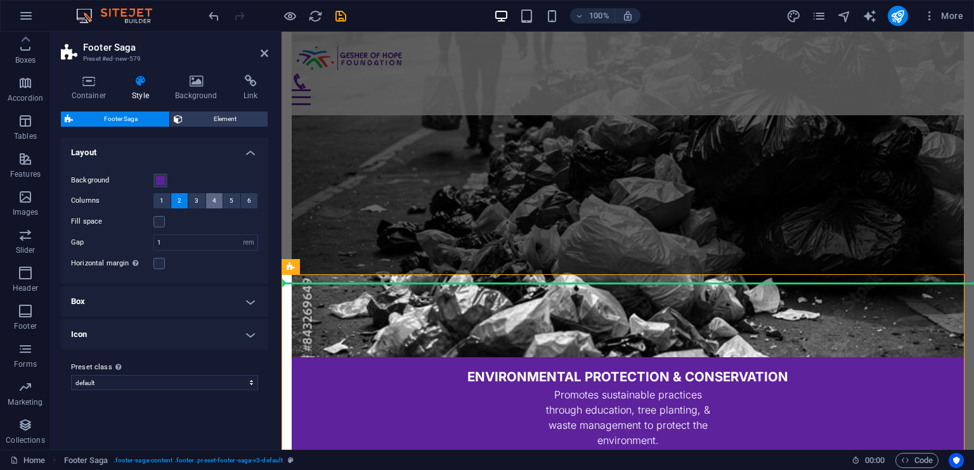
click at [208, 198] on button "4" at bounding box center [214, 200] width 17 height 15
click at [262, 54] on icon at bounding box center [265, 53] width 8 height 10
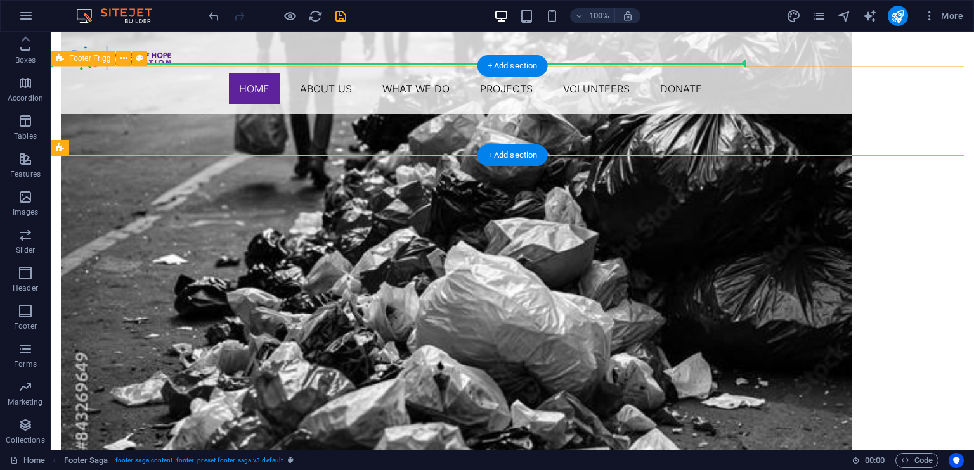
scroll to position [2120, 0]
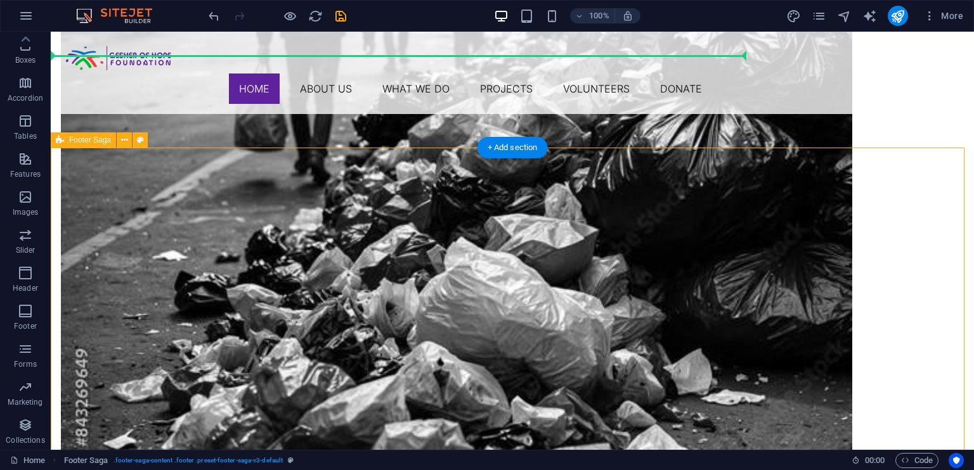
select select "rem"
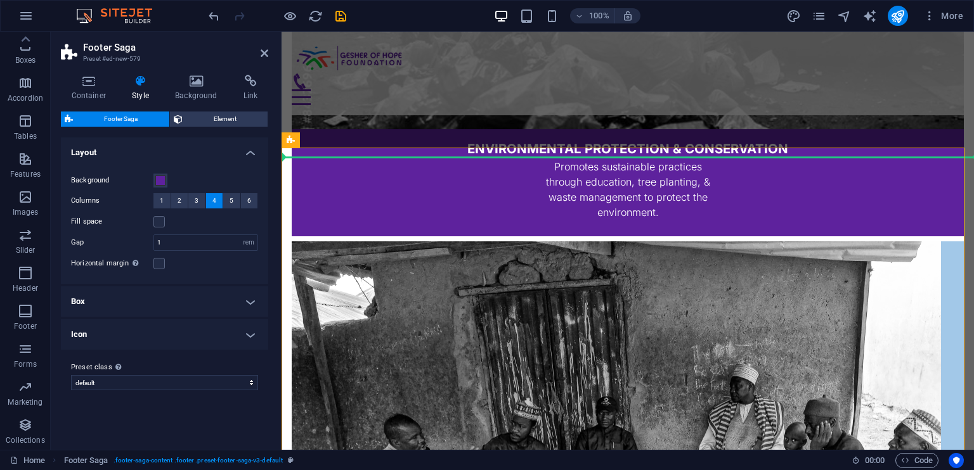
scroll to position [2019, 0]
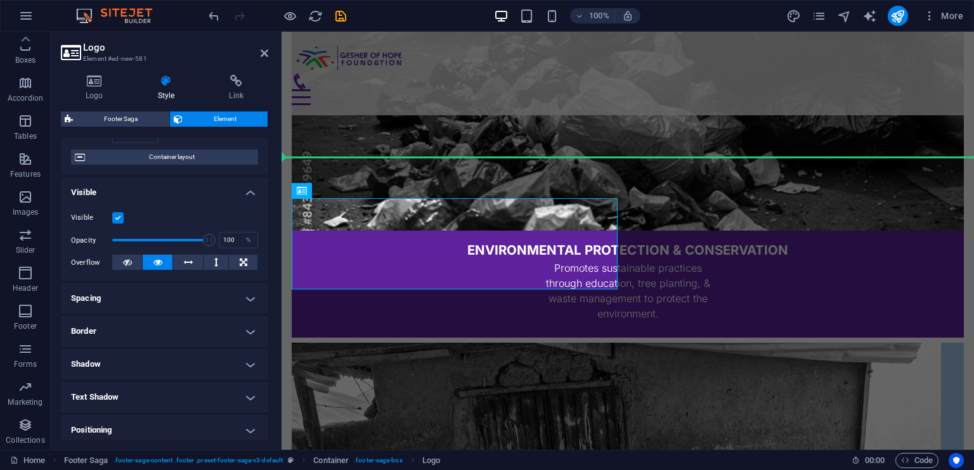
scroll to position [96, 0]
click at [177, 157] on span "Container layout" at bounding box center [171, 156] width 165 height 15
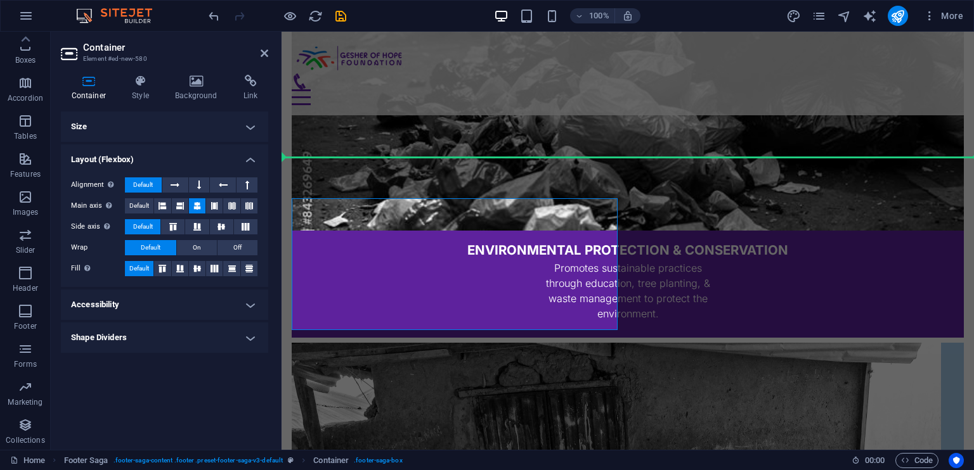
click at [190, 128] on h4 "Size" at bounding box center [164, 127] width 207 height 30
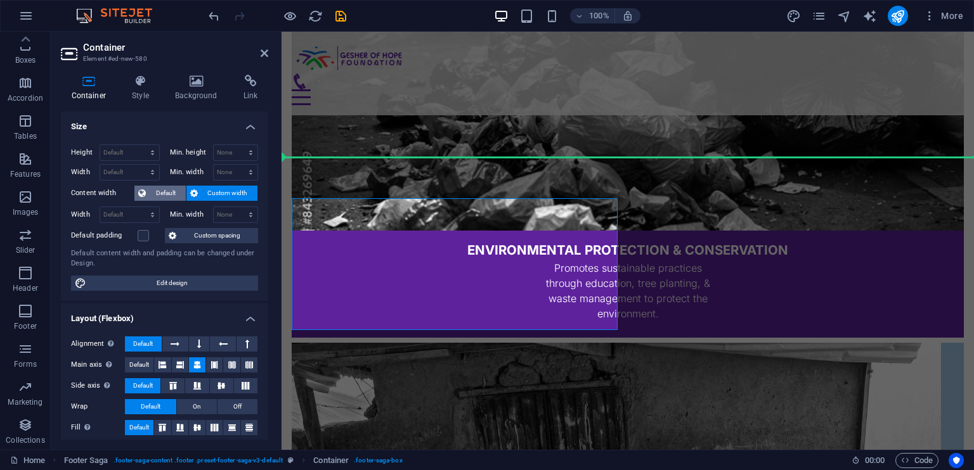
click at [157, 191] on span "Default" at bounding box center [166, 193] width 32 height 15
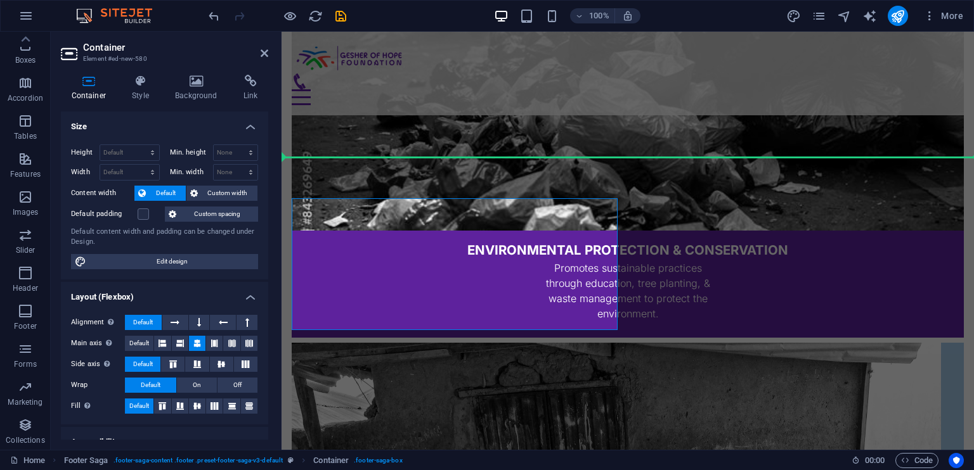
click at [209, 183] on div "Height Default px rem % vh vw Min. height None px rem % vh vw Width Default px …" at bounding box center [164, 206] width 207 height 145
click at [210, 189] on span "Custom width" at bounding box center [228, 193] width 53 height 15
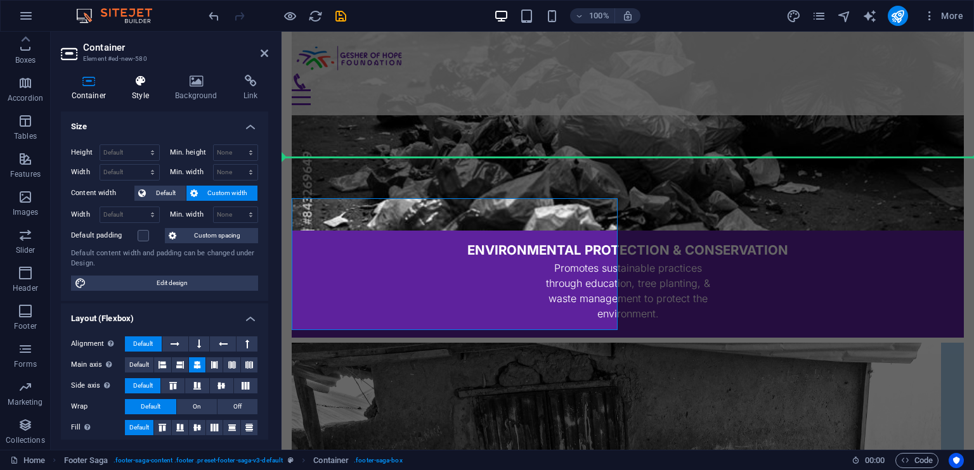
click at [147, 89] on h4 "Style" at bounding box center [143, 88] width 43 height 27
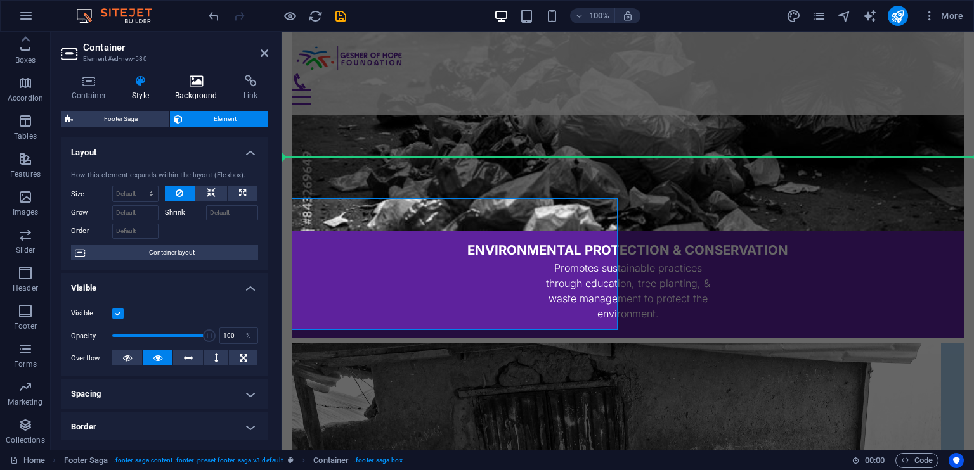
click at [194, 88] on h4 "Background" at bounding box center [199, 88] width 68 height 27
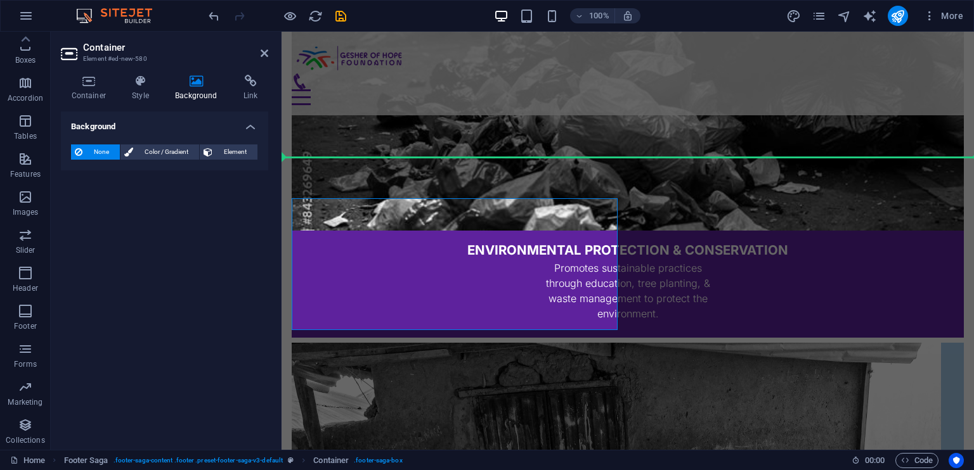
click at [79, 55] on icon at bounding box center [70, 54] width 19 height 20
click at [261, 51] on icon at bounding box center [265, 53] width 8 height 10
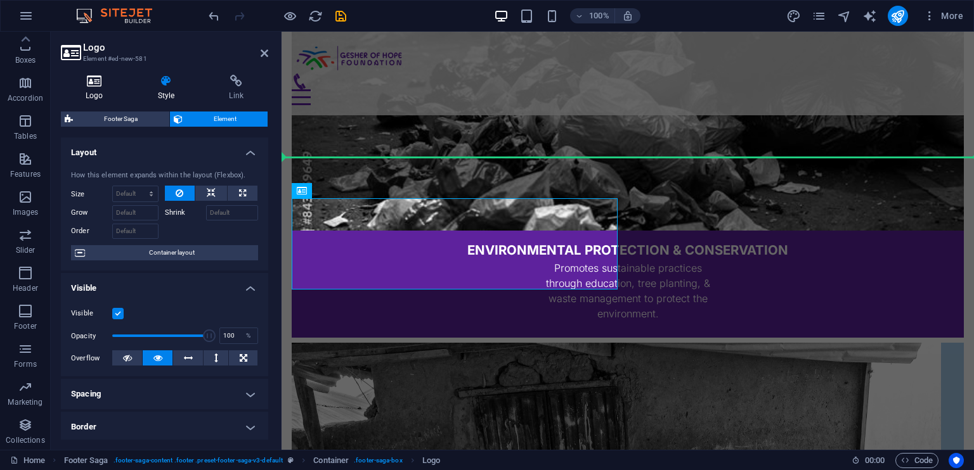
click at [97, 81] on icon at bounding box center [94, 81] width 67 height 13
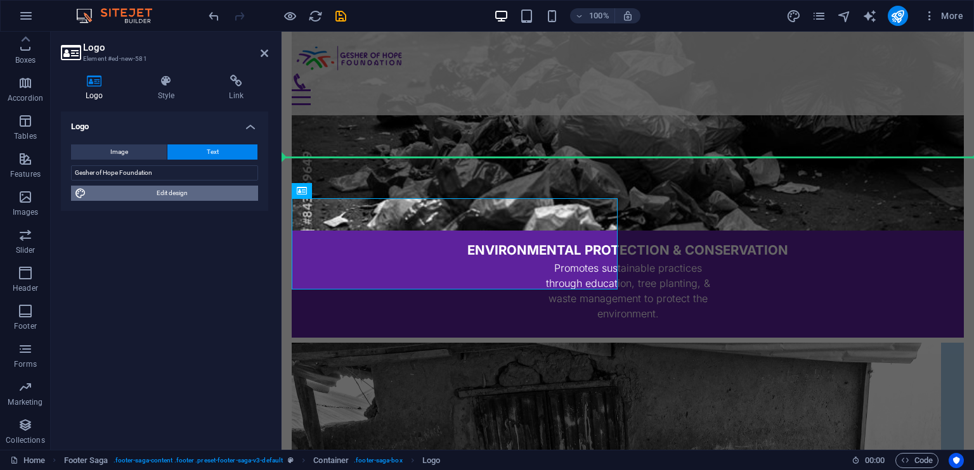
drag, startPoint x: 104, startPoint y: 195, endPoint x: 108, endPoint y: 86, distance: 109.1
click at [104, 195] on span "Edit design" at bounding box center [172, 193] width 164 height 15
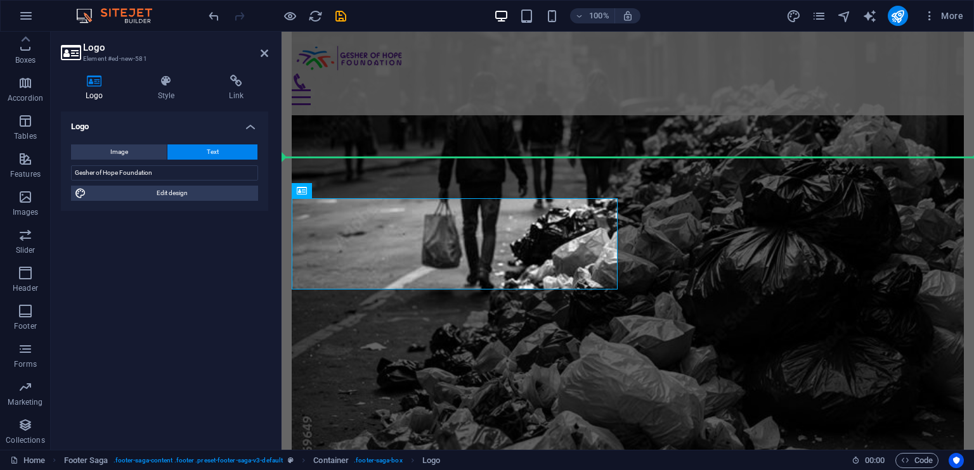
scroll to position [2213, 0]
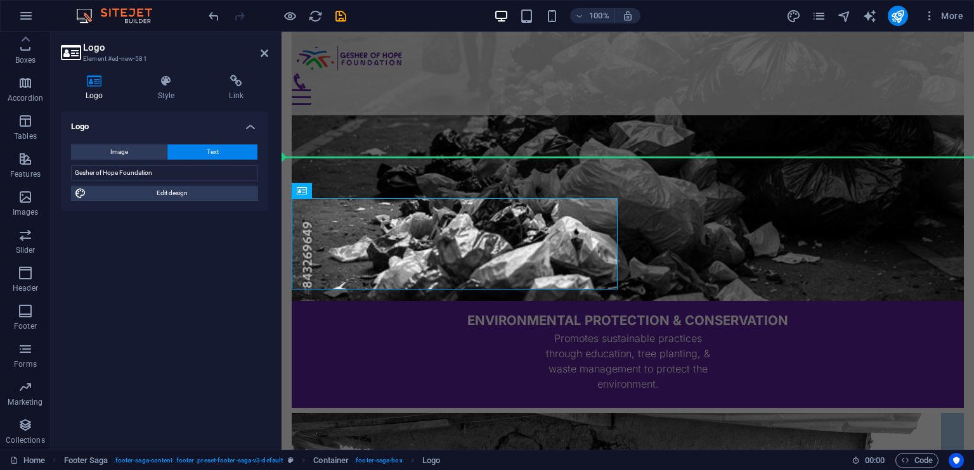
select select "rem"
select select "700"
select select "px"
select select "rem"
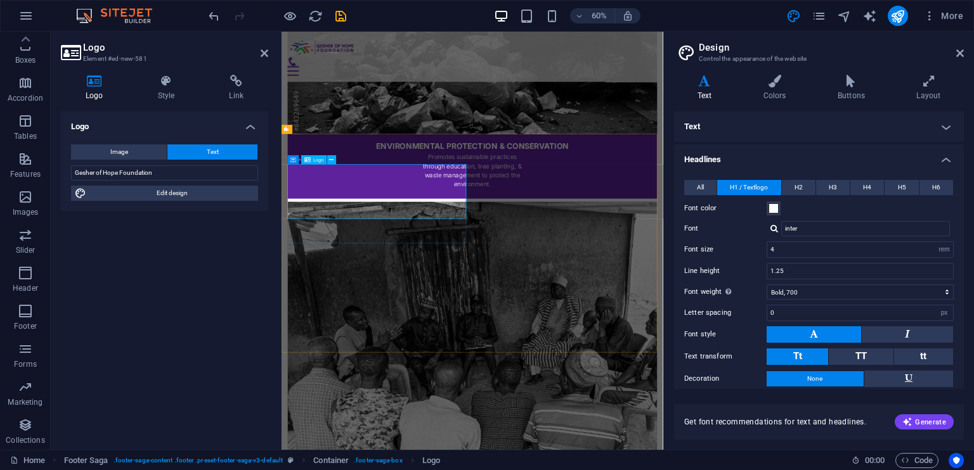
click at [898, 180] on span "H5" at bounding box center [902, 187] width 8 height 15
click at [263, 51] on icon at bounding box center [265, 53] width 8 height 10
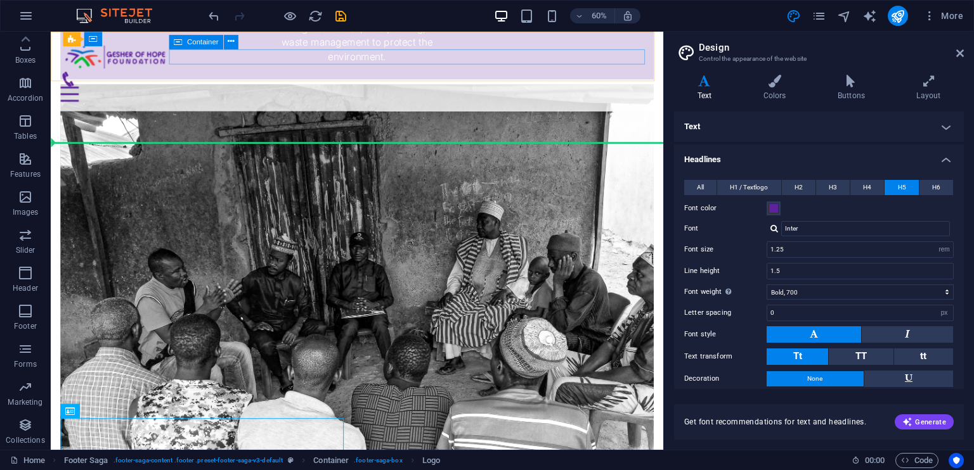
scroll to position [2028, 0]
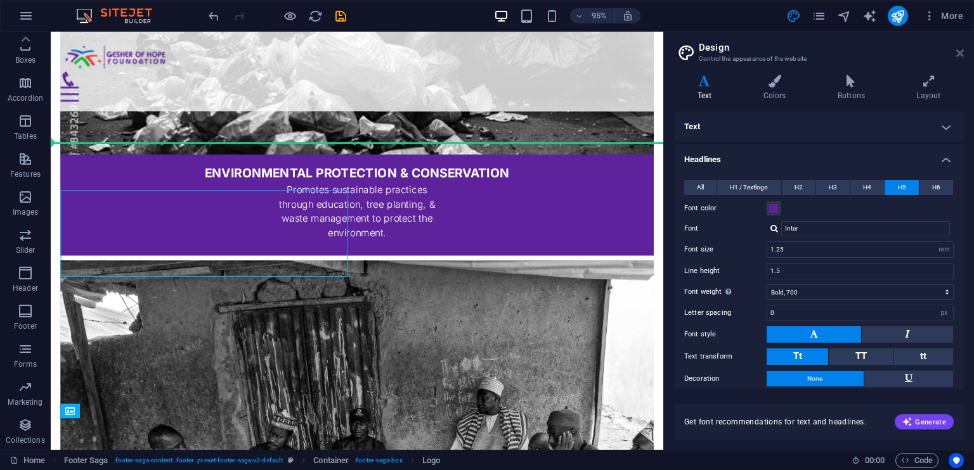
click at [961, 49] on icon at bounding box center [960, 53] width 8 height 10
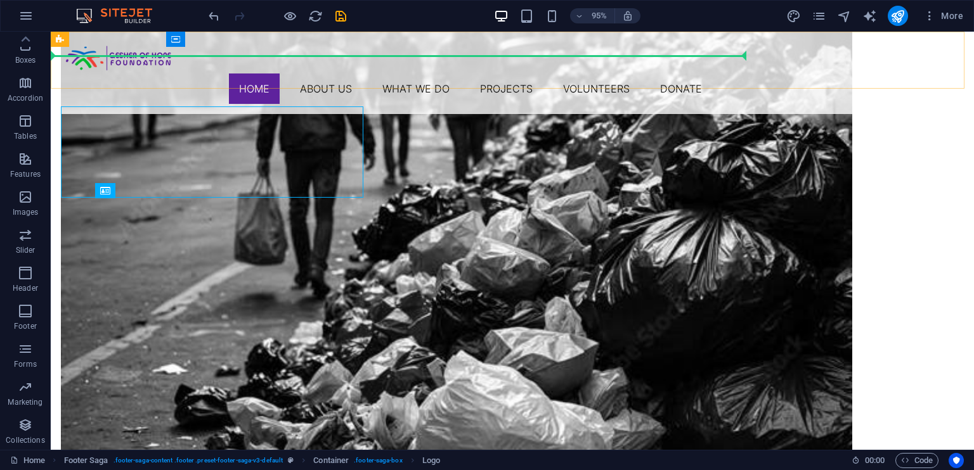
scroll to position [2120, 0]
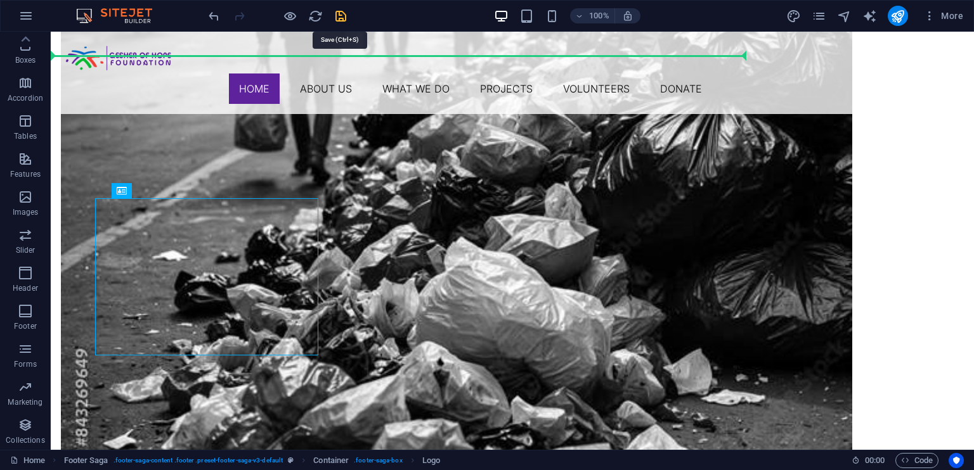
click at [342, 13] on icon "save" at bounding box center [340, 16] width 15 height 15
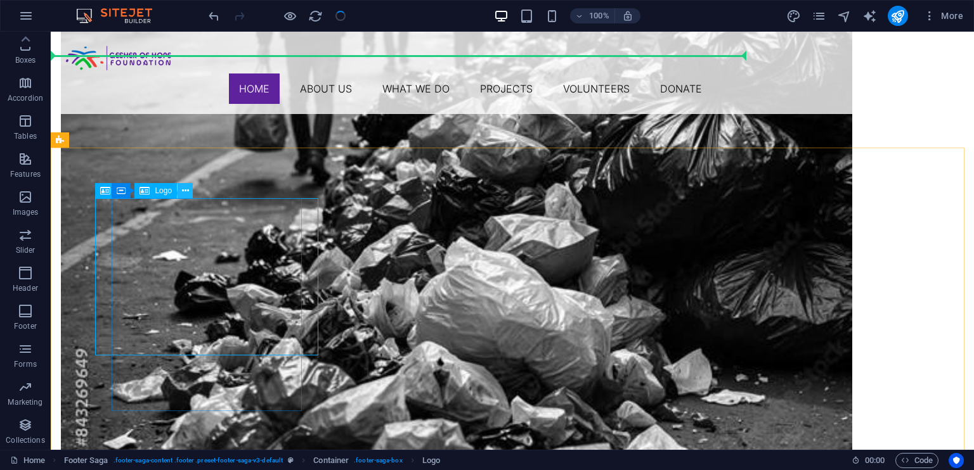
click at [188, 184] on icon at bounding box center [185, 190] width 7 height 13
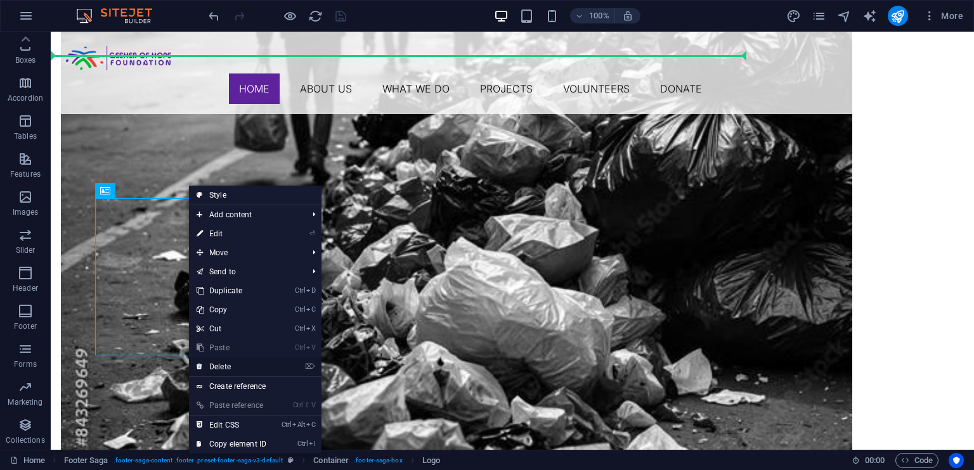
click at [226, 365] on link "⌦ Delete" at bounding box center [231, 367] width 85 height 19
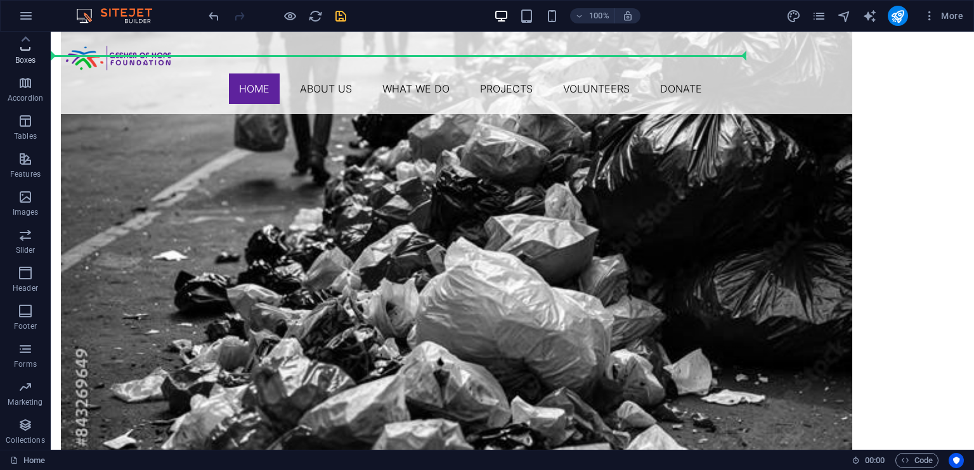
click at [20, 50] on icon "button" at bounding box center [25, 44] width 15 height 15
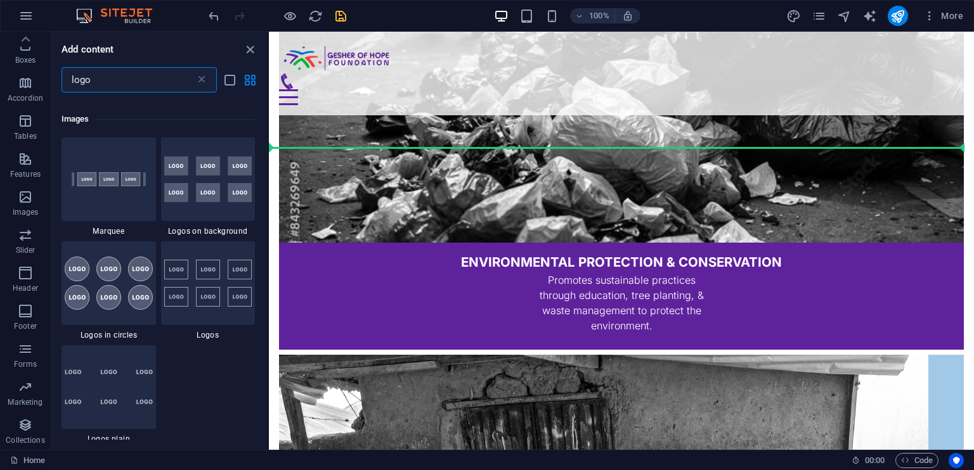
scroll to position [0, 0]
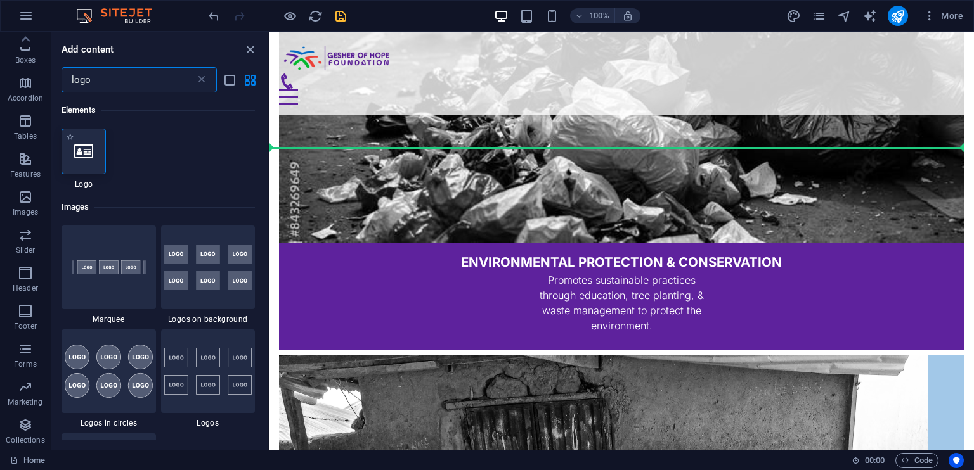
type input "logo"
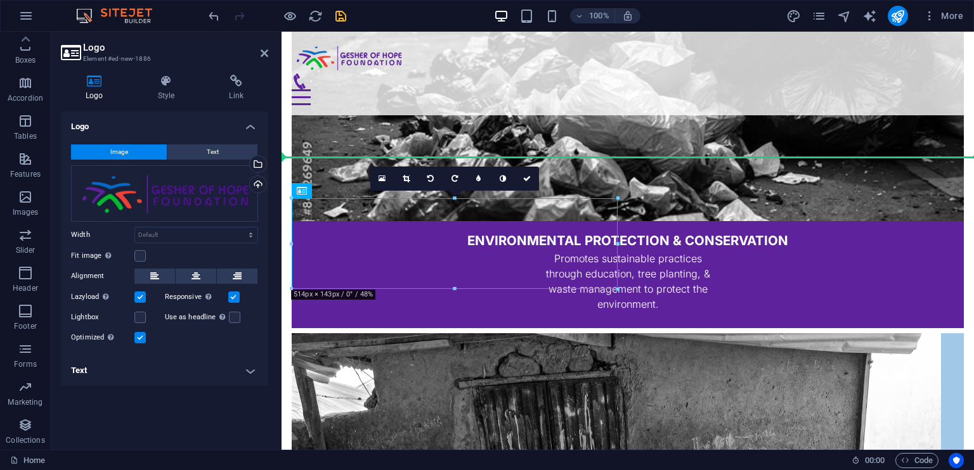
scroll to position [2019, 0]
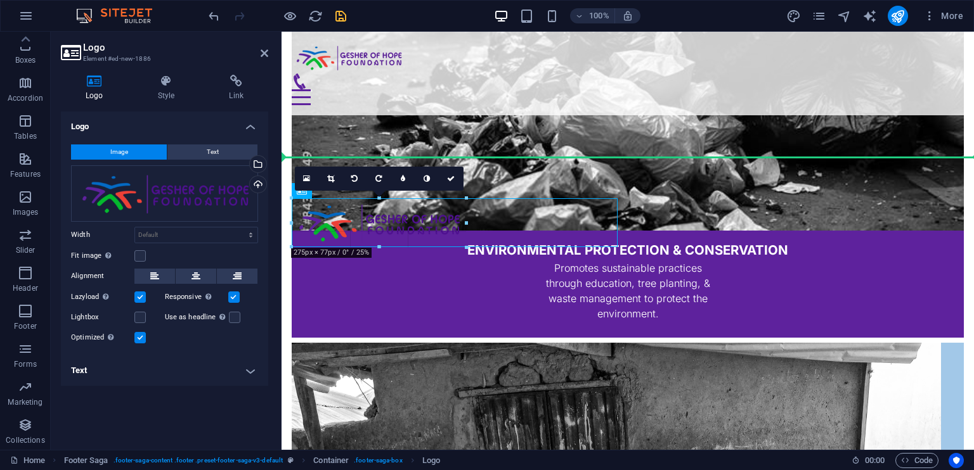
drag, startPoint x: 619, startPoint y: 240, endPoint x: 464, endPoint y: 244, distance: 154.8
type input "275"
select select "px"
click at [205, 148] on button "Text" at bounding box center [212, 152] width 90 height 15
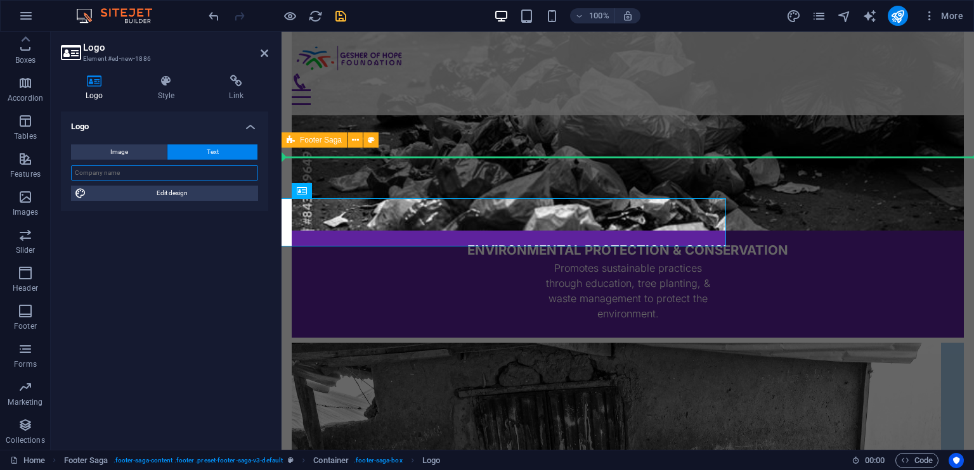
click at [177, 177] on input "text" at bounding box center [164, 172] width 187 height 15
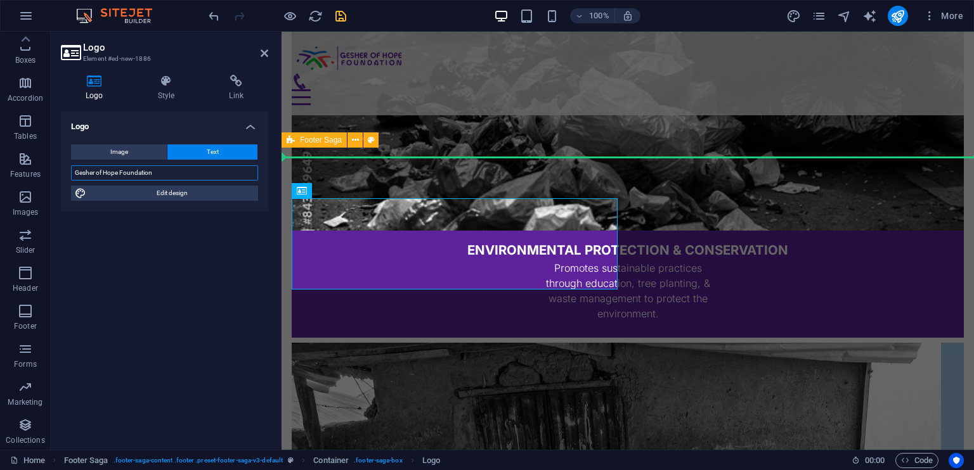
type input "Gesher of Hope Foundation"
click at [193, 238] on div "Logo Image Text Drag files here, click to choose files or select files from Fil…" at bounding box center [164, 276] width 207 height 328
click at [325, 191] on span "Container" at bounding box center [327, 191] width 33 height 8
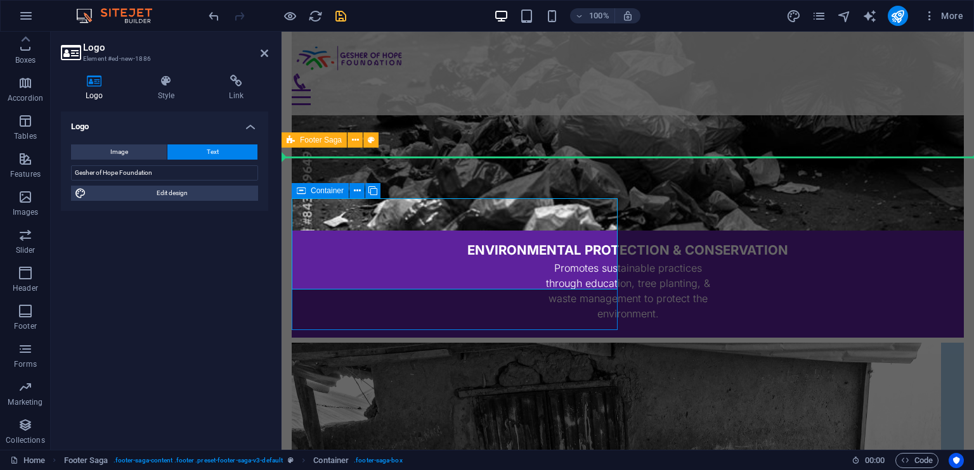
click at [325, 191] on span "Container" at bounding box center [327, 191] width 33 height 8
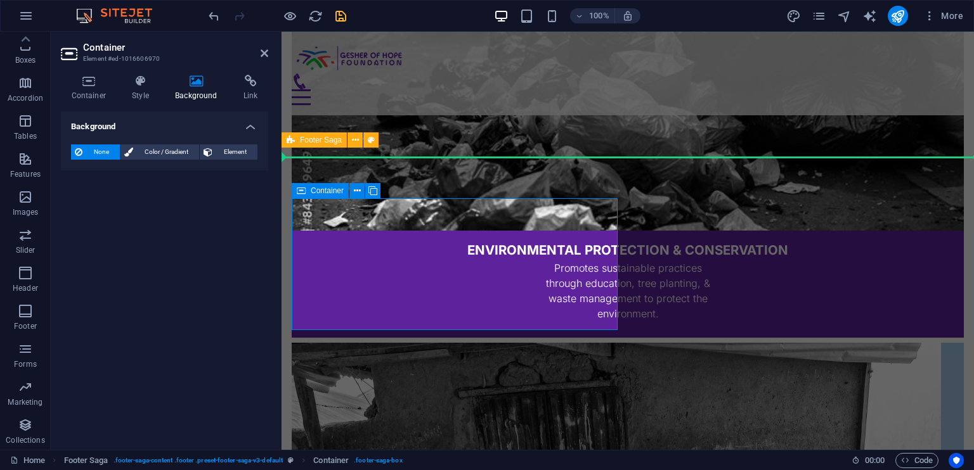
click at [325, 191] on span "Container" at bounding box center [327, 191] width 33 height 8
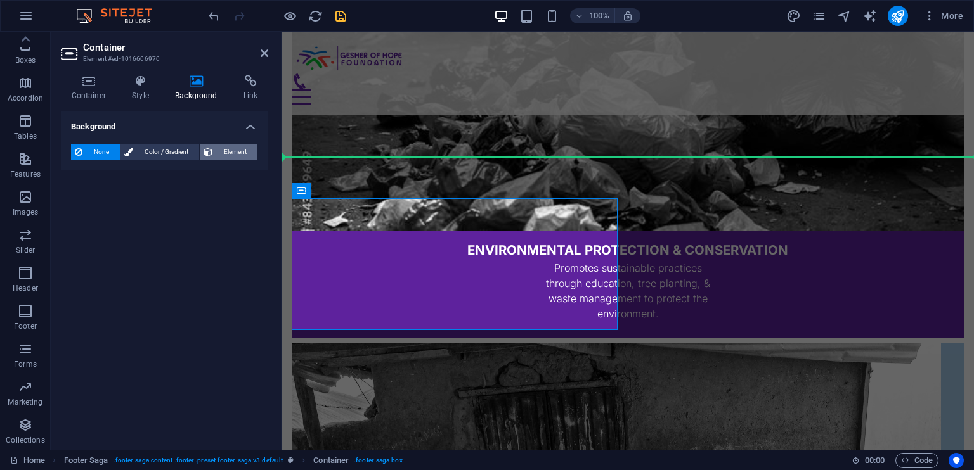
click at [233, 149] on span "Element" at bounding box center [234, 152] width 37 height 15
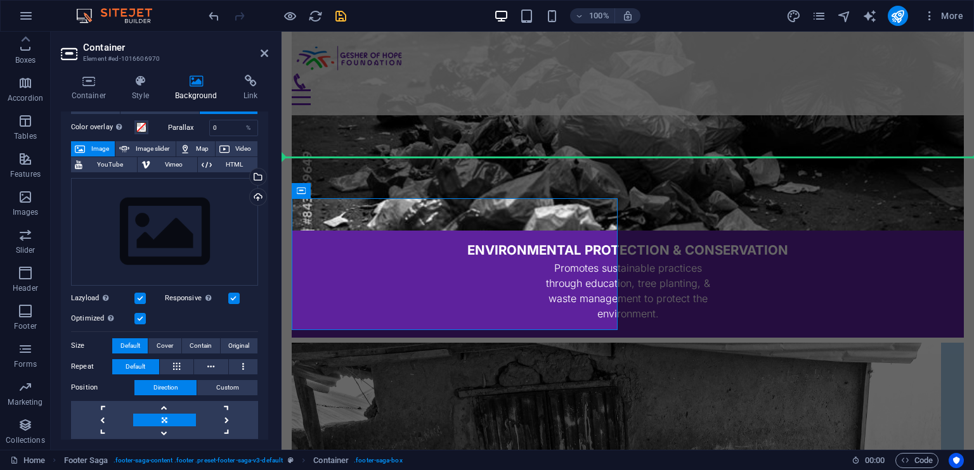
scroll to position [0, 0]
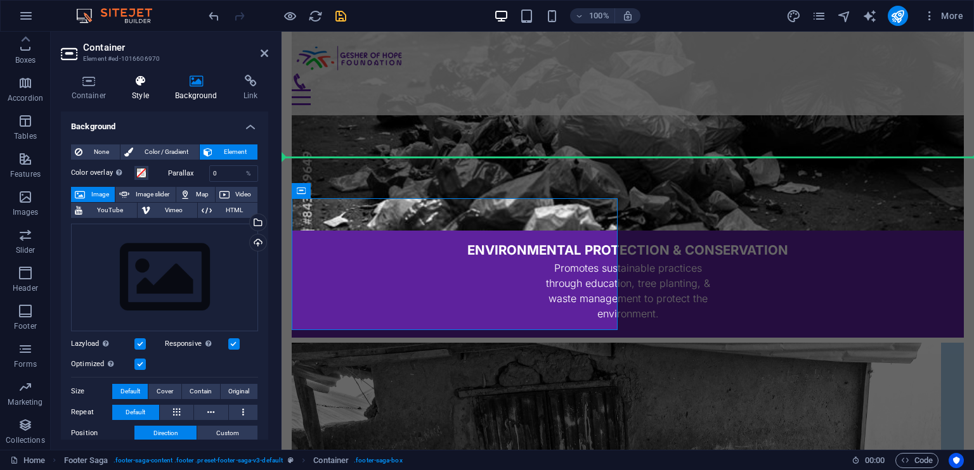
click at [142, 84] on icon at bounding box center [141, 81] width 38 height 13
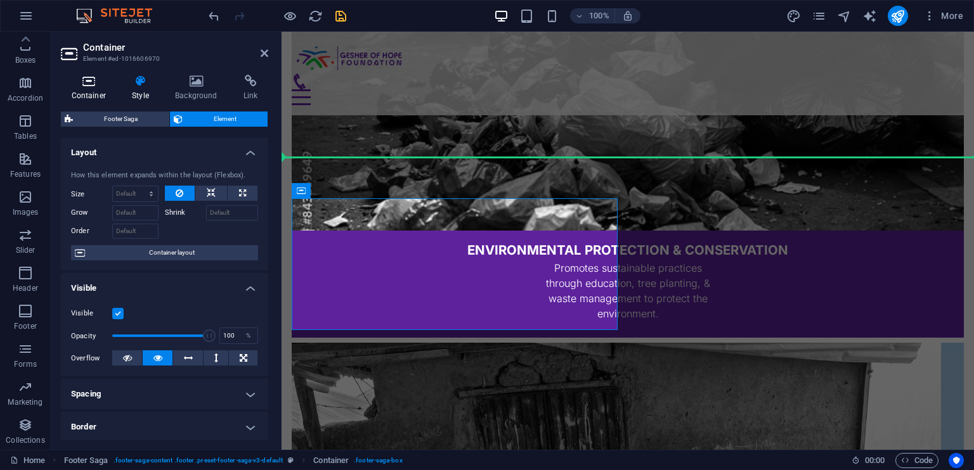
click at [83, 76] on icon at bounding box center [89, 81] width 56 height 13
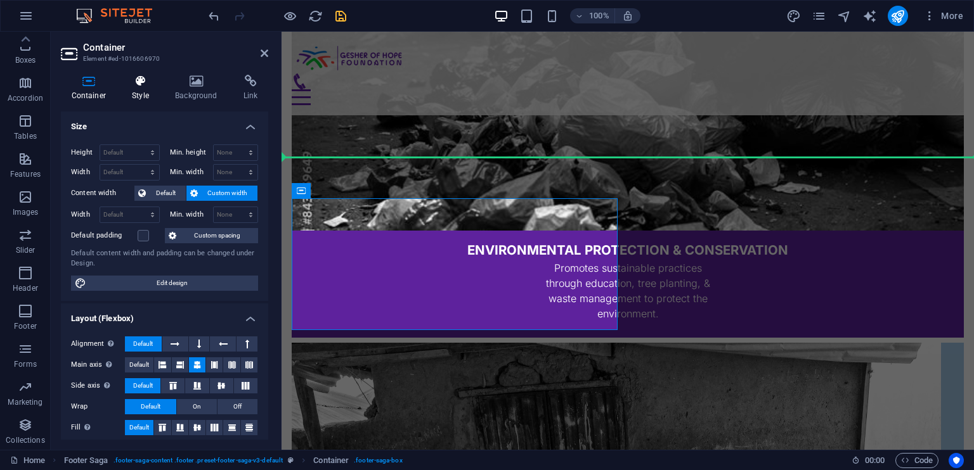
click at [136, 79] on icon at bounding box center [141, 81] width 38 height 13
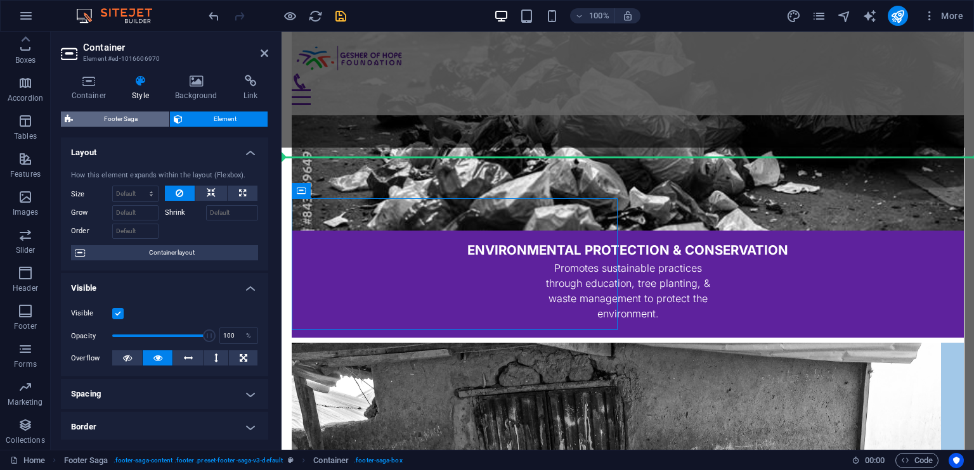
click at [128, 117] on span "Footer Saga" at bounding box center [121, 119] width 89 height 15
select select "rem"
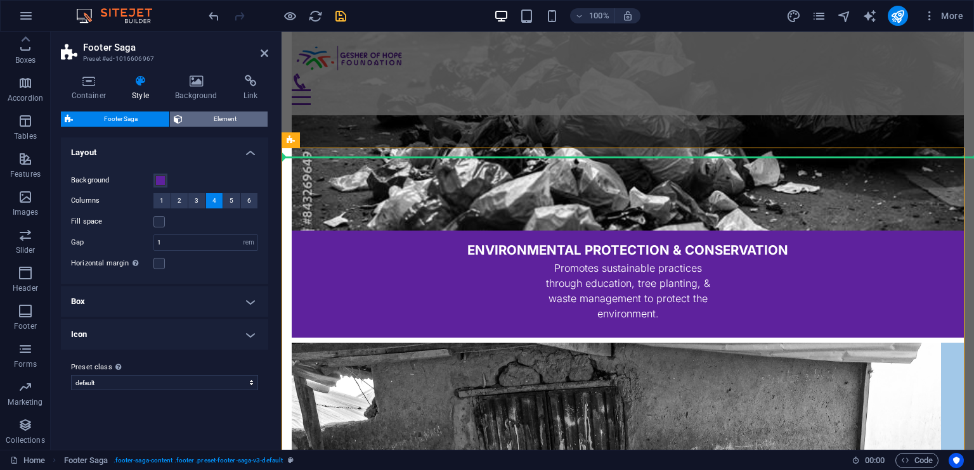
click at [201, 119] on span "Element" at bounding box center [225, 119] width 78 height 15
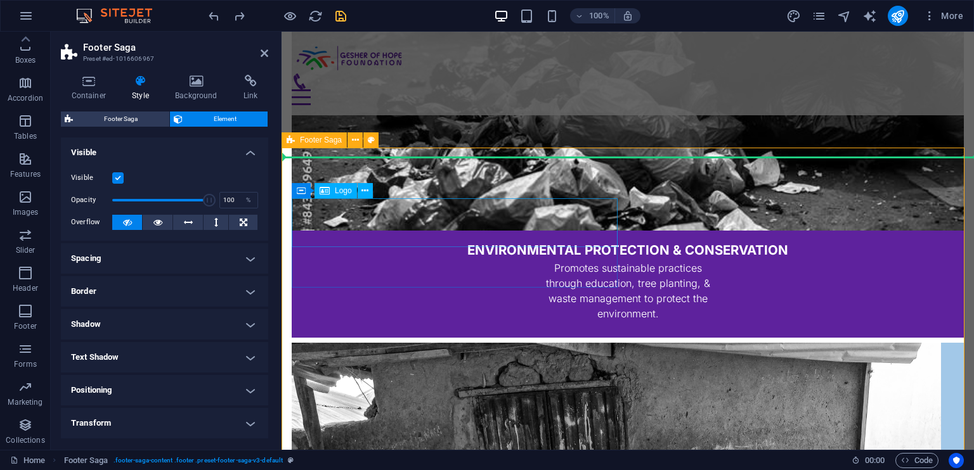
select select "px"
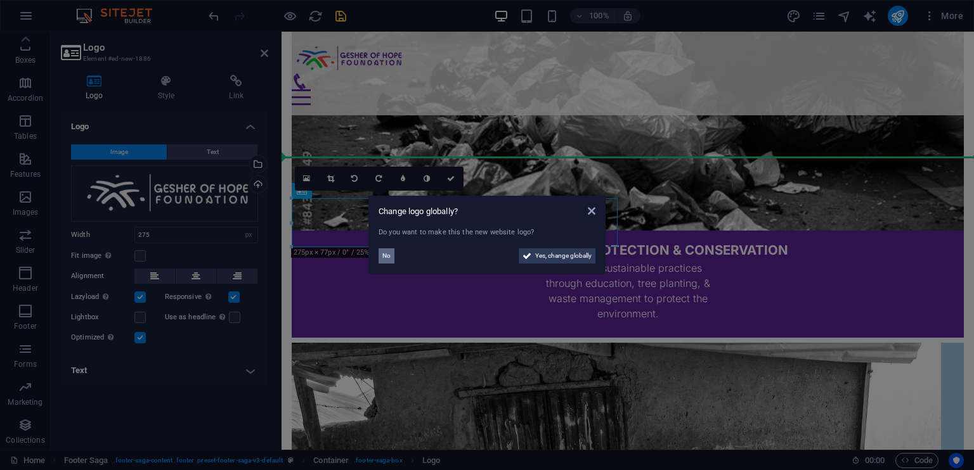
click at [383, 253] on span "No" at bounding box center [386, 256] width 8 height 15
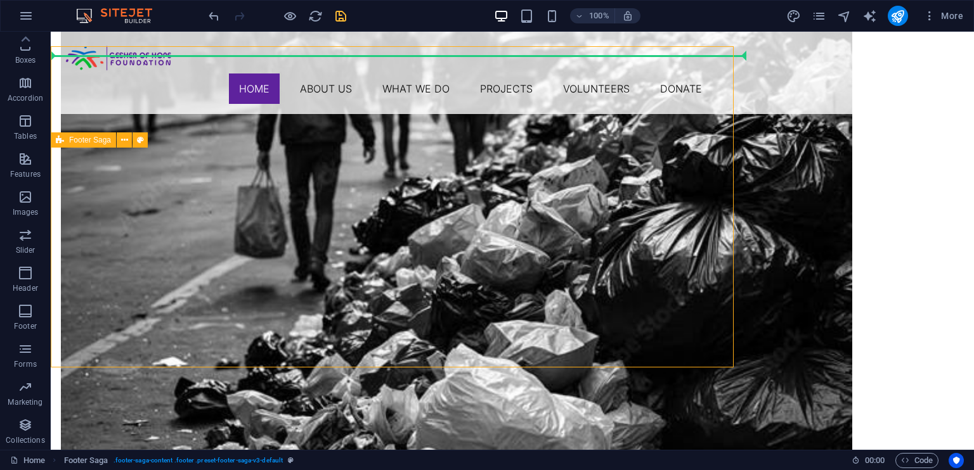
scroll to position [2120, 0]
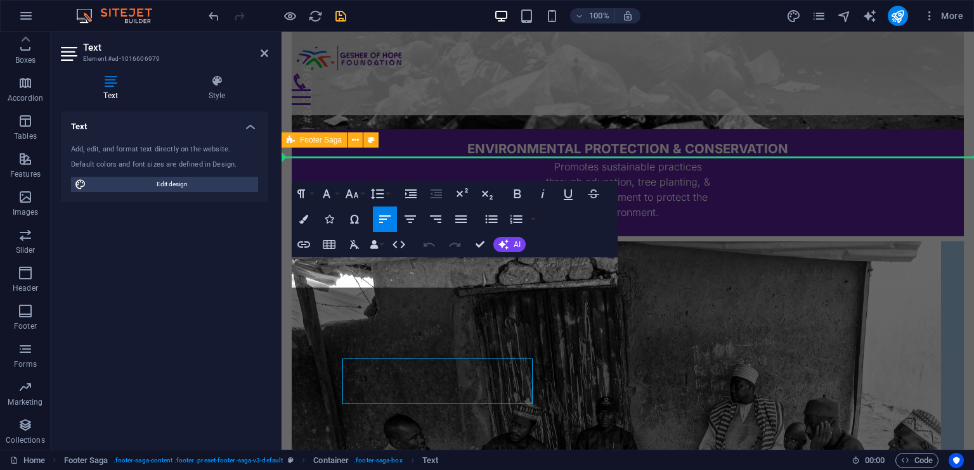
scroll to position [2019, 0]
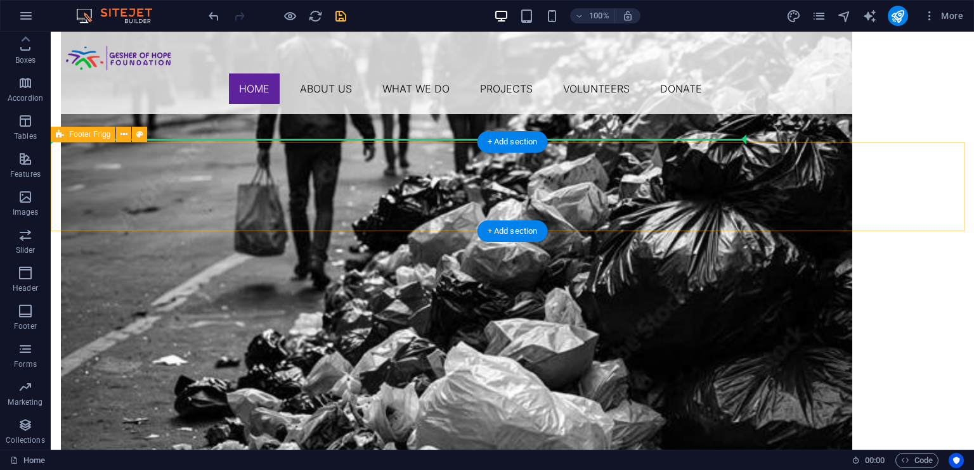
scroll to position [2036, 0]
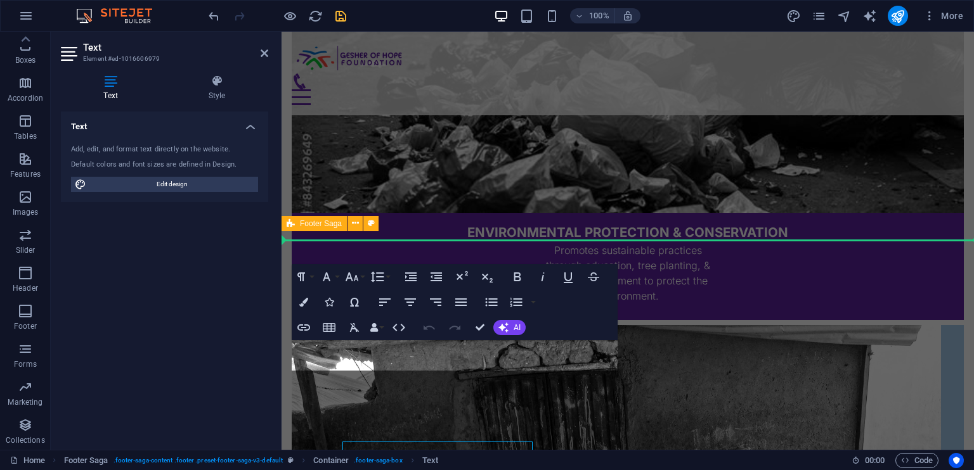
scroll to position [1935, 0]
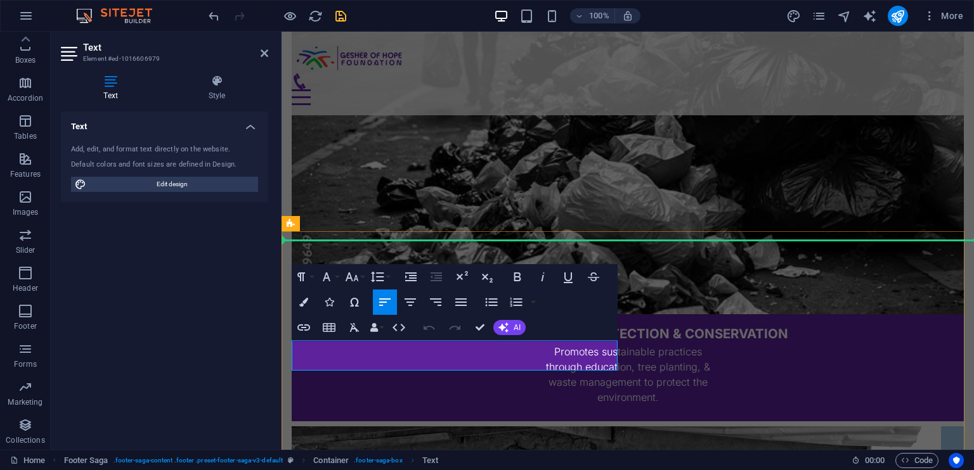
click at [520, 278] on icon "button" at bounding box center [517, 277] width 7 height 9
click at [511, 323] on button "AI" at bounding box center [509, 327] width 32 height 15
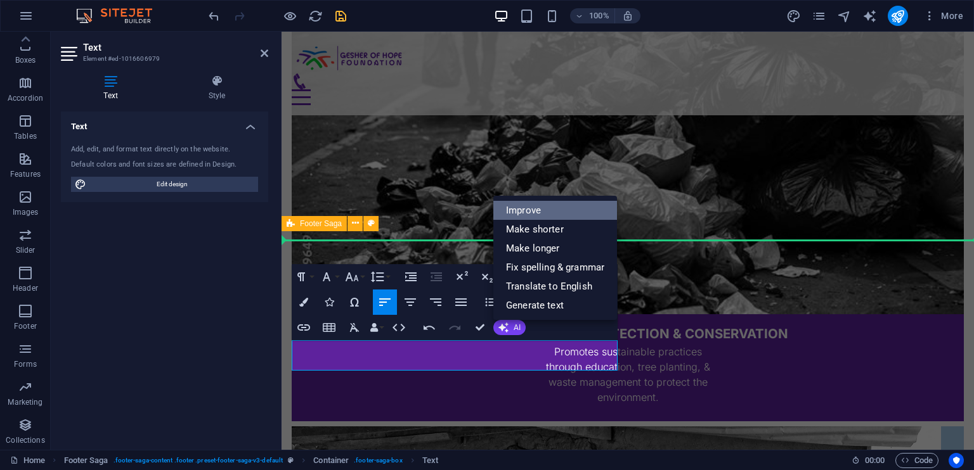
click at [551, 213] on link "Improve" at bounding box center [555, 210] width 124 height 19
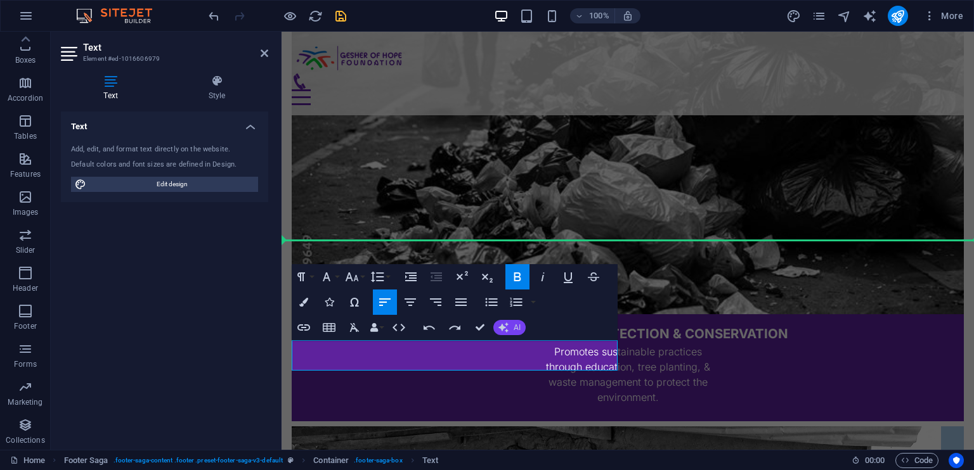
click at [509, 325] on button "AI" at bounding box center [509, 327] width 32 height 15
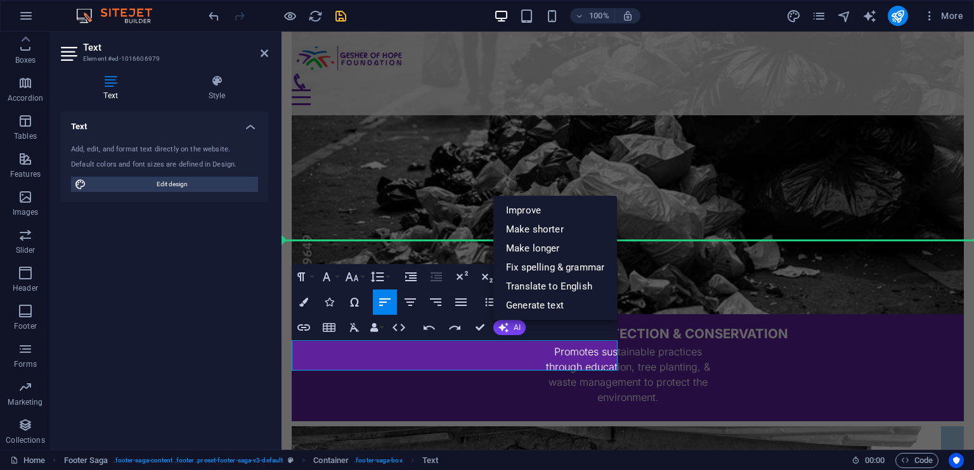
click at [571, 328] on div "Paragraph Format Normal Heading 1 Heading 2 Heading 3 Heading 4 Heading 5 Headi…" at bounding box center [455, 302] width 326 height 76
click at [545, 320] on div "Paragraph Format Normal Heading 1 Heading 2 Heading 3 Heading 4 Heading 5 Headi…" at bounding box center [455, 302] width 326 height 76
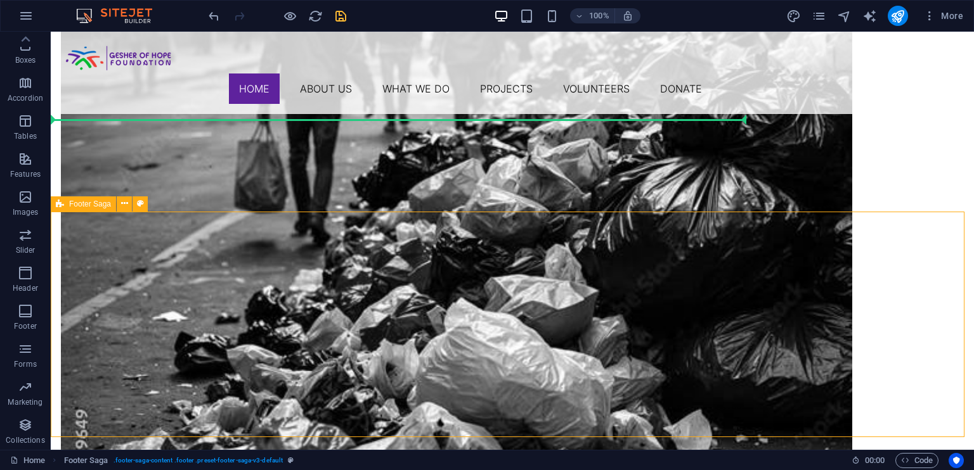
scroll to position [2062, 0]
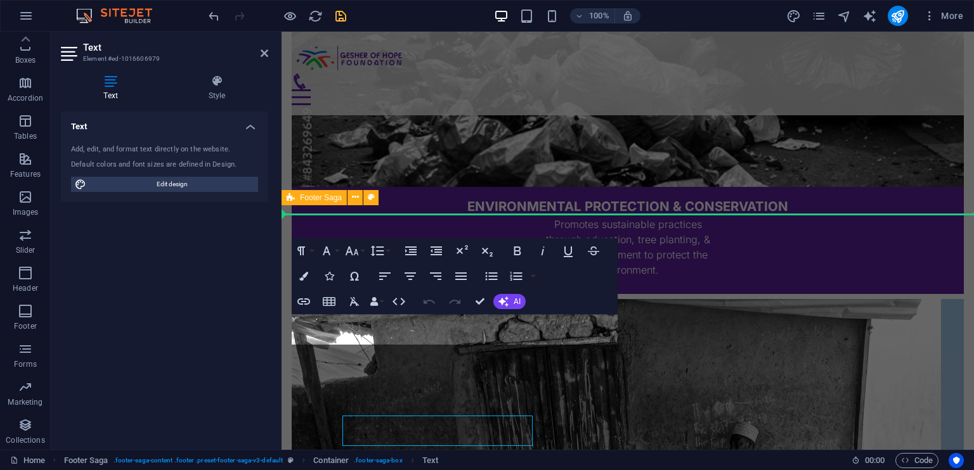
scroll to position [1961, 0]
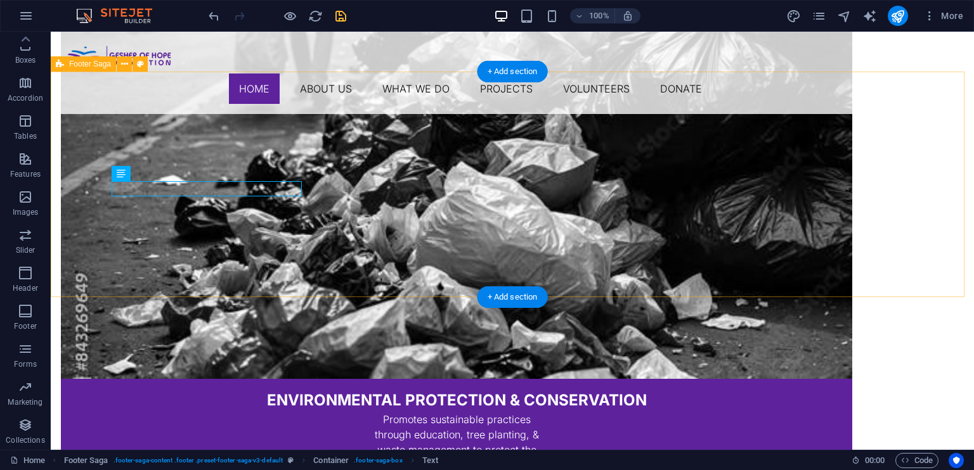
scroll to position [2197, 0]
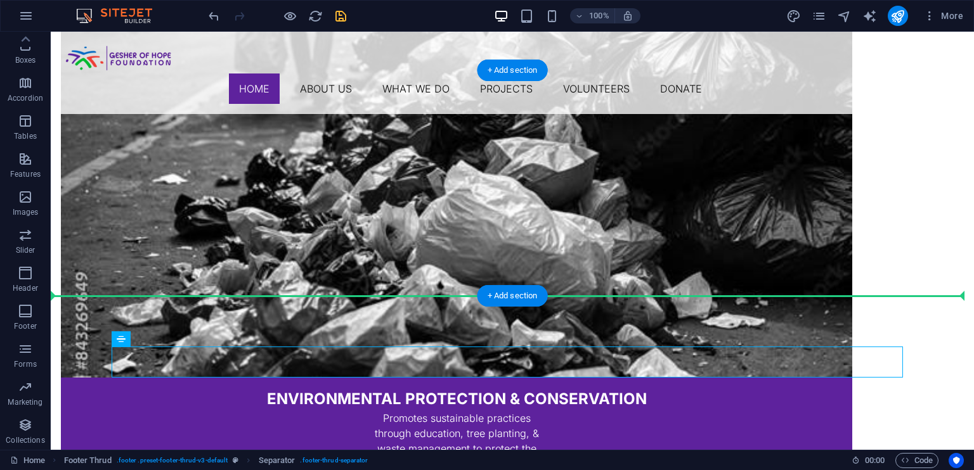
drag, startPoint x: 254, startPoint y: 359, endPoint x: 260, endPoint y: 248, distance: 111.8
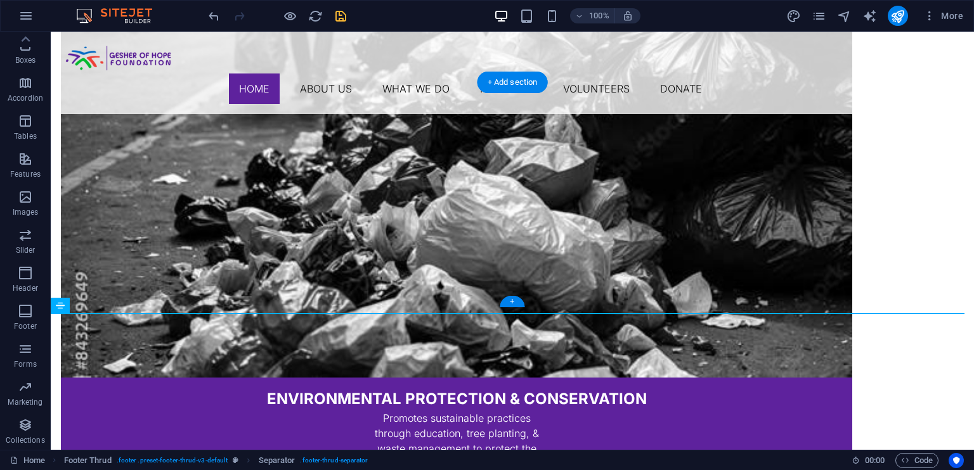
scroll to position [2185, 0]
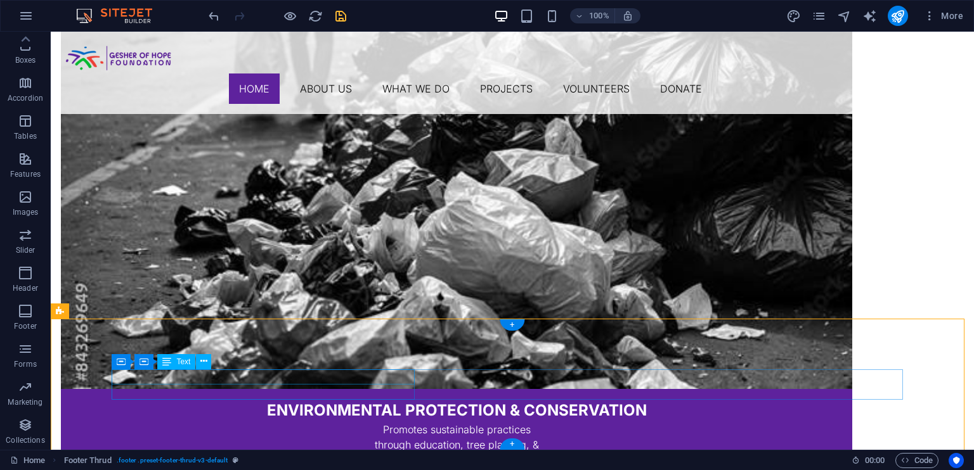
click at [200, 359] on icon at bounding box center [203, 361] width 7 height 13
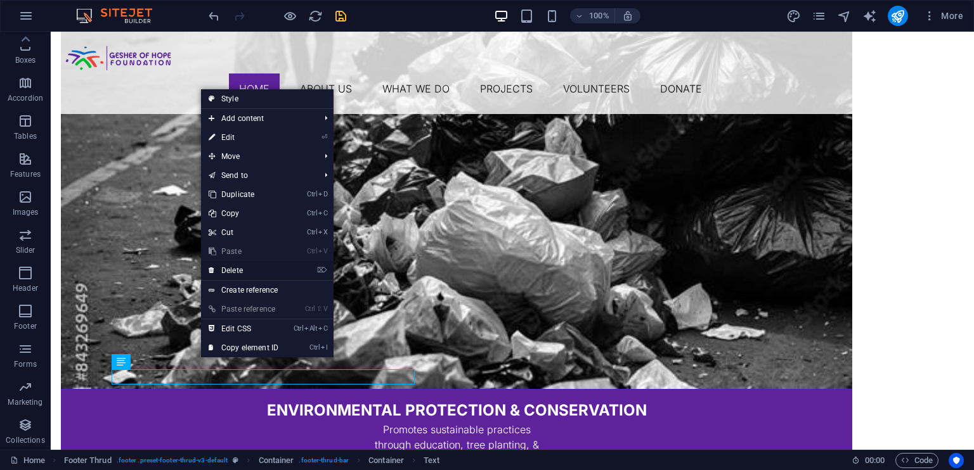
click at [235, 264] on link "⌦ Delete" at bounding box center [243, 270] width 85 height 19
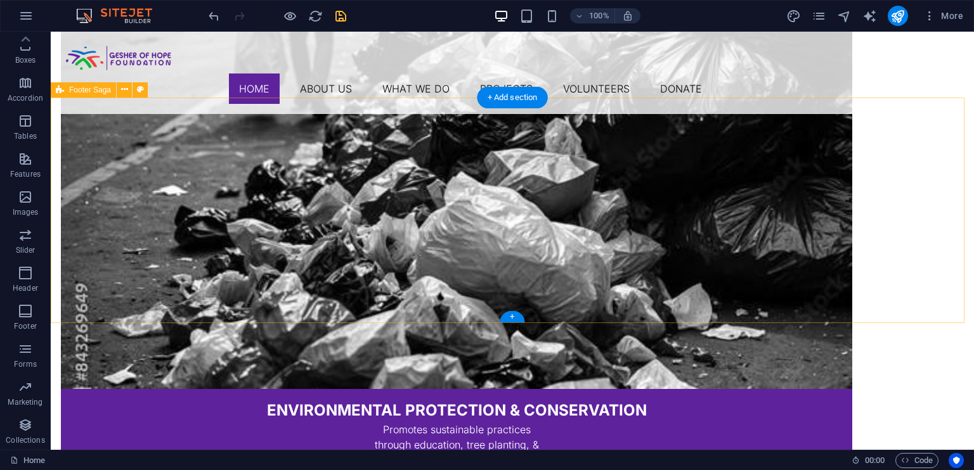
scroll to position [2170, 0]
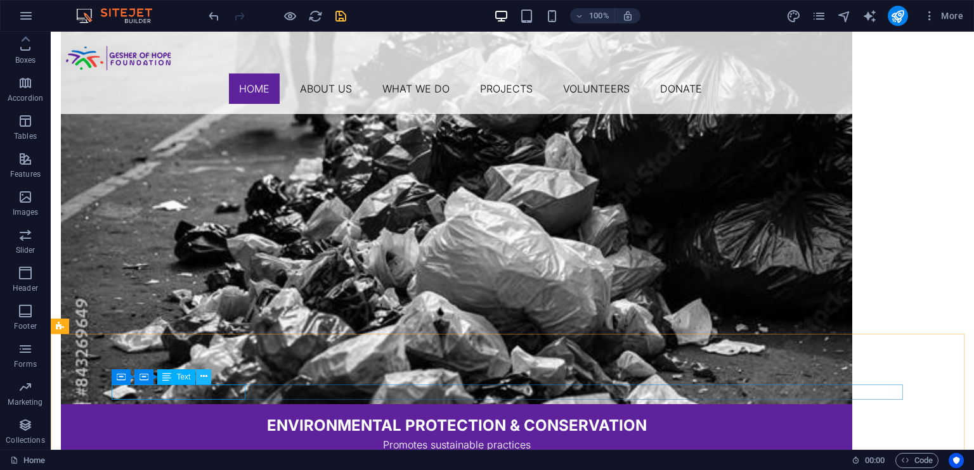
click at [203, 377] on icon at bounding box center [203, 376] width 7 height 13
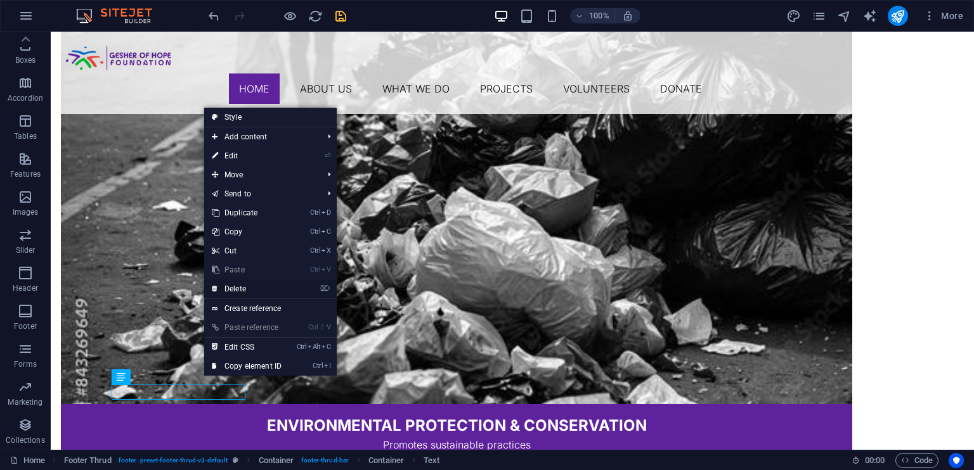
click at [242, 283] on link "⌦ Delete" at bounding box center [246, 289] width 85 height 19
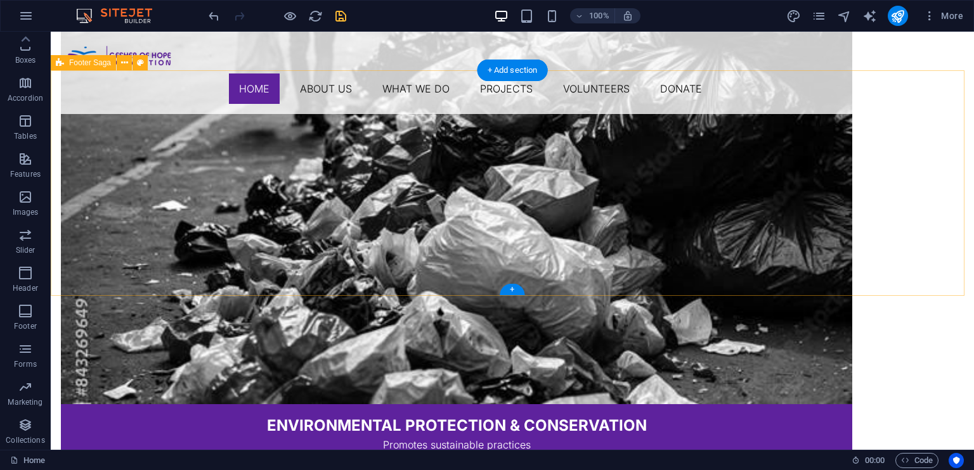
scroll to position [2197, 0]
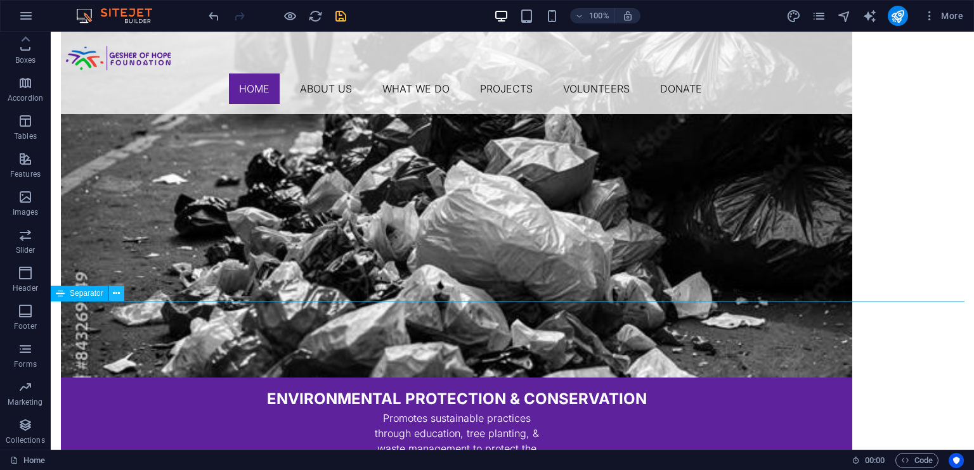
click at [115, 295] on icon at bounding box center [116, 293] width 7 height 13
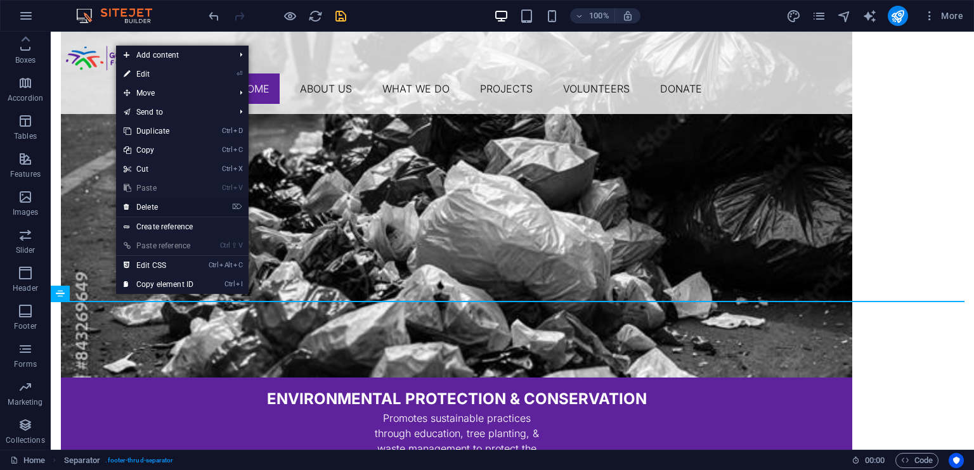
click at [152, 209] on link "⌦ Delete" at bounding box center [158, 207] width 85 height 19
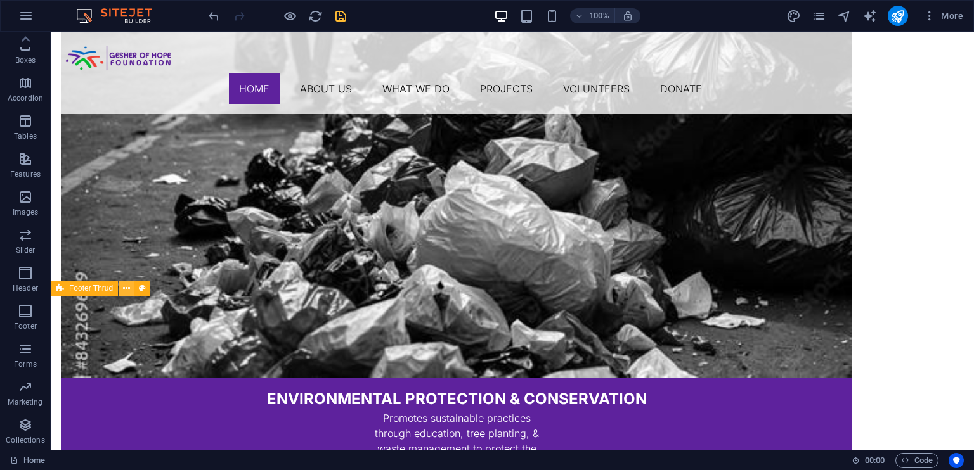
click at [125, 283] on icon at bounding box center [126, 288] width 7 height 13
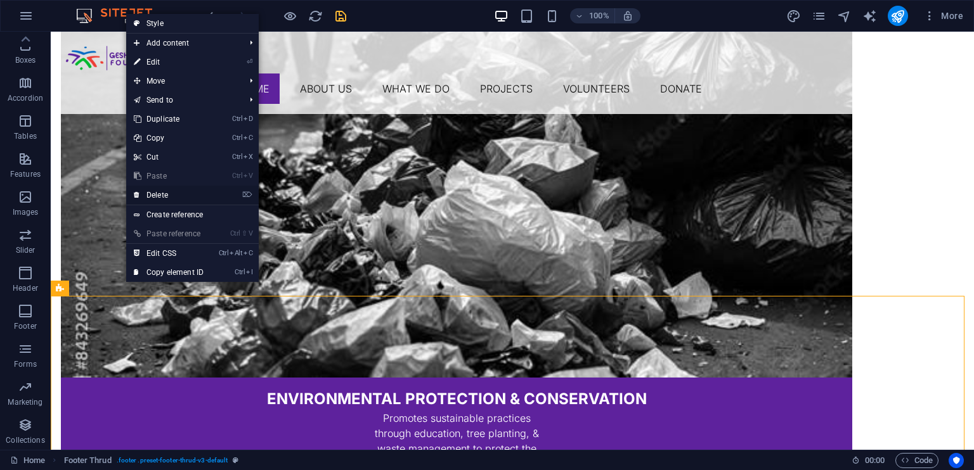
click at [161, 197] on link "⌦ Delete" at bounding box center [168, 195] width 85 height 19
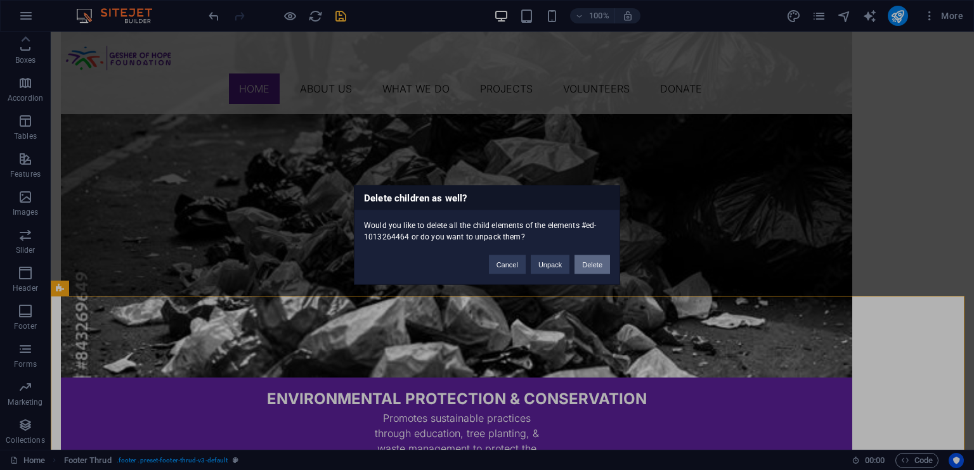
click at [596, 262] on button "Delete" at bounding box center [592, 265] width 36 height 19
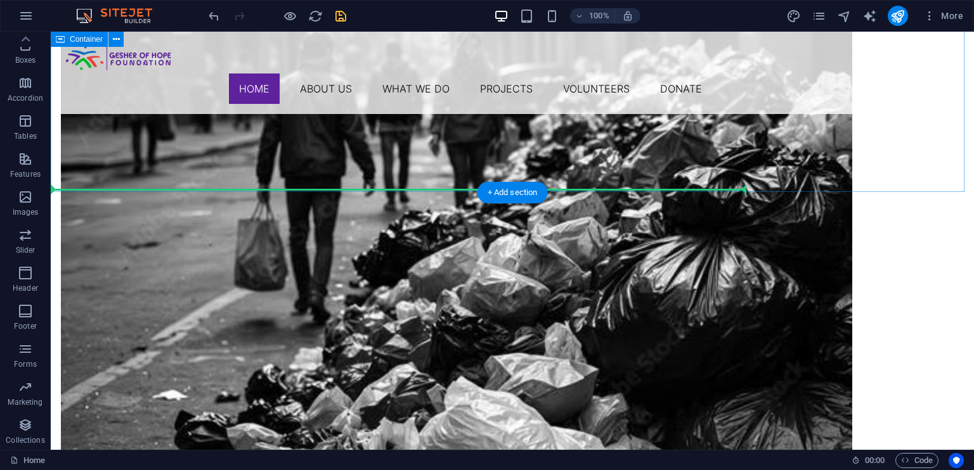
scroll to position [1977, 0]
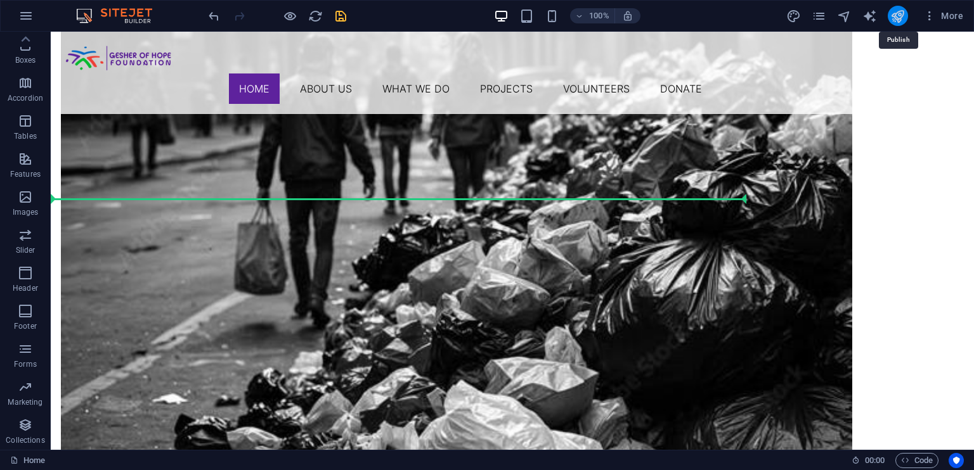
click at [895, 15] on icon "publish" at bounding box center [897, 16] width 15 height 15
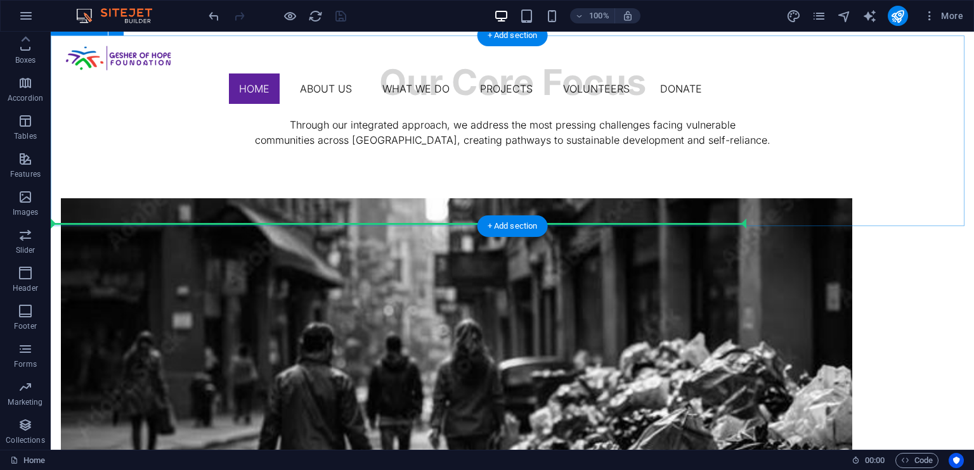
scroll to position [2043, 0]
